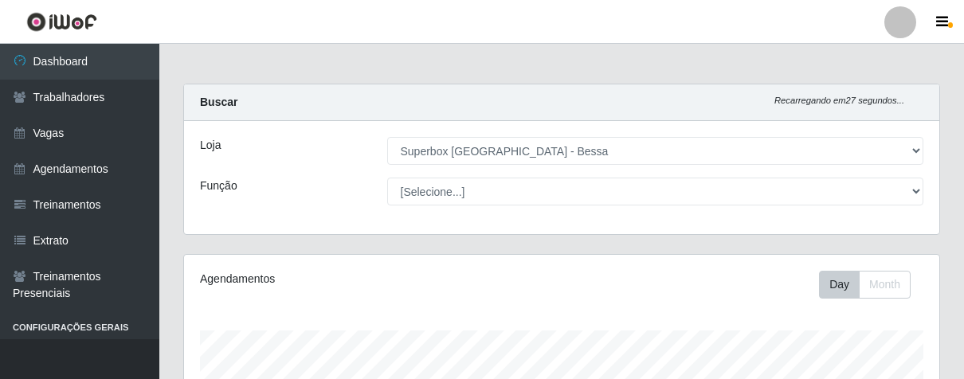
select select "206"
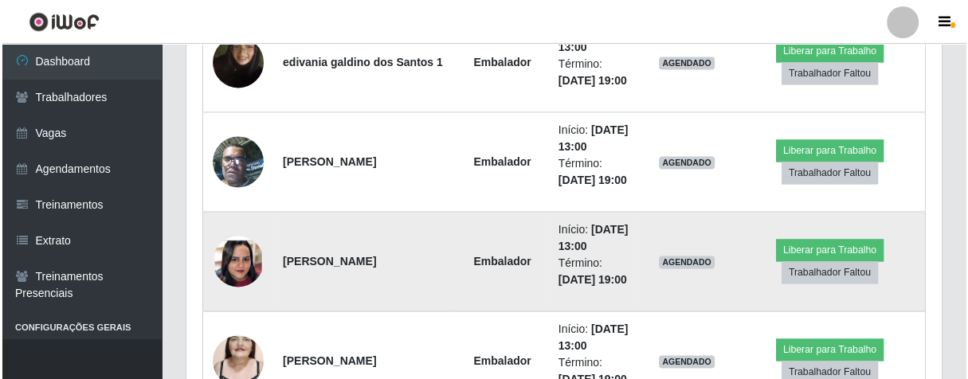
scroll to position [1594, 0]
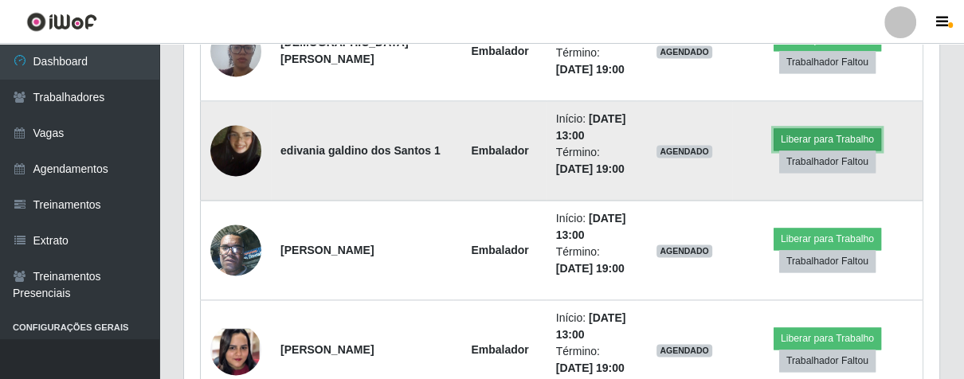
click at [801, 132] on button "Liberar para Trabalho" at bounding box center [828, 139] width 108 height 22
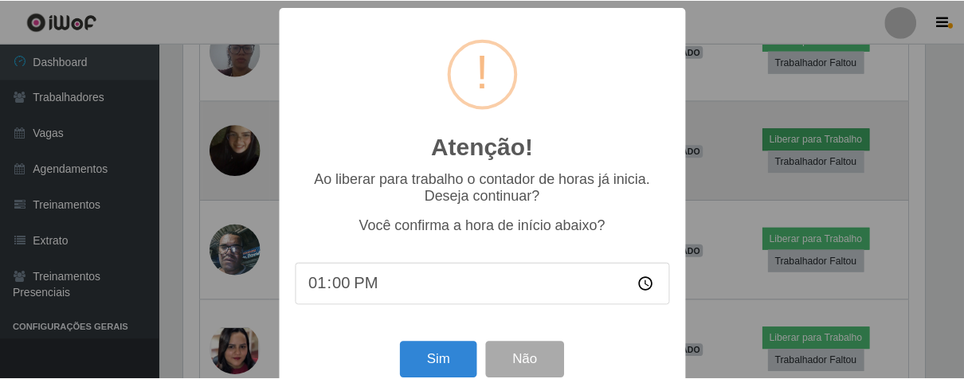
scroll to position [330, 746]
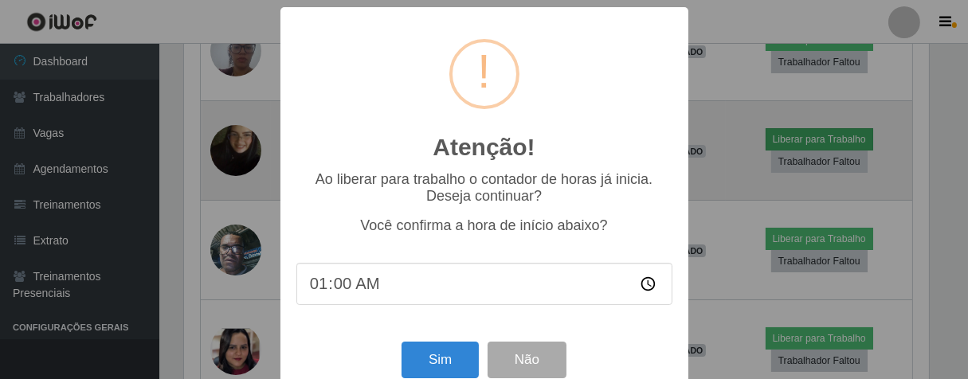
type input "13:00"
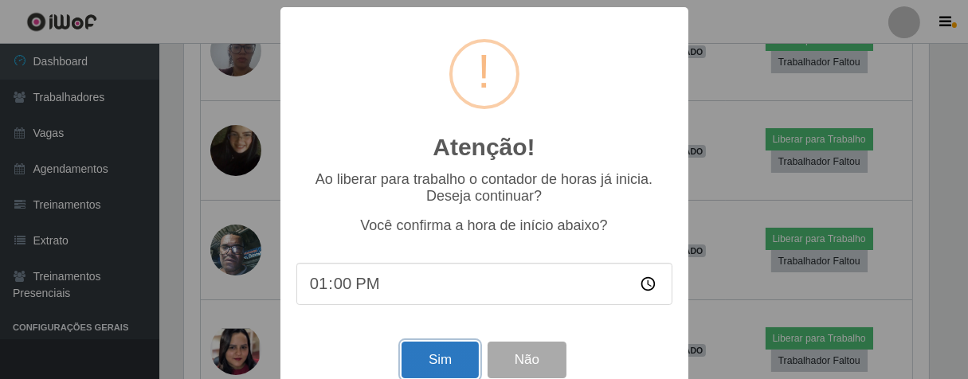
click at [439, 361] on button "Sim" at bounding box center [440, 360] width 77 height 37
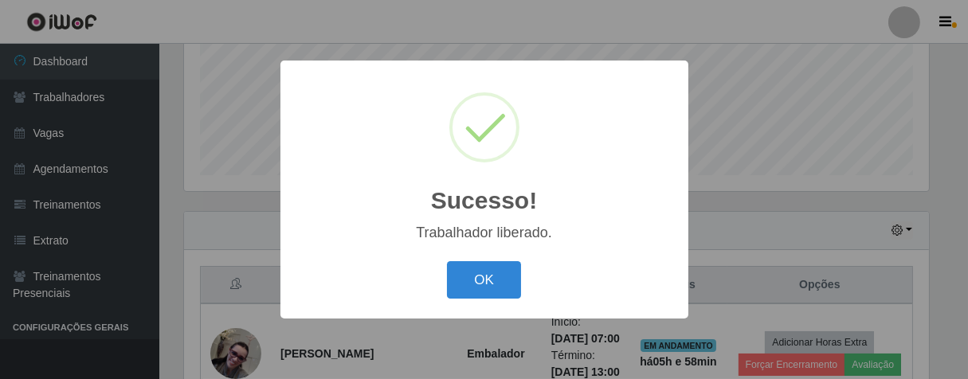
drag, startPoint x: 494, startPoint y: 285, endPoint x: 511, endPoint y: 261, distance: 29.2
click at [493, 285] on button "OK" at bounding box center [484, 279] width 74 height 37
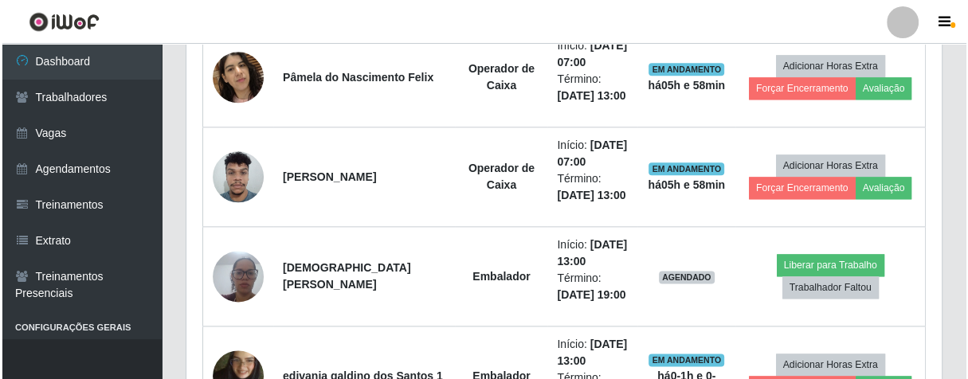
scroll to position [1545, 0]
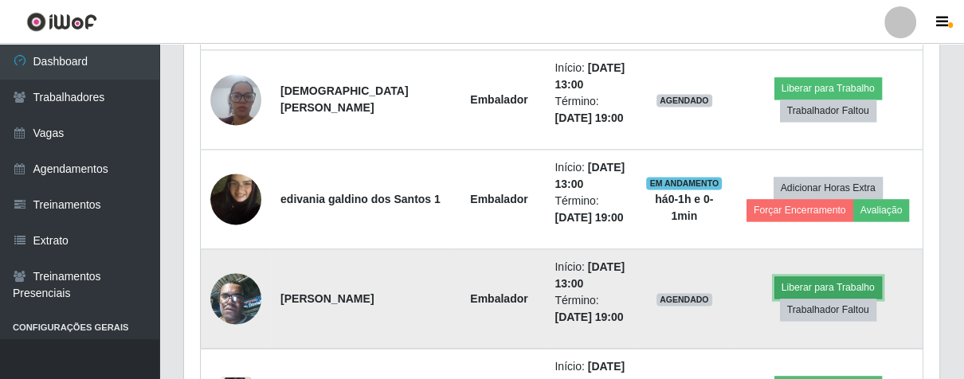
click at [816, 281] on button "Liberar para Trabalho" at bounding box center [829, 288] width 108 height 22
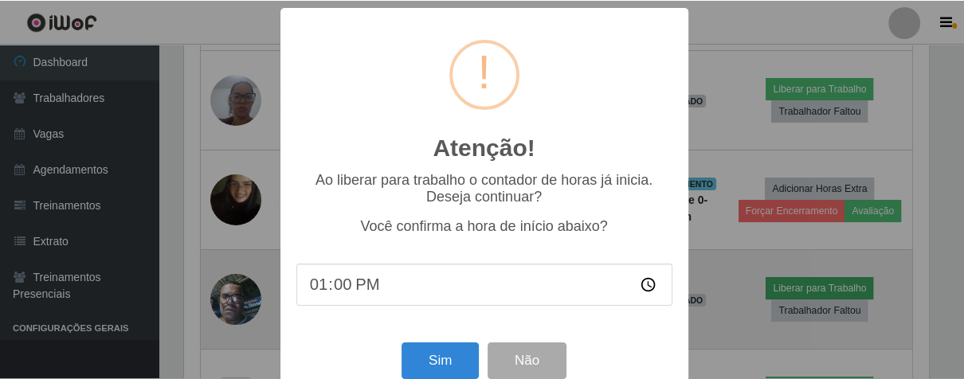
scroll to position [330, 746]
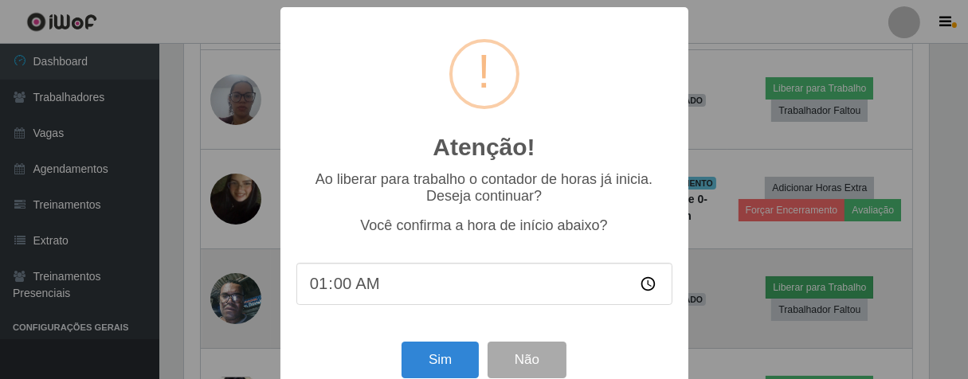
type input "13:00"
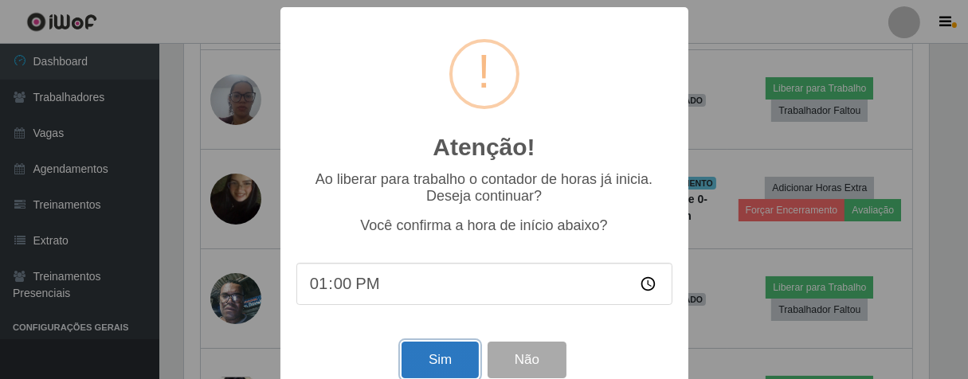
click at [442, 363] on button "Sim" at bounding box center [440, 360] width 77 height 37
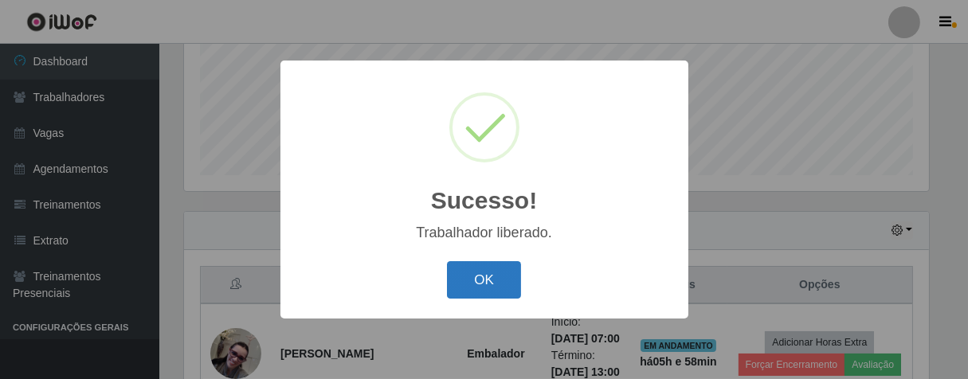
click at [504, 282] on button "OK" at bounding box center [484, 279] width 74 height 37
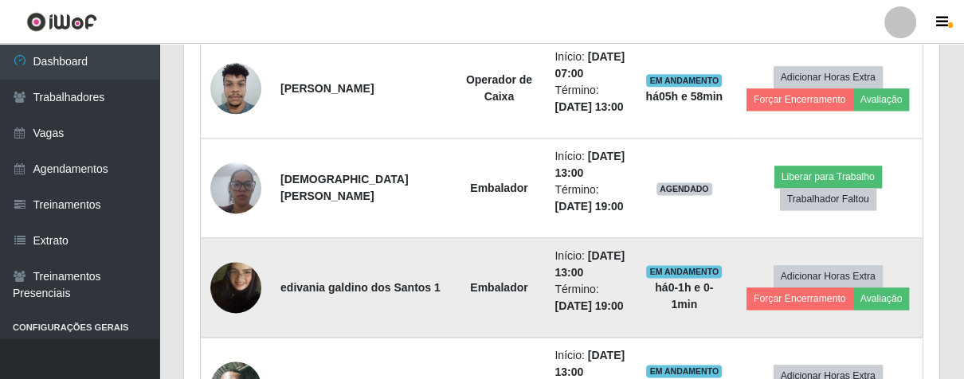
scroll to position [1368, 0]
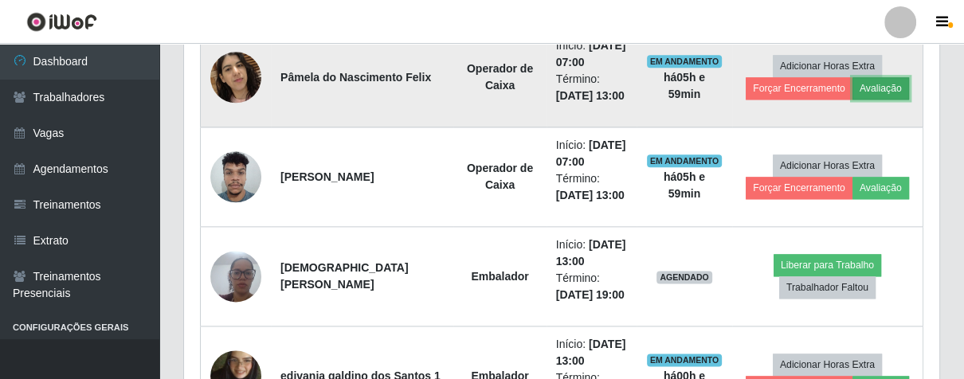
click at [856, 88] on button "Avaliação" at bounding box center [881, 88] width 57 height 22
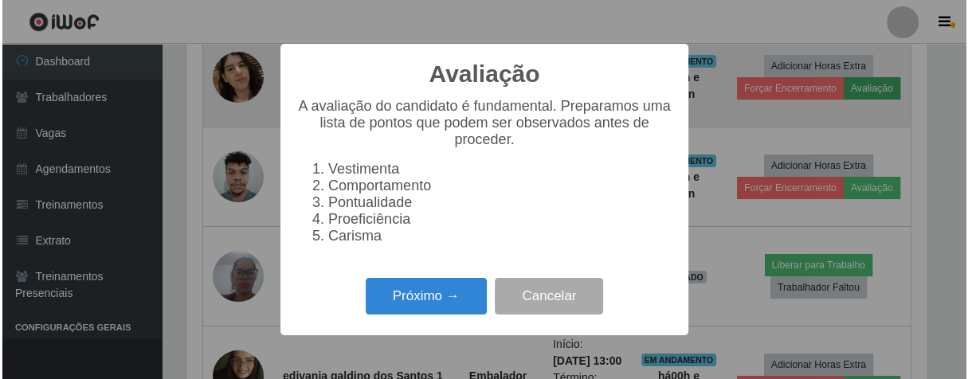
scroll to position [330, 746]
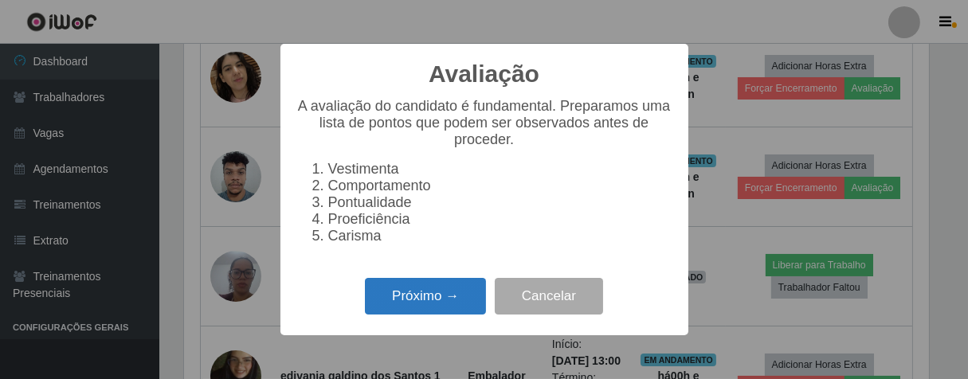
click at [432, 298] on button "Próximo →" at bounding box center [425, 296] width 121 height 37
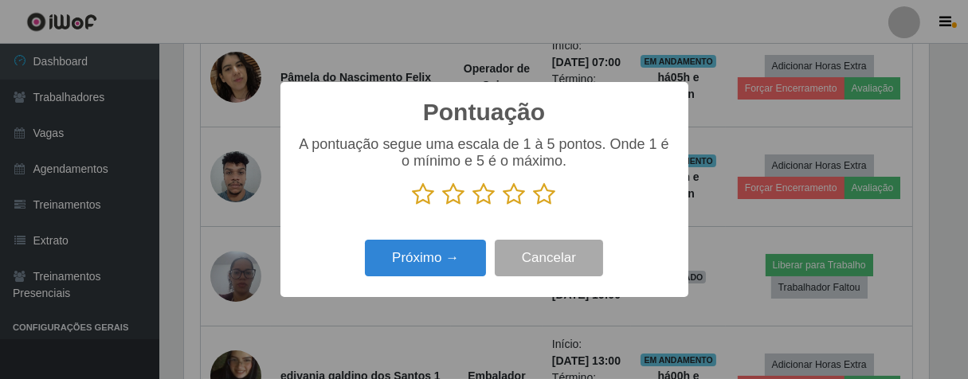
scroll to position [796664, 796250]
click at [549, 194] on icon at bounding box center [545, 195] width 22 height 24
click at [534, 206] on input "radio" at bounding box center [534, 206] width 0 height 0
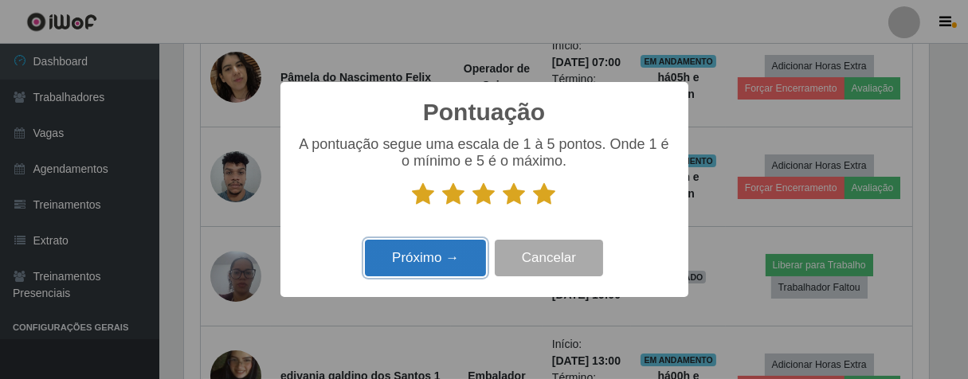
click at [469, 250] on button "Próximo →" at bounding box center [425, 258] width 121 height 37
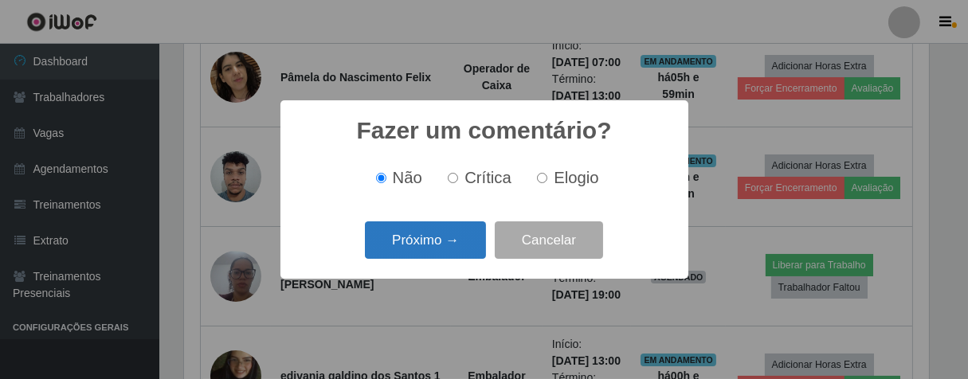
click at [469, 240] on button "Próximo →" at bounding box center [425, 240] width 121 height 37
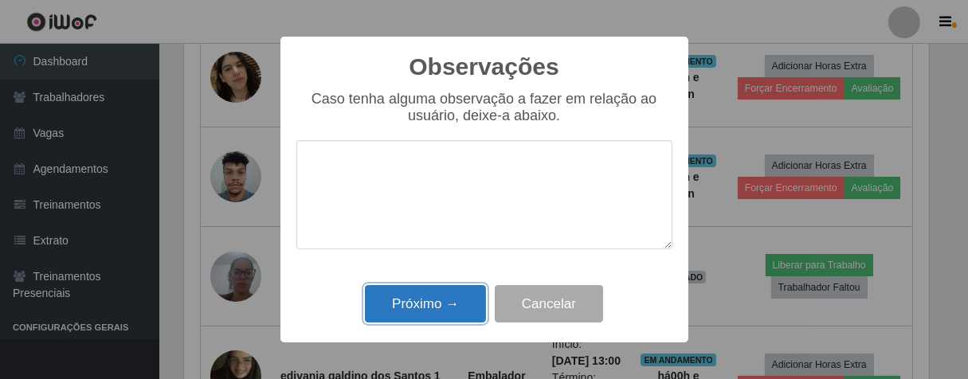
click at [462, 300] on button "Próximo →" at bounding box center [425, 303] width 121 height 37
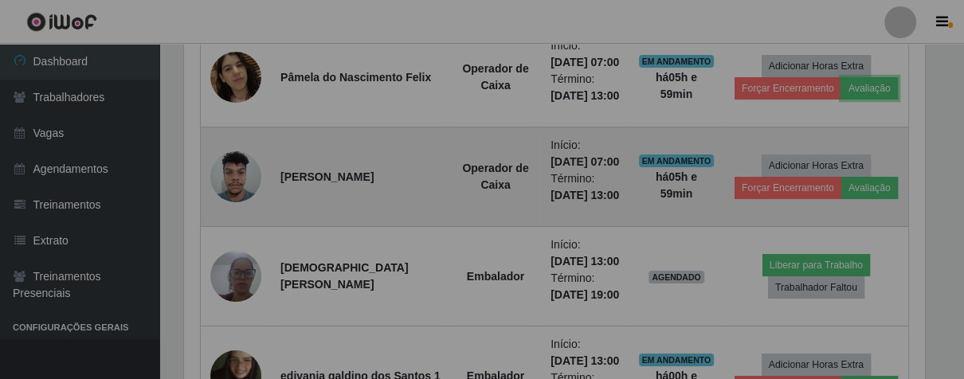
scroll to position [330, 755]
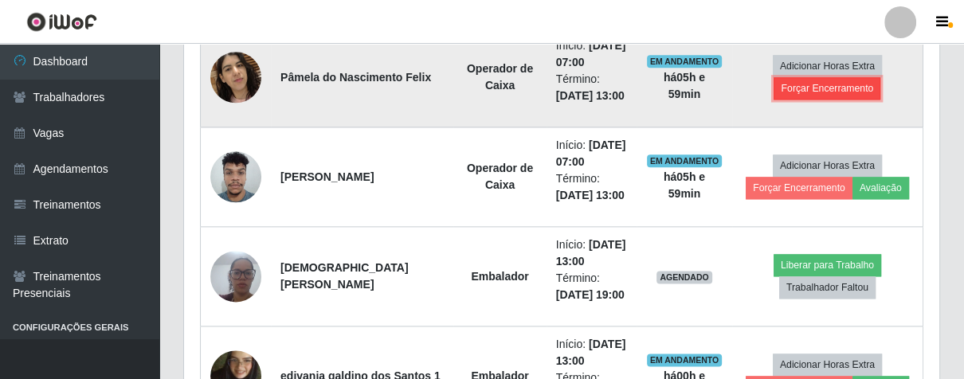
click at [822, 86] on button "Forçar Encerramento" at bounding box center [827, 88] width 107 height 22
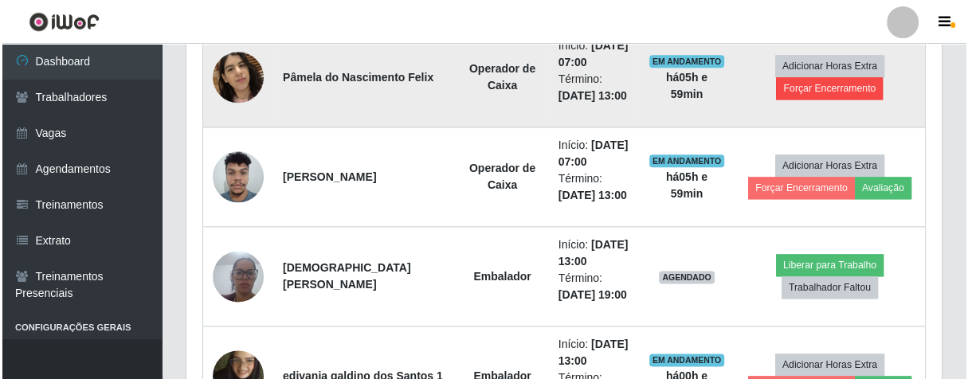
scroll to position [330, 746]
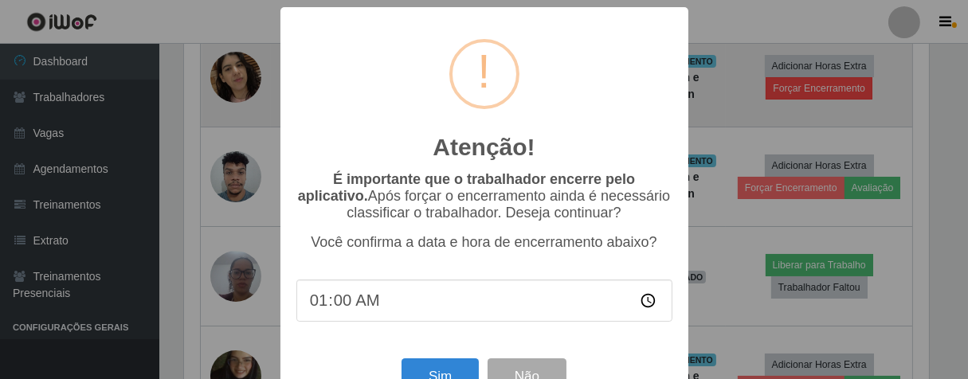
type input "13:00"
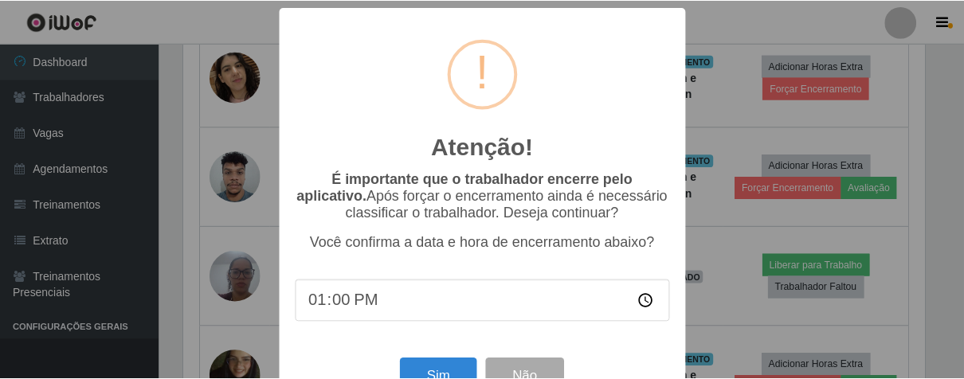
scroll to position [55, 0]
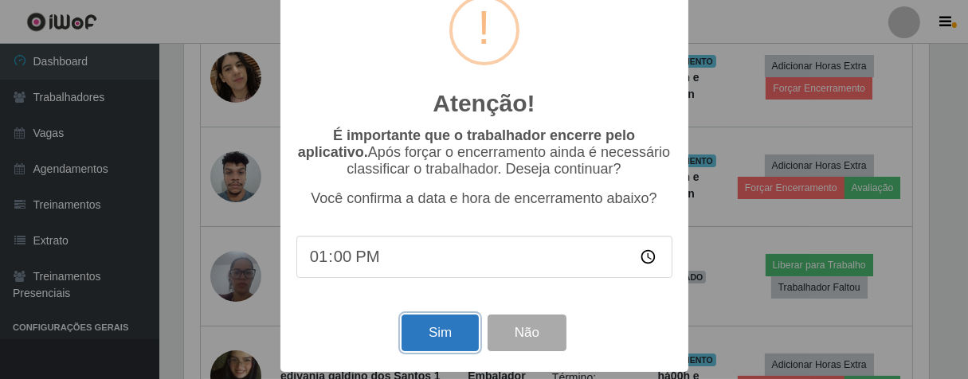
click at [414, 335] on button "Sim" at bounding box center [440, 333] width 77 height 37
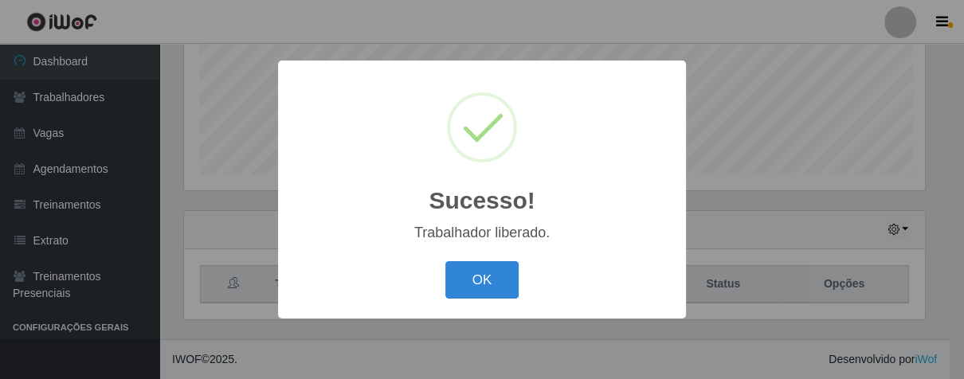
scroll to position [330, 746]
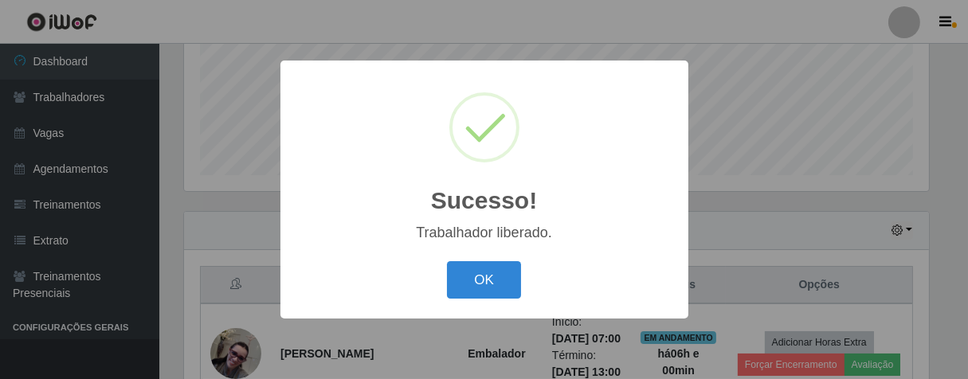
drag, startPoint x: 477, startPoint y: 281, endPoint x: 471, endPoint y: 272, distance: 11.5
click at [476, 280] on button "OK" at bounding box center [484, 279] width 74 height 37
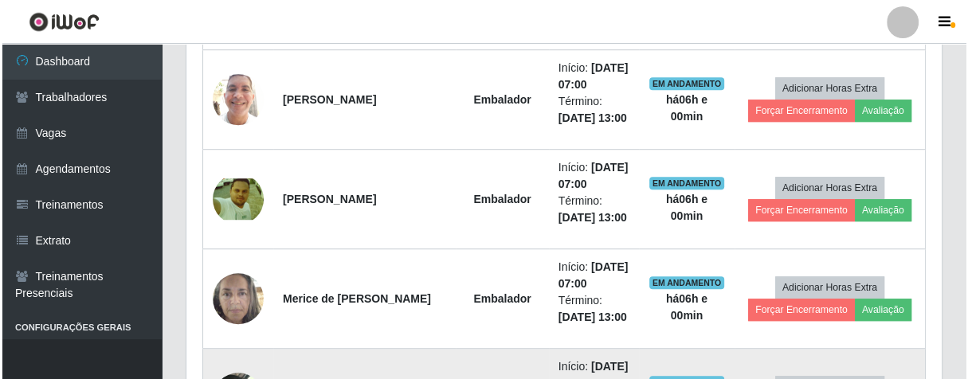
scroll to position [925, 0]
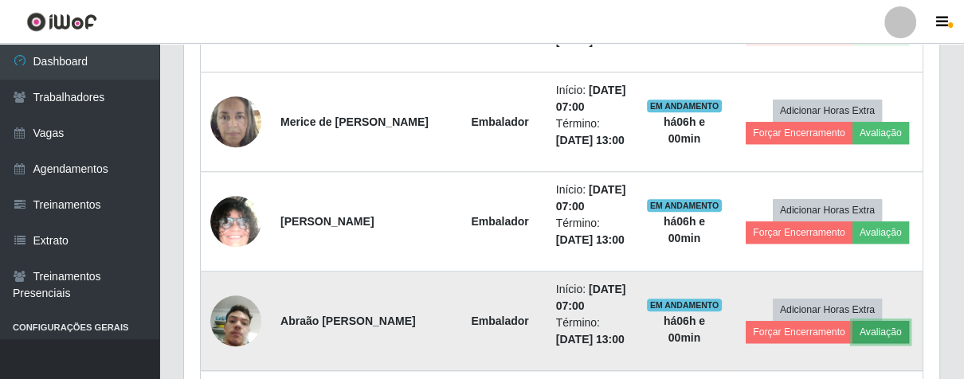
click at [880, 330] on button "Avaliação" at bounding box center [881, 332] width 57 height 22
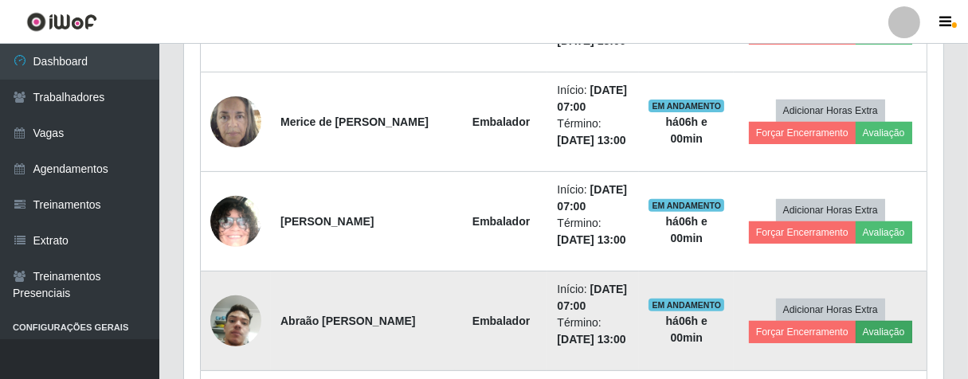
scroll to position [330, 746]
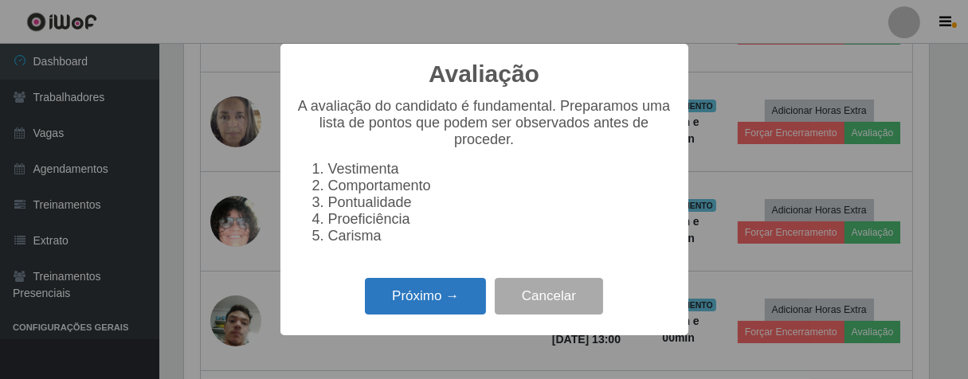
click at [408, 298] on button "Próximo →" at bounding box center [425, 296] width 121 height 37
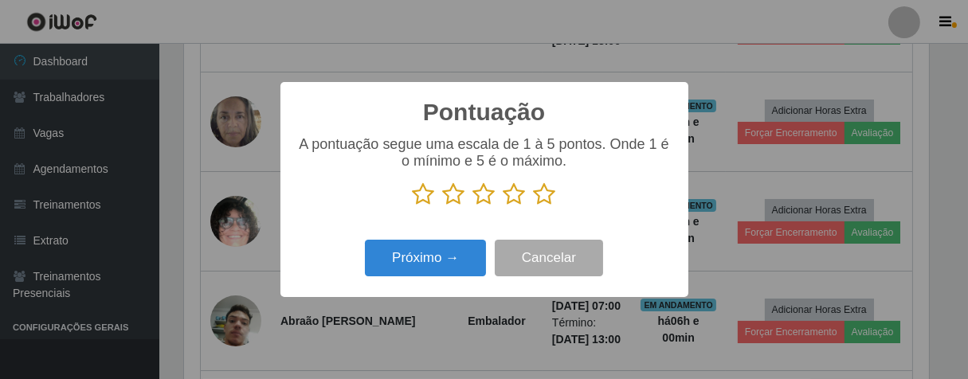
drag, startPoint x: 543, startPoint y: 194, endPoint x: 533, endPoint y: 201, distance: 11.5
click at [542, 193] on icon at bounding box center [545, 195] width 22 height 24
click at [534, 206] on input "radio" at bounding box center [534, 206] width 0 height 0
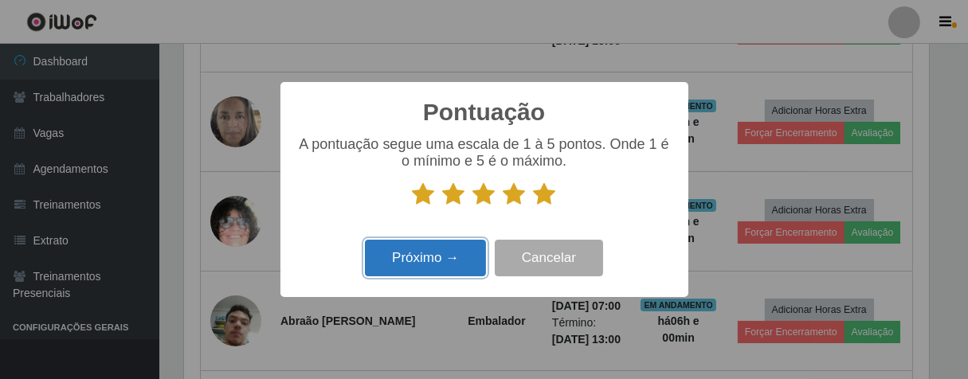
click at [474, 269] on button "Próximo →" at bounding box center [425, 258] width 121 height 37
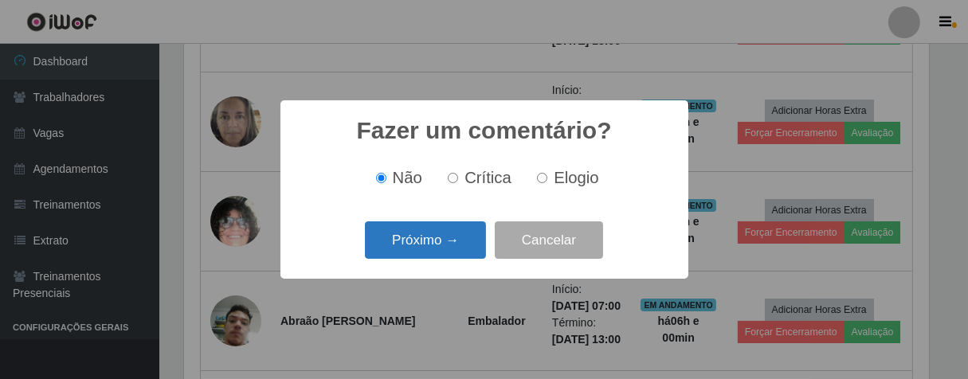
click at [450, 247] on button "Próximo →" at bounding box center [425, 240] width 121 height 37
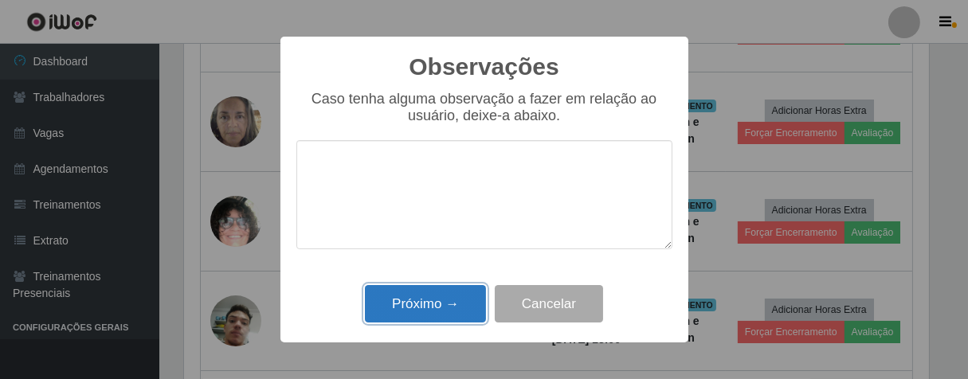
click at [453, 297] on button "Próximo →" at bounding box center [425, 303] width 121 height 37
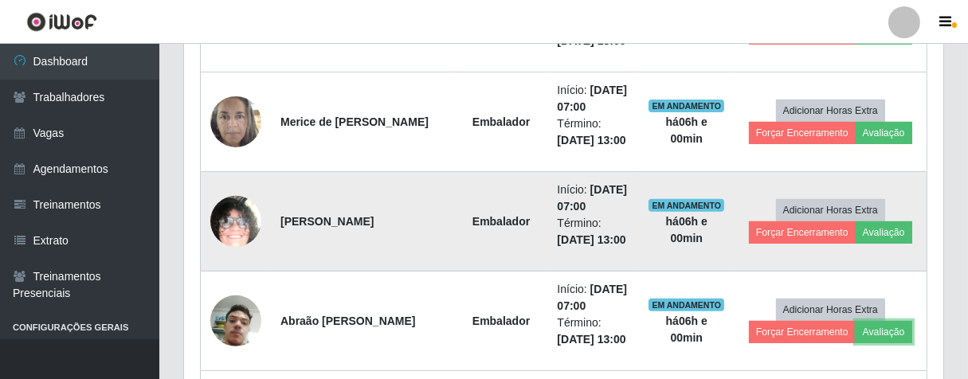
scroll to position [330, 755]
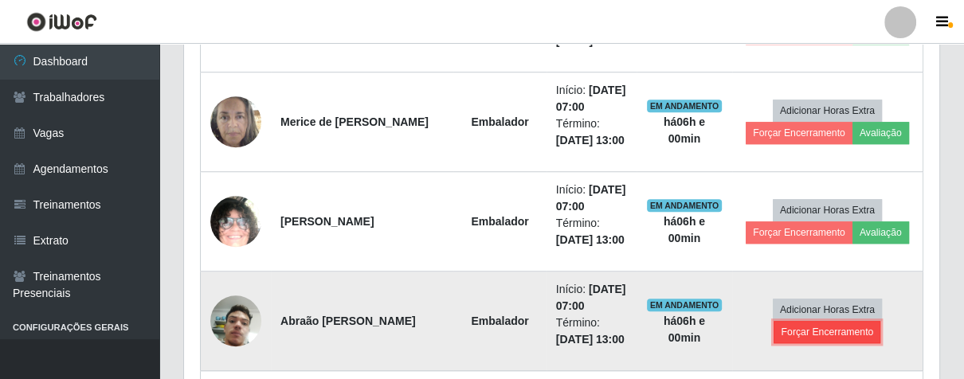
click at [816, 327] on button "Forçar Encerramento" at bounding box center [827, 332] width 107 height 22
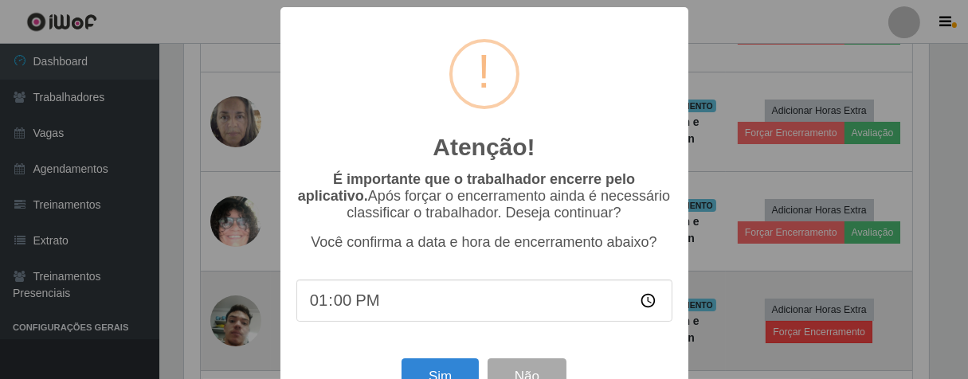
scroll to position [330, 746]
type input "13:00"
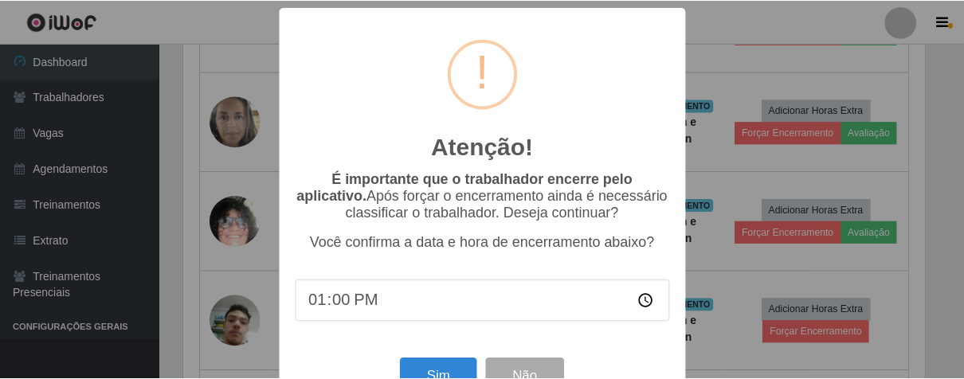
scroll to position [55, 0]
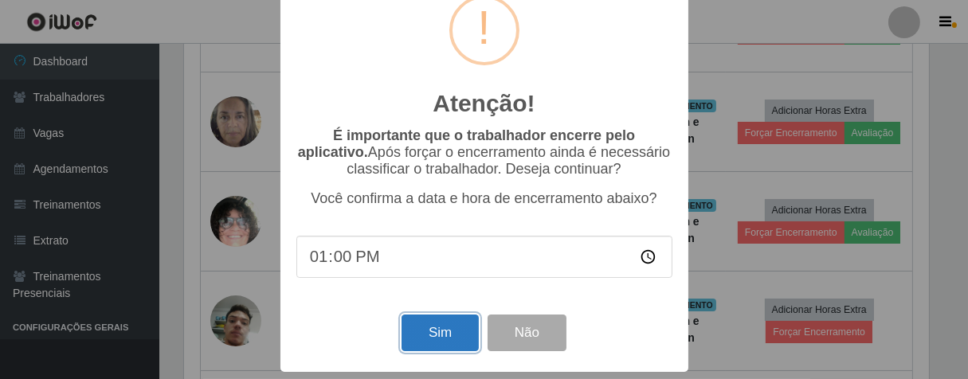
click at [414, 338] on button "Sim" at bounding box center [440, 333] width 77 height 37
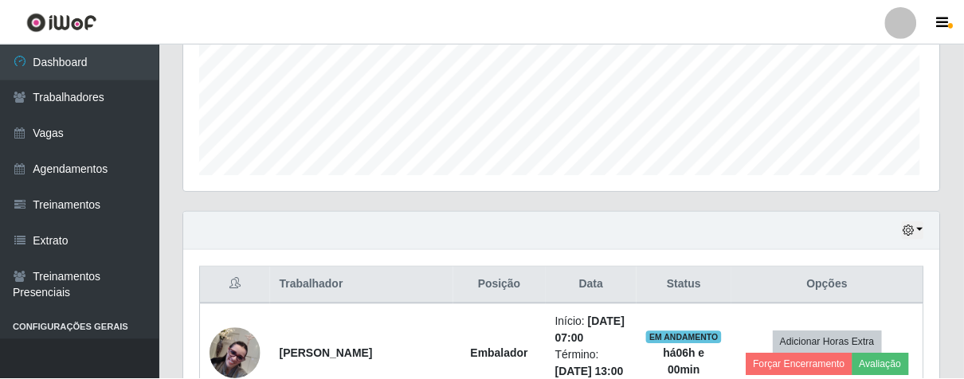
scroll to position [330, 746]
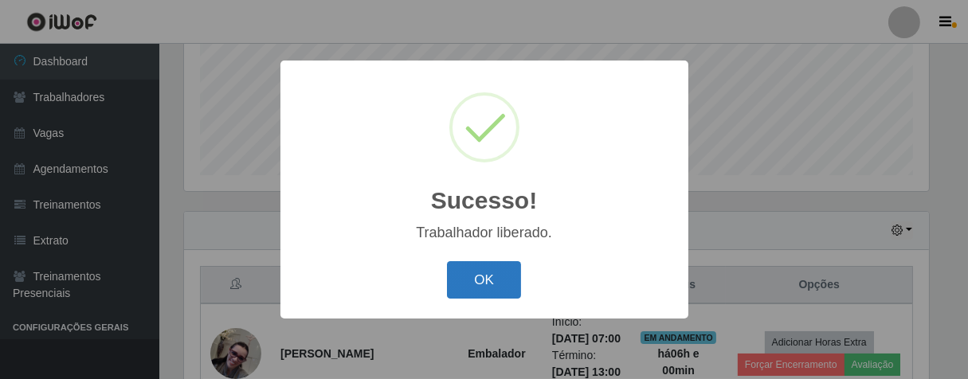
click at [493, 289] on button "OK" at bounding box center [484, 279] width 74 height 37
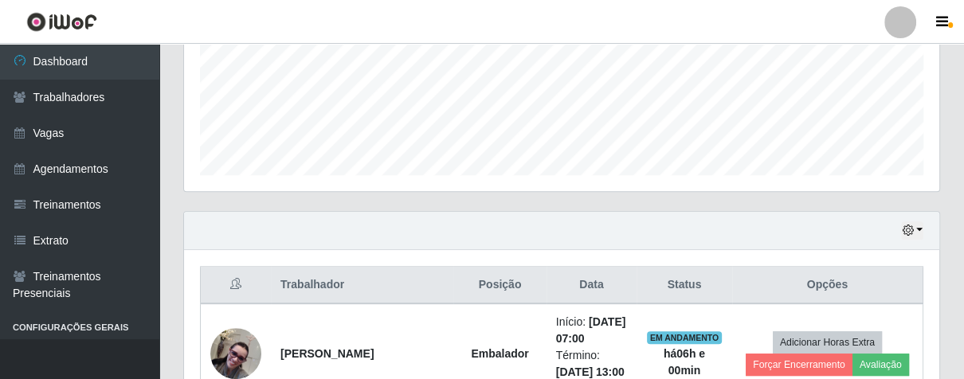
scroll to position [0, 0]
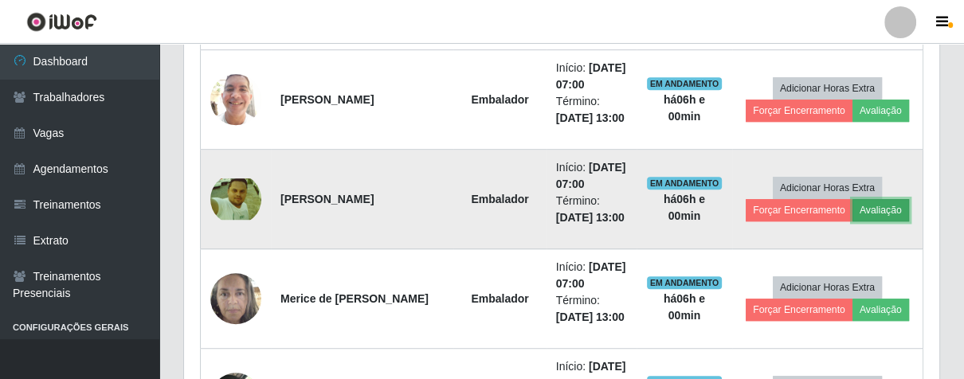
click at [896, 208] on button "Avaliação" at bounding box center [881, 210] width 57 height 22
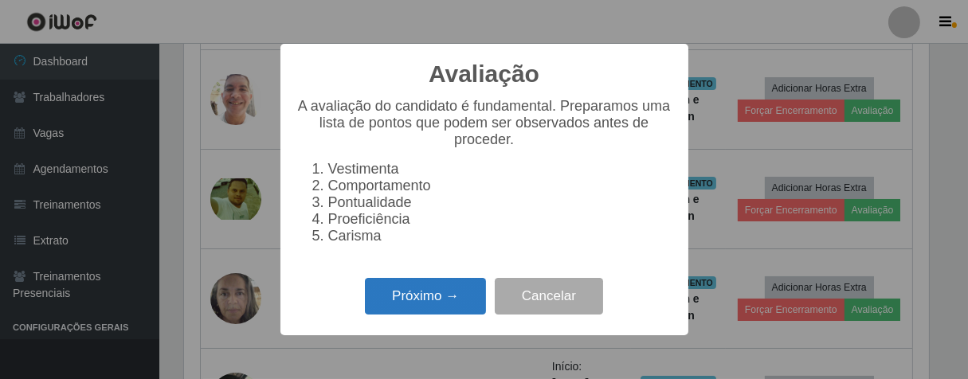
click at [440, 308] on button "Próximo →" at bounding box center [425, 296] width 121 height 37
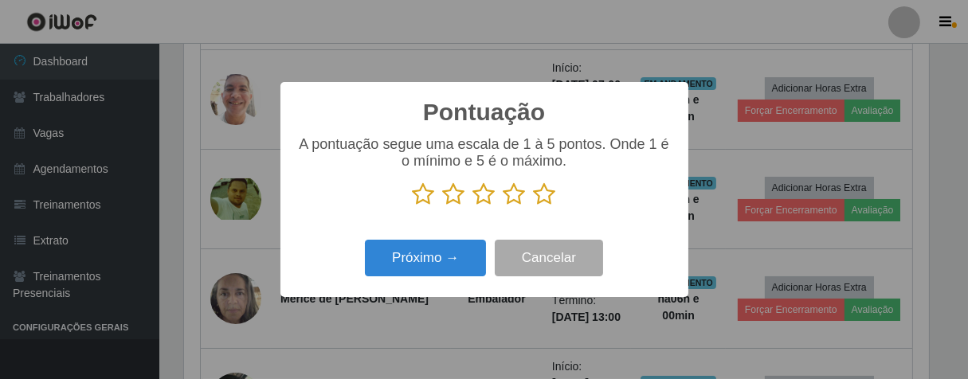
click at [544, 198] on icon at bounding box center [545, 195] width 22 height 24
click at [534, 206] on input "radio" at bounding box center [534, 206] width 0 height 0
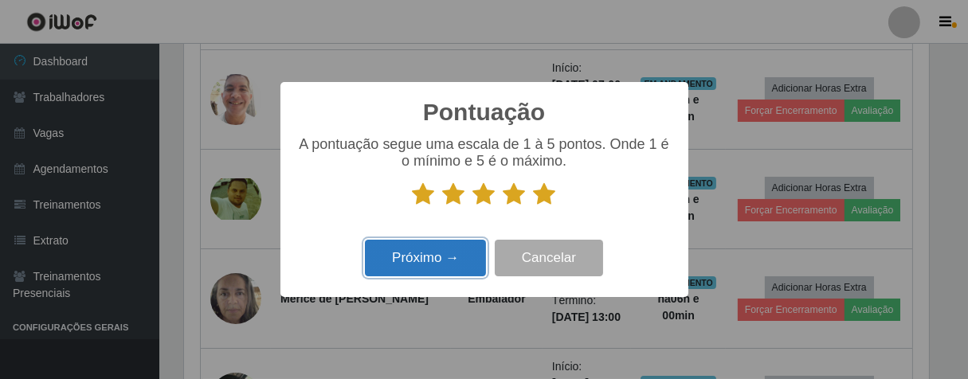
click at [430, 263] on button "Próximo →" at bounding box center [425, 258] width 121 height 37
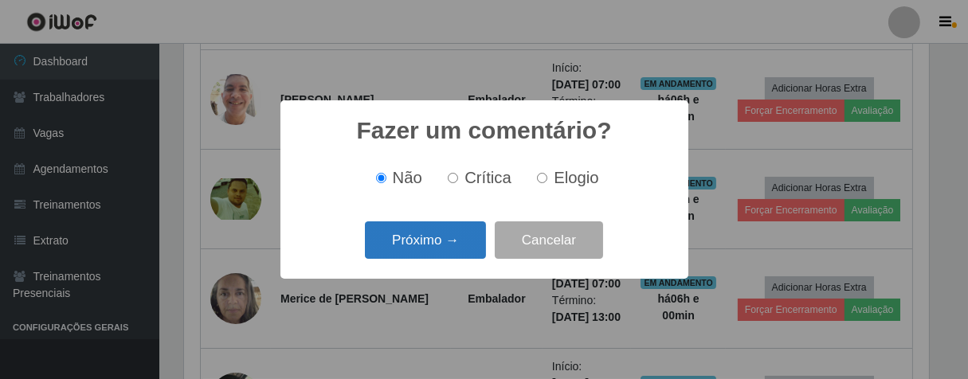
click at [439, 251] on button "Próximo →" at bounding box center [425, 240] width 121 height 37
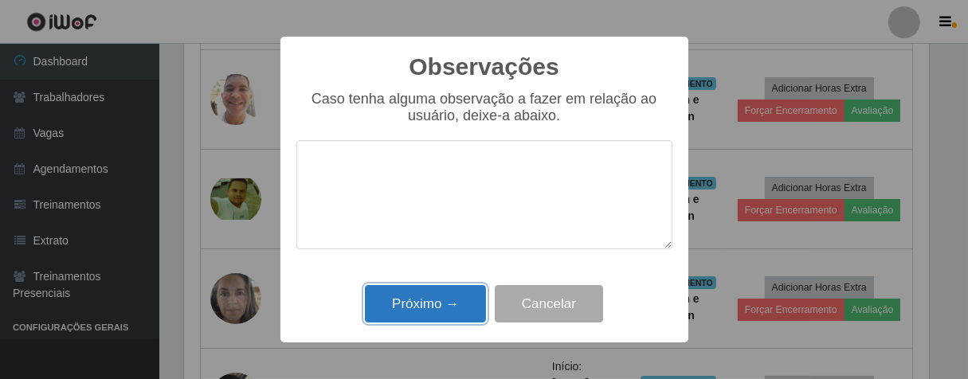
click at [442, 307] on button "Próximo →" at bounding box center [425, 303] width 121 height 37
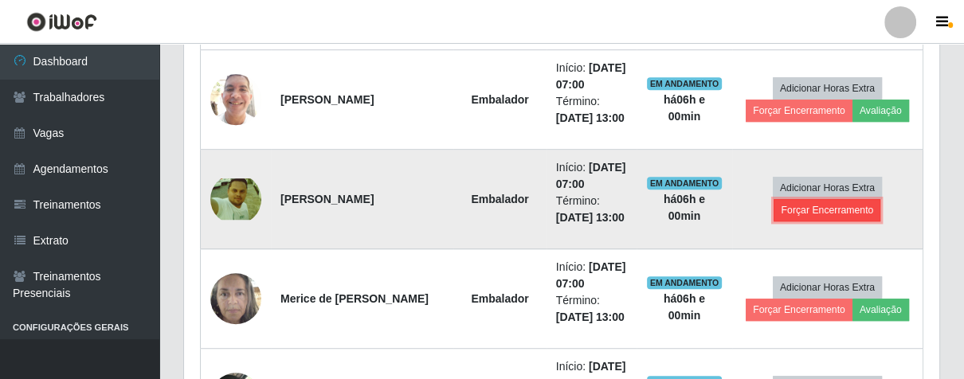
click at [844, 211] on button "Forçar Encerramento" at bounding box center [827, 210] width 107 height 22
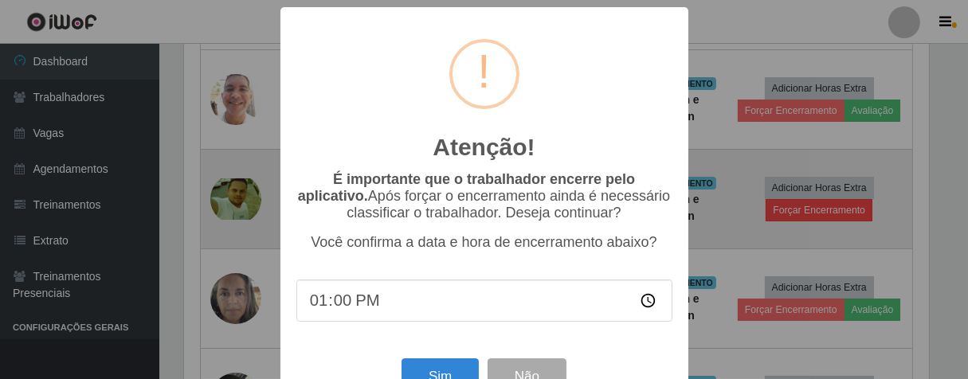
scroll to position [330, 746]
type input "13:00"
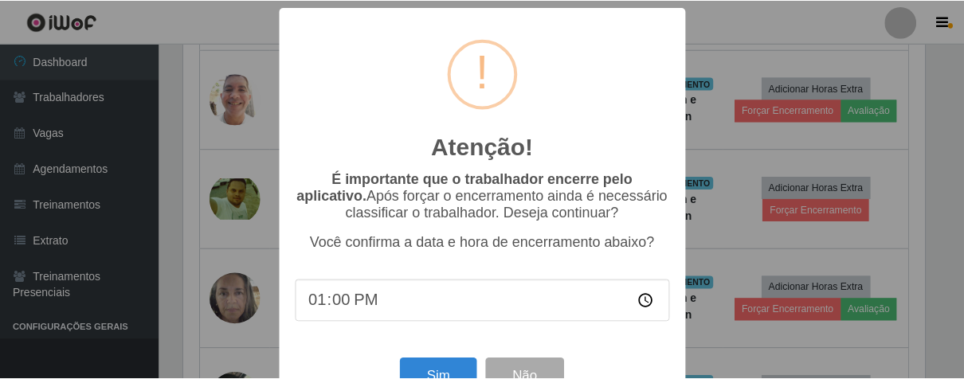
scroll to position [55, 0]
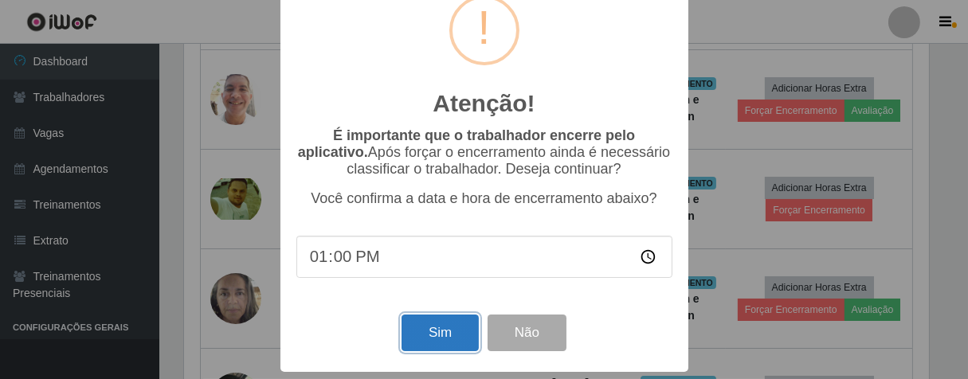
click at [406, 328] on button "Sim" at bounding box center [440, 333] width 77 height 37
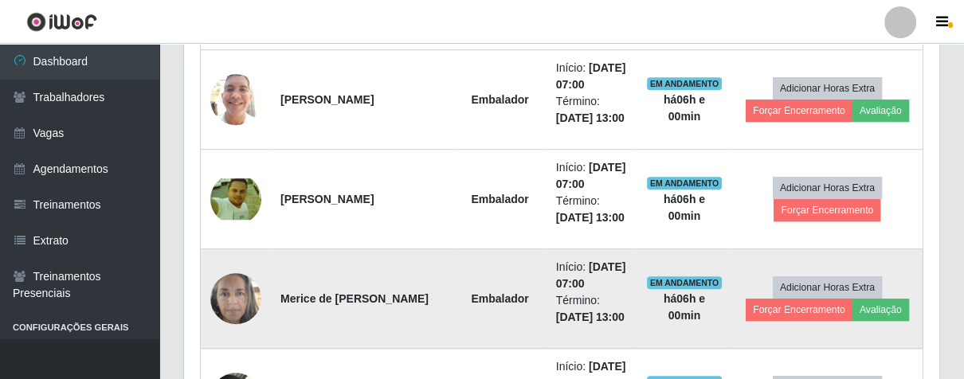
scroll to position [330, 746]
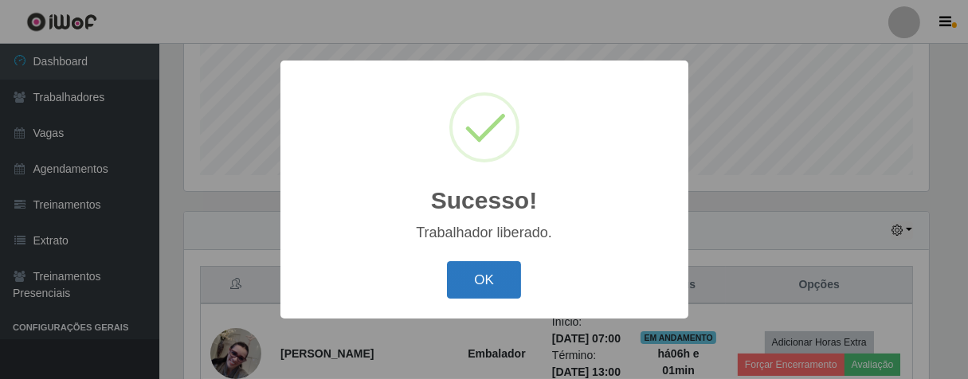
click at [485, 277] on button "OK" at bounding box center [484, 279] width 74 height 37
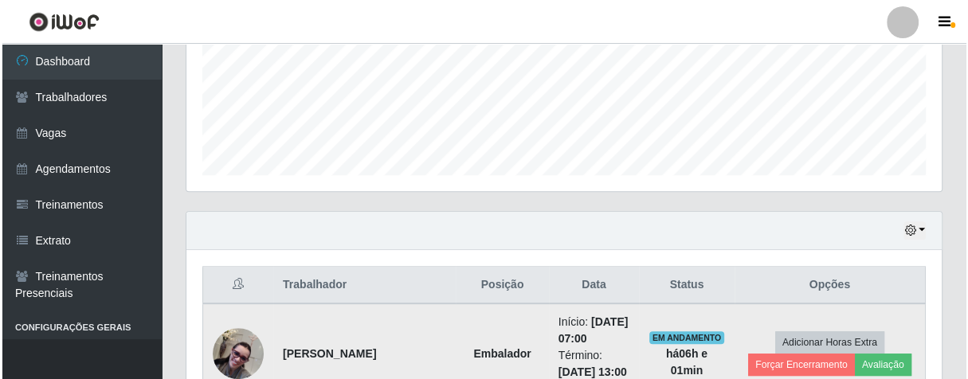
scroll to position [483, 0]
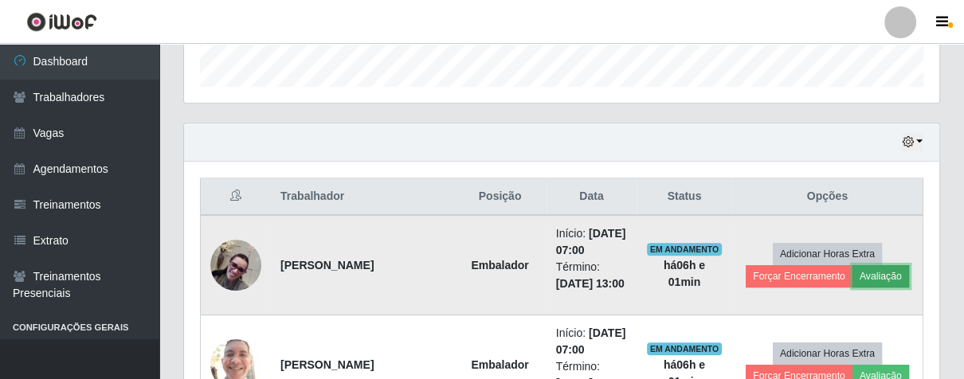
click at [877, 277] on button "Avaliação" at bounding box center [881, 276] width 57 height 22
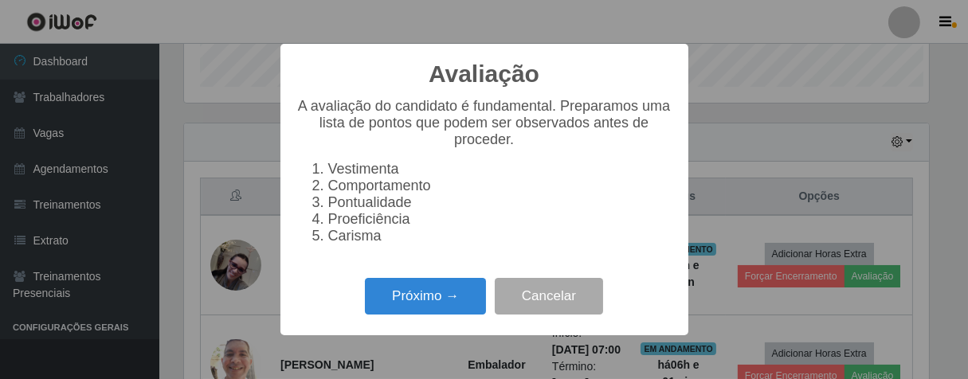
scroll to position [330, 746]
click at [398, 312] on button "Próximo →" at bounding box center [425, 296] width 121 height 37
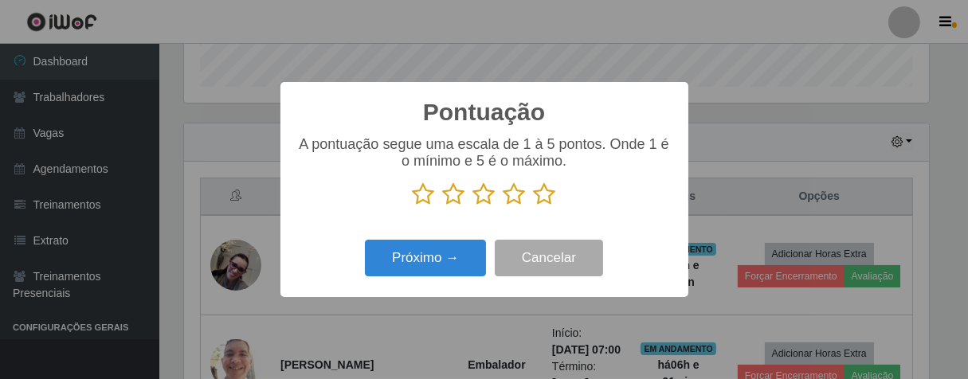
click at [547, 196] on icon at bounding box center [545, 195] width 22 height 24
click at [534, 206] on input "radio" at bounding box center [534, 206] width 0 height 0
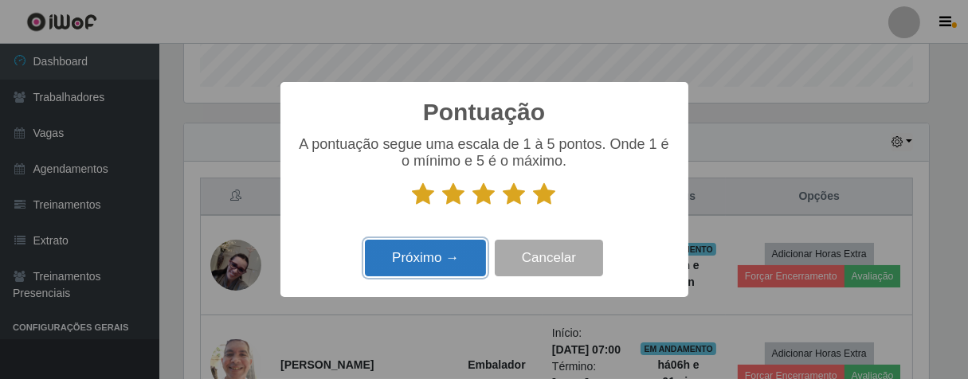
click at [465, 253] on button "Próximo →" at bounding box center [425, 258] width 121 height 37
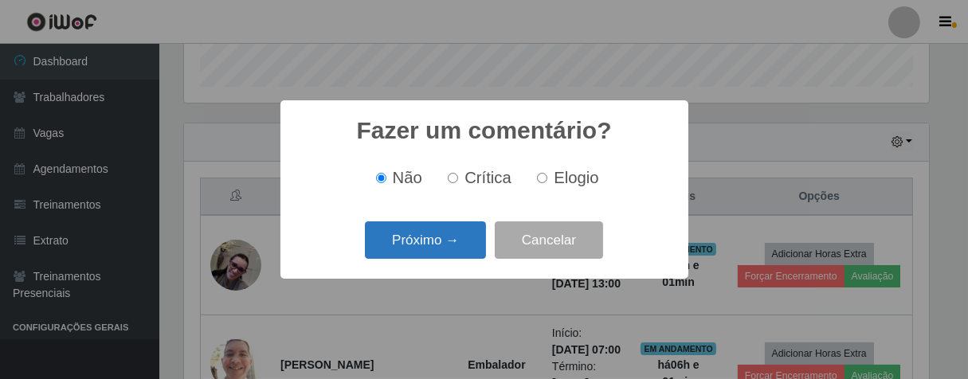
click at [457, 246] on button "Próximo →" at bounding box center [425, 240] width 121 height 37
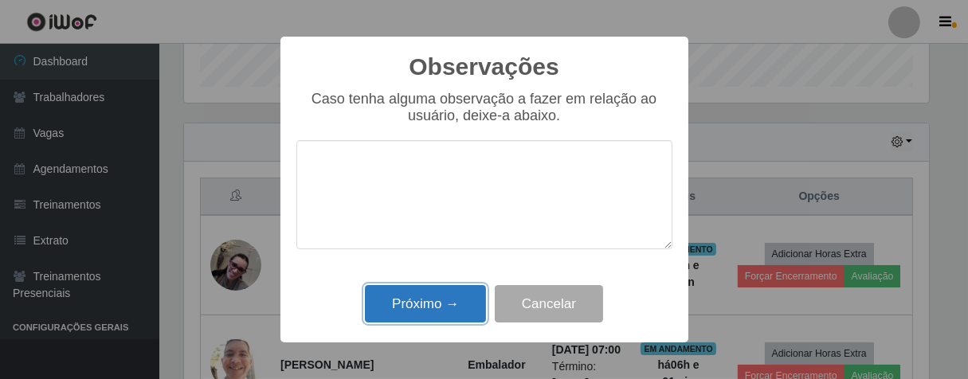
click at [465, 295] on button "Próximo →" at bounding box center [425, 303] width 121 height 37
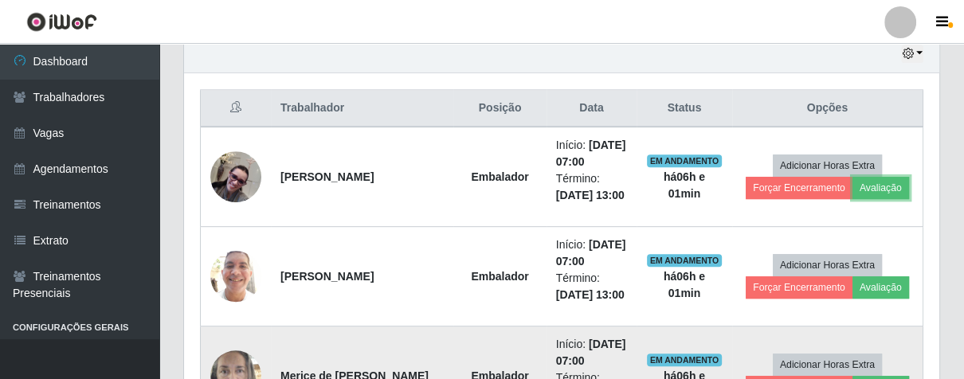
scroll to position [660, 0]
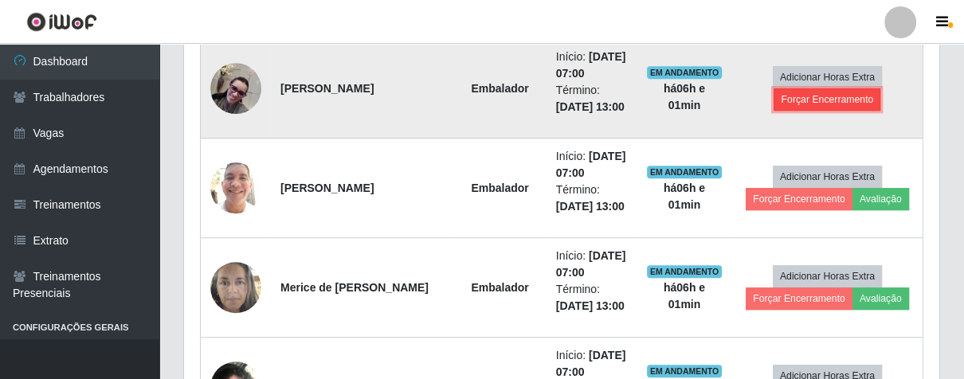
click at [797, 92] on button "Forçar Encerramento" at bounding box center [827, 99] width 107 height 22
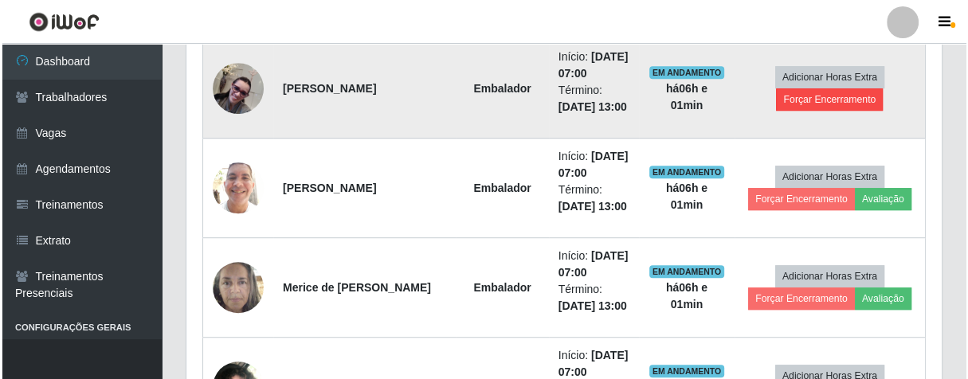
scroll to position [330, 746]
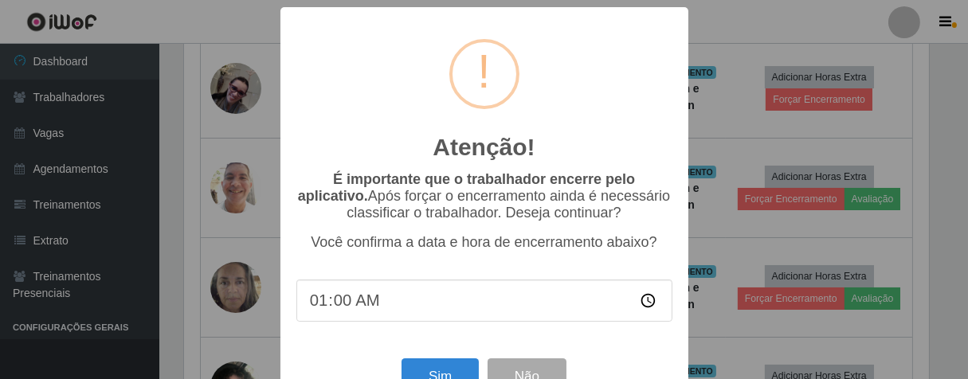
type input "13:00"
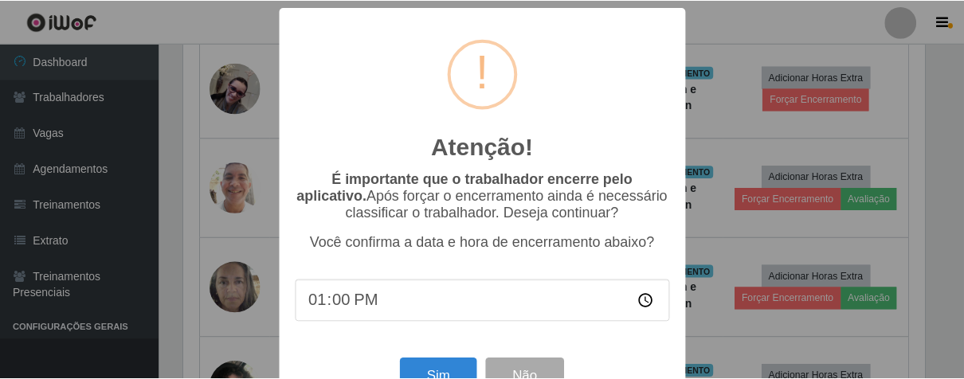
scroll to position [55, 0]
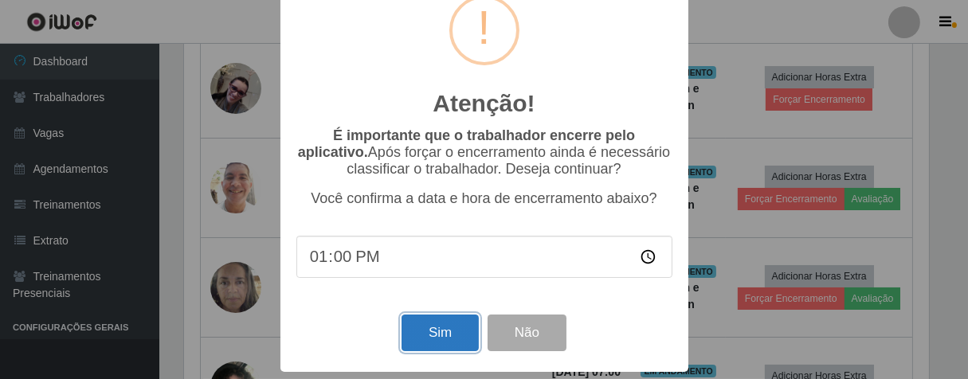
click at [421, 328] on button "Sim" at bounding box center [440, 333] width 77 height 37
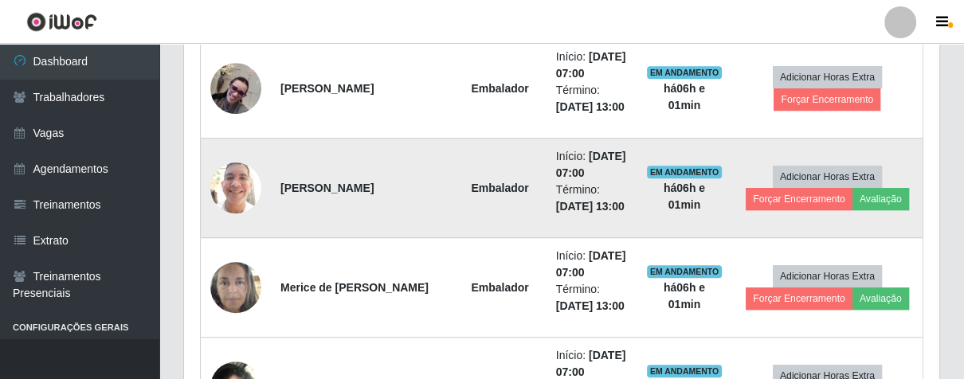
scroll to position [330, 746]
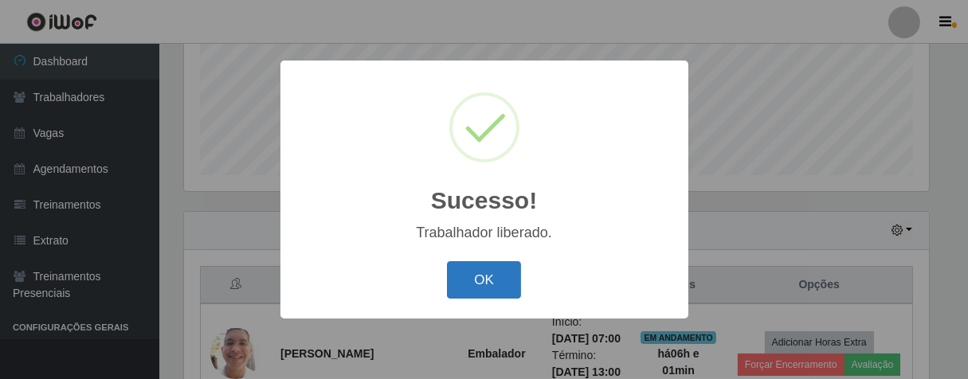
click at [503, 277] on button "OK" at bounding box center [484, 279] width 74 height 37
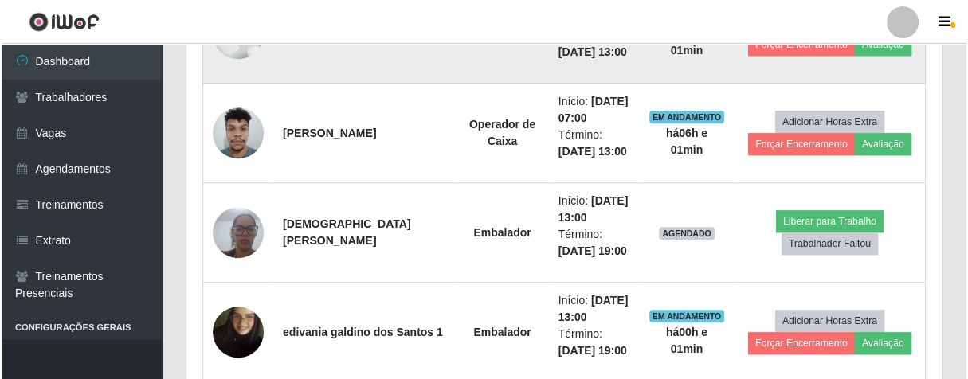
scroll to position [1192, 0]
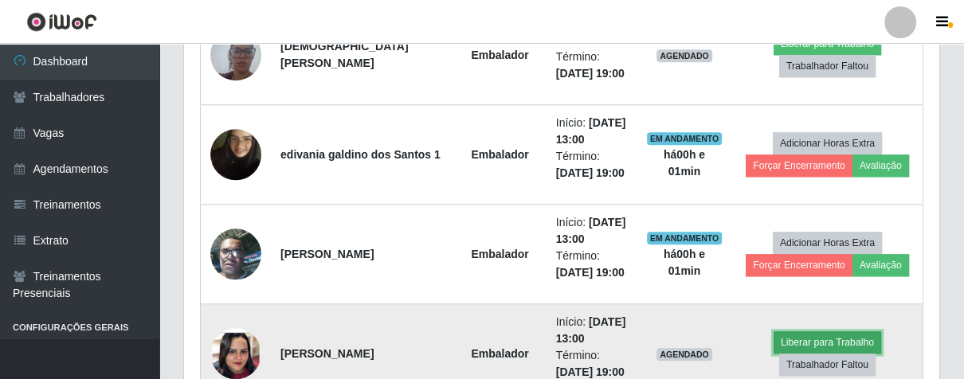
click at [839, 340] on button "Liberar para Trabalho" at bounding box center [828, 343] width 108 height 22
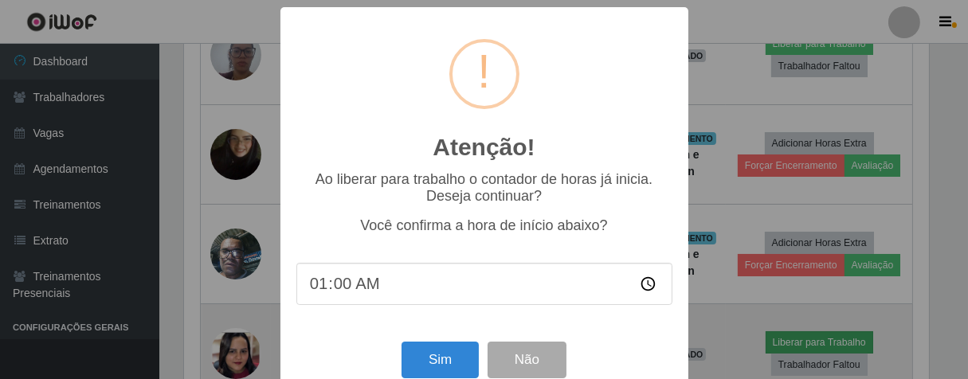
type input "13:00"
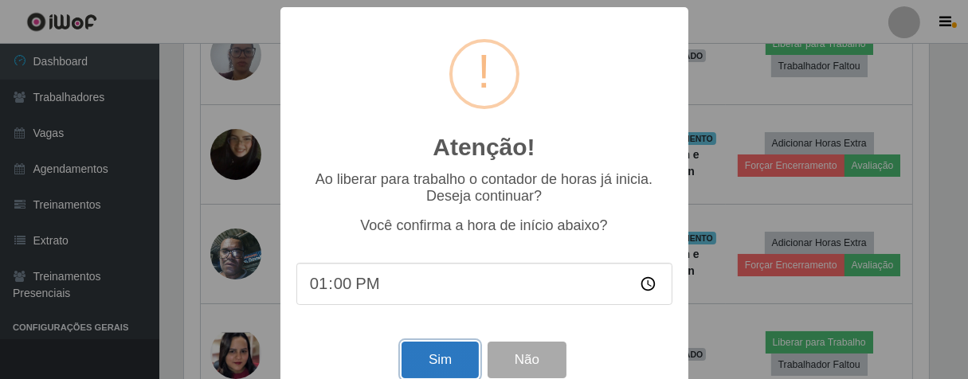
click at [422, 366] on button "Sim" at bounding box center [440, 360] width 77 height 37
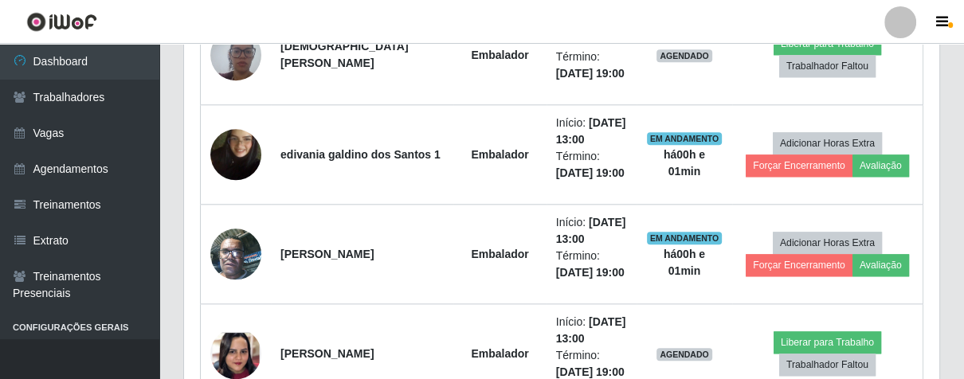
scroll to position [796664, 796250]
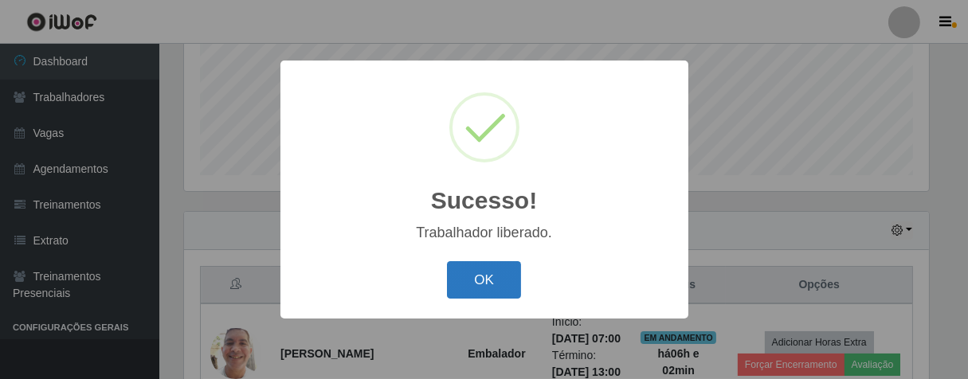
click at [488, 292] on button "OK" at bounding box center [484, 279] width 74 height 37
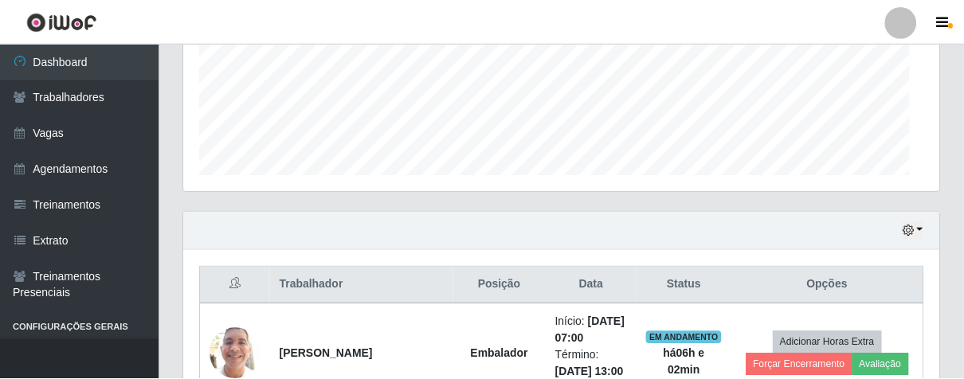
scroll to position [796664, 796239]
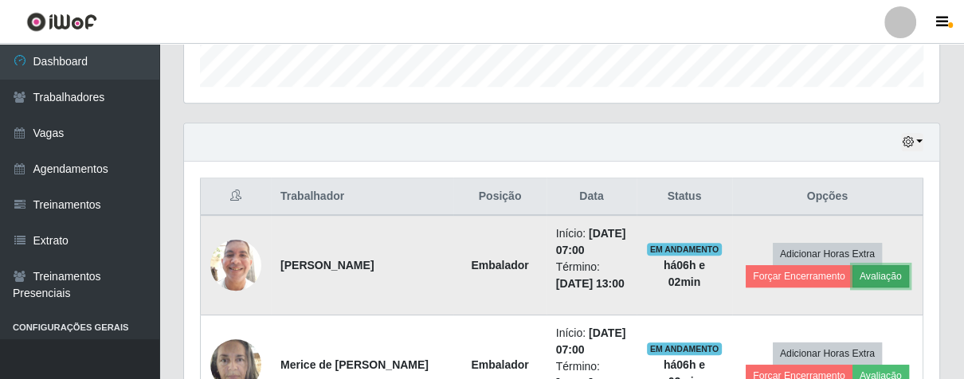
click at [892, 273] on button "Avaliação" at bounding box center [881, 276] width 57 height 22
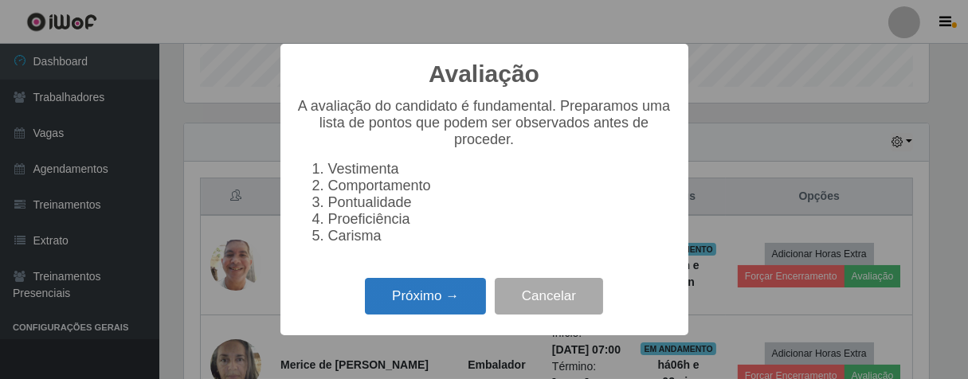
click at [430, 315] on button "Próximo →" at bounding box center [425, 296] width 121 height 37
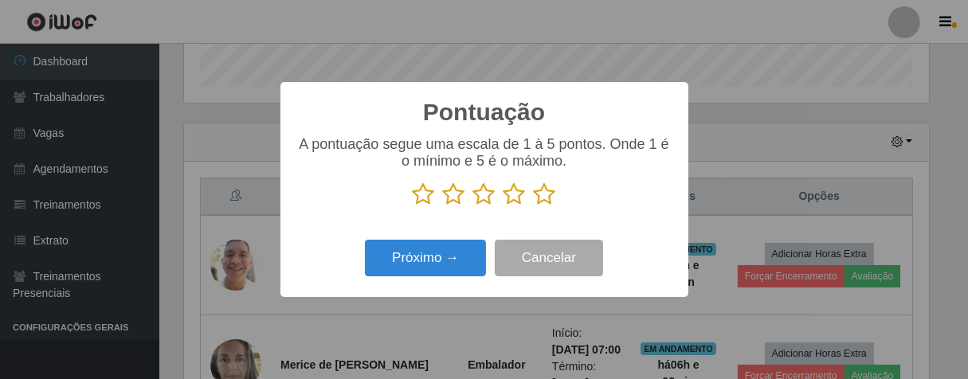
click at [544, 194] on icon at bounding box center [545, 195] width 22 height 24
click at [534, 206] on input "radio" at bounding box center [534, 206] width 0 height 0
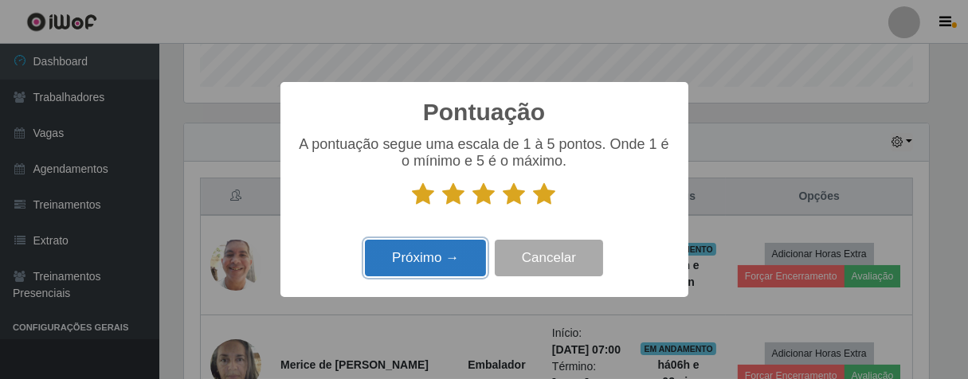
click at [466, 265] on button "Próximo →" at bounding box center [425, 258] width 121 height 37
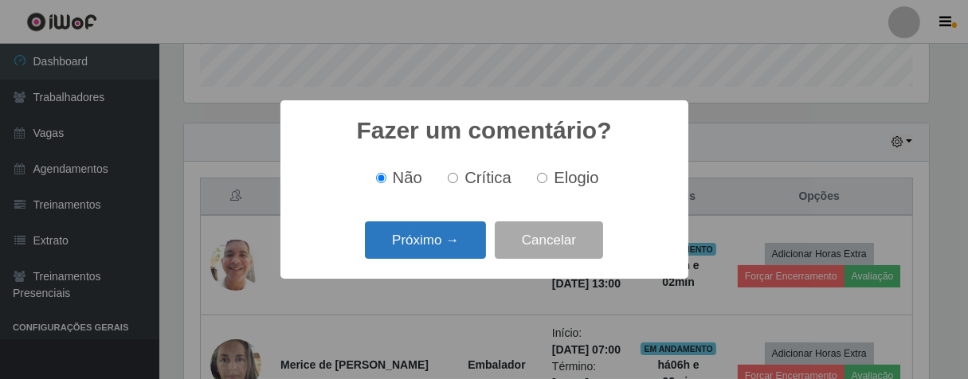
click at [455, 251] on button "Próximo →" at bounding box center [425, 240] width 121 height 37
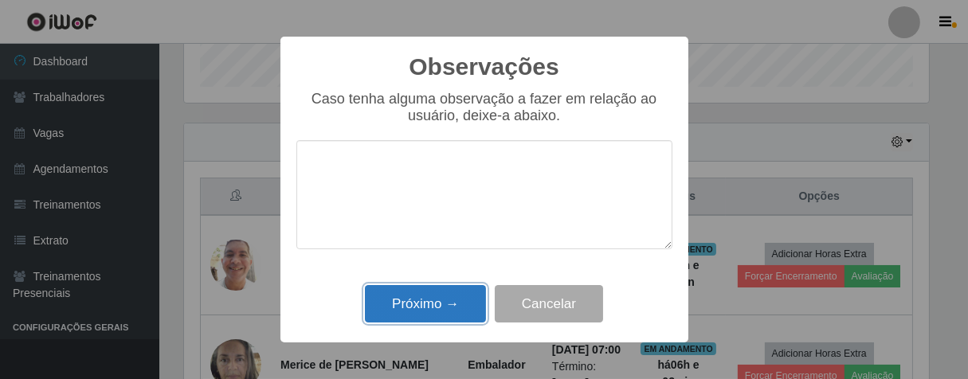
click at [460, 297] on button "Próximo →" at bounding box center [425, 303] width 121 height 37
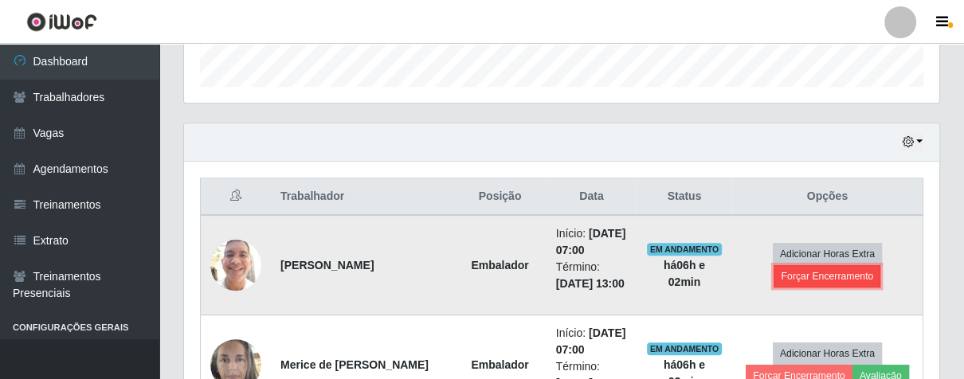
click at [813, 273] on button "Forçar Encerramento" at bounding box center [827, 276] width 107 height 22
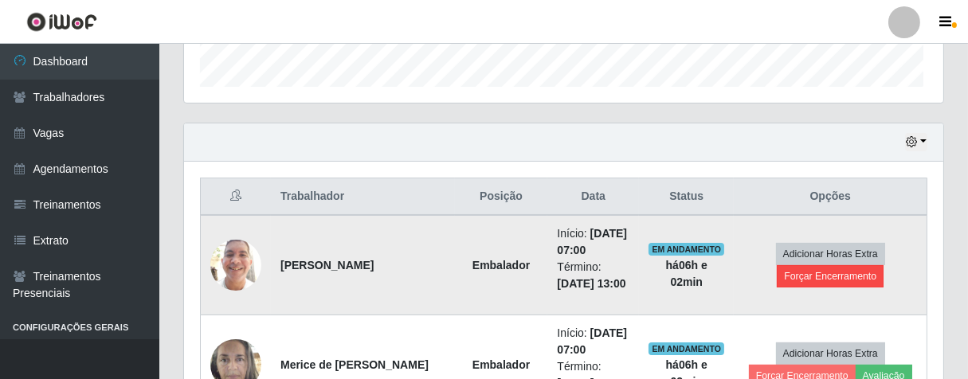
scroll to position [330, 746]
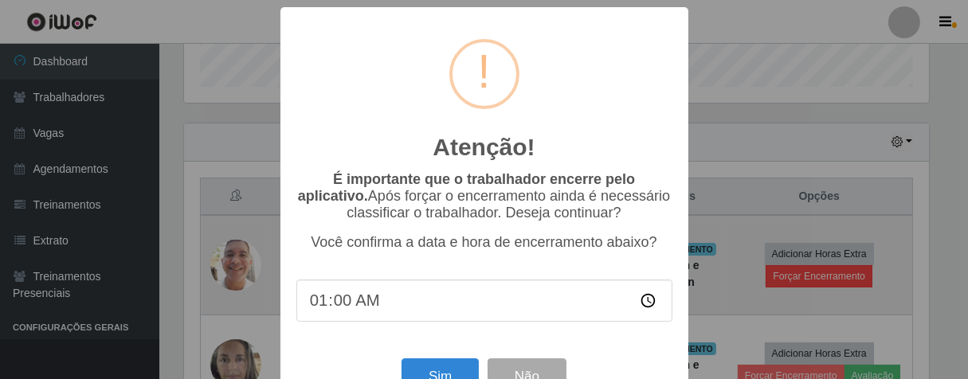
type input "13:00"
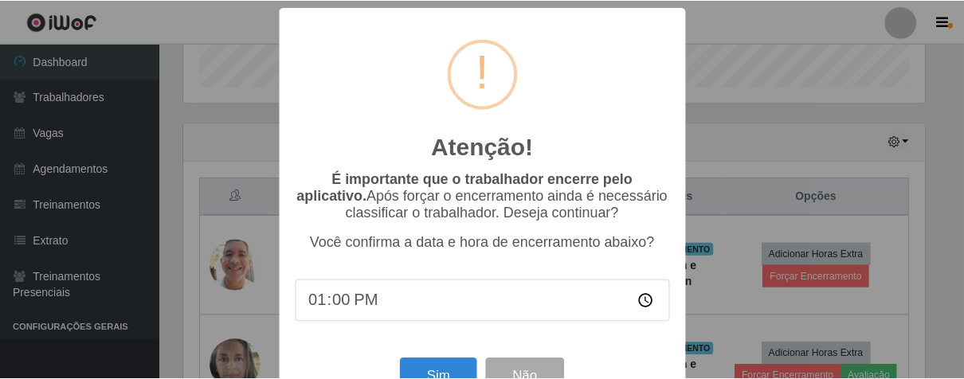
scroll to position [55, 0]
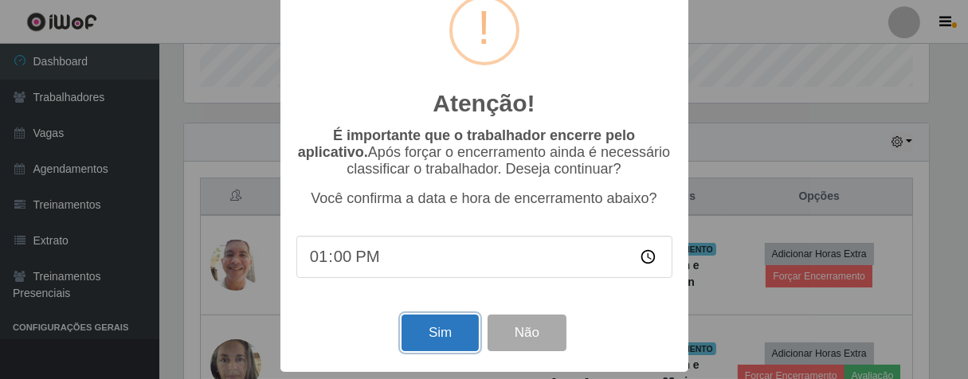
click at [418, 324] on button "Sim" at bounding box center [440, 333] width 77 height 37
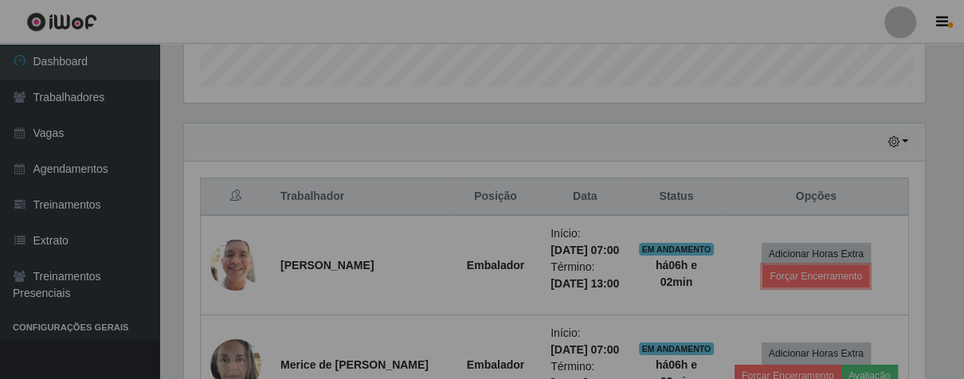
scroll to position [796664, 796239]
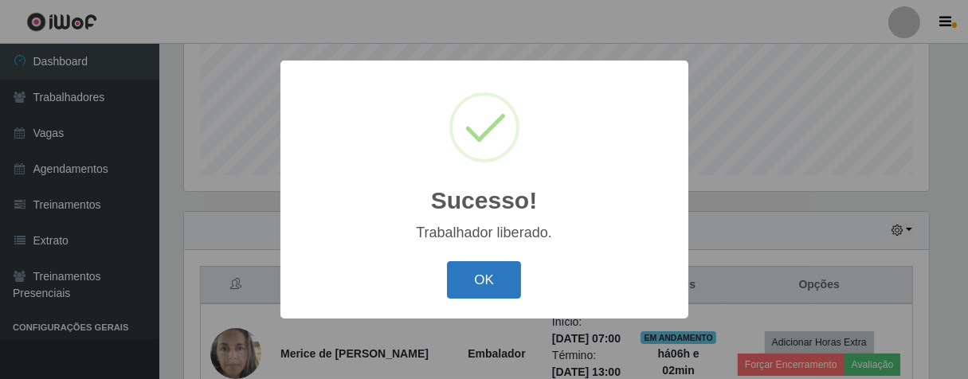
click at [481, 280] on button "OK" at bounding box center [484, 279] width 74 height 37
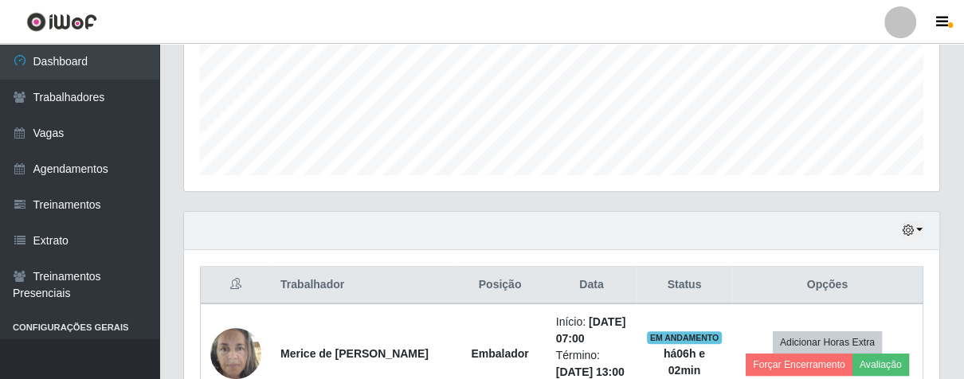
scroll to position [660, 0]
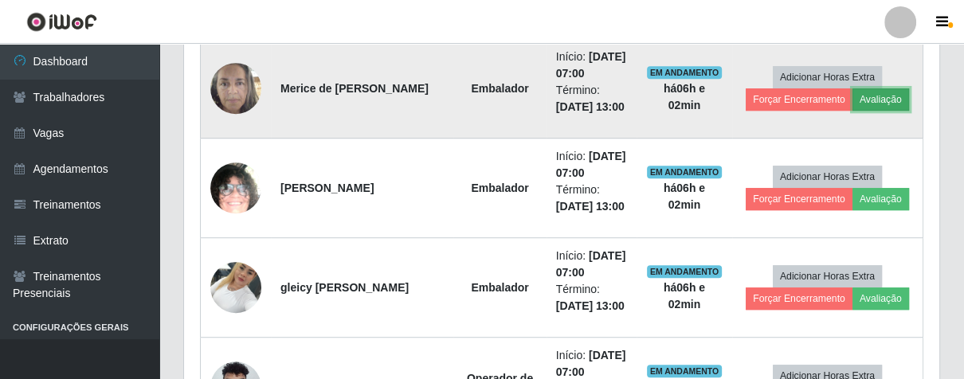
click at [876, 94] on button "Avaliação" at bounding box center [881, 99] width 57 height 22
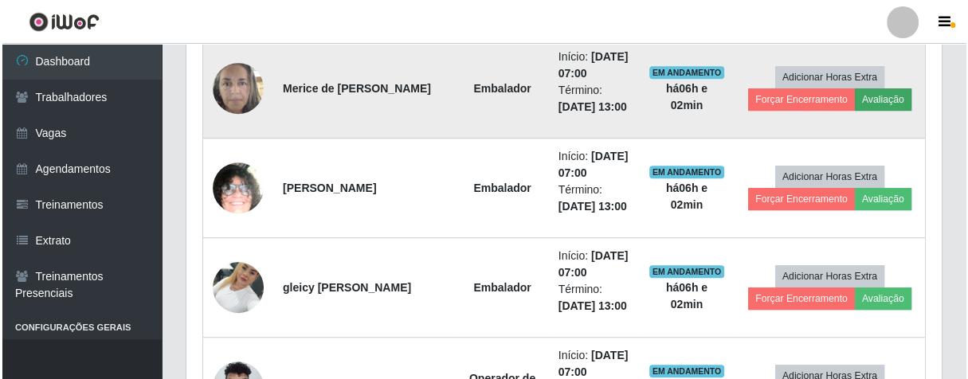
scroll to position [330, 746]
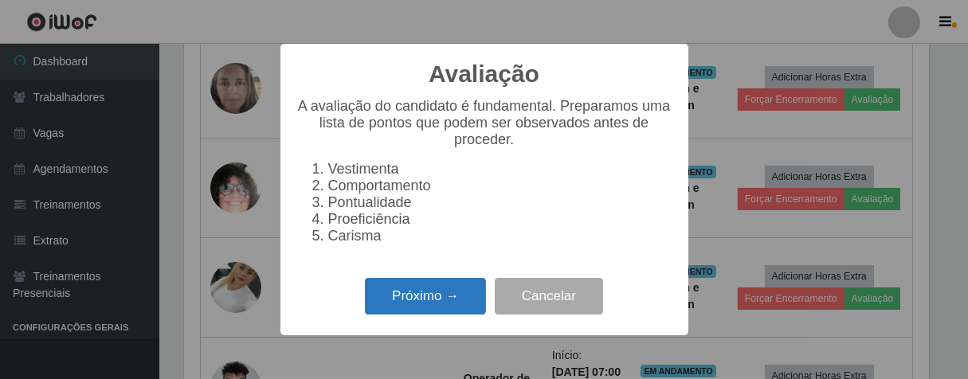
click at [389, 316] on button "Próximo →" at bounding box center [425, 296] width 121 height 37
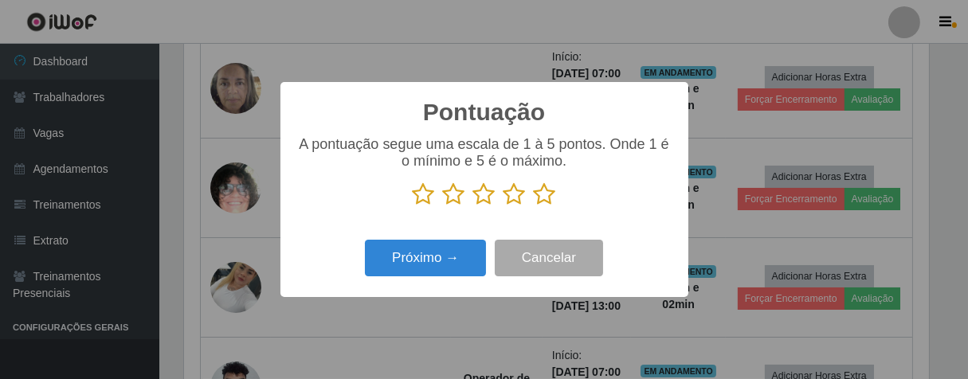
click at [546, 190] on icon at bounding box center [545, 195] width 22 height 24
click at [534, 206] on input "radio" at bounding box center [534, 206] width 0 height 0
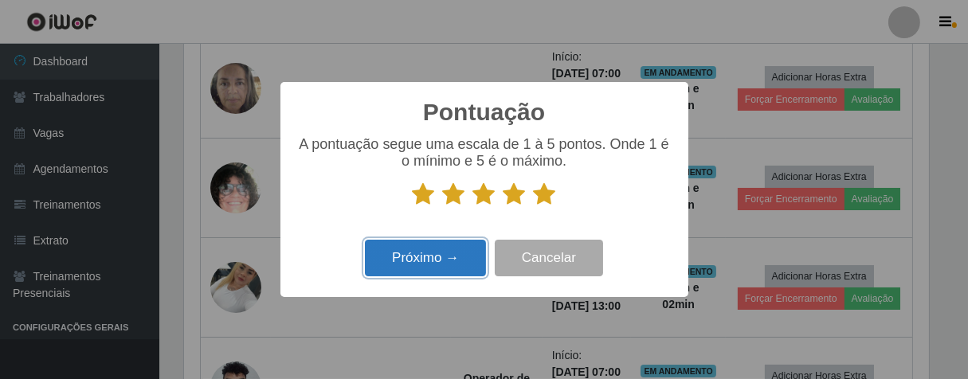
click at [455, 261] on button "Próximo →" at bounding box center [425, 258] width 121 height 37
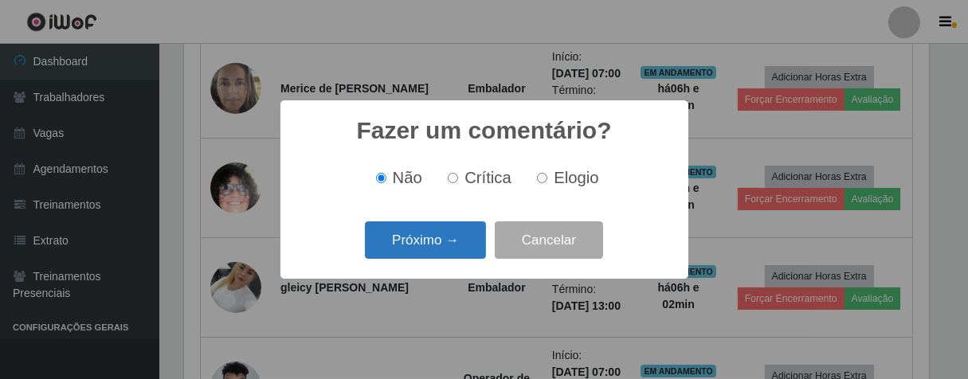
click at [460, 245] on button "Próximo →" at bounding box center [425, 240] width 121 height 37
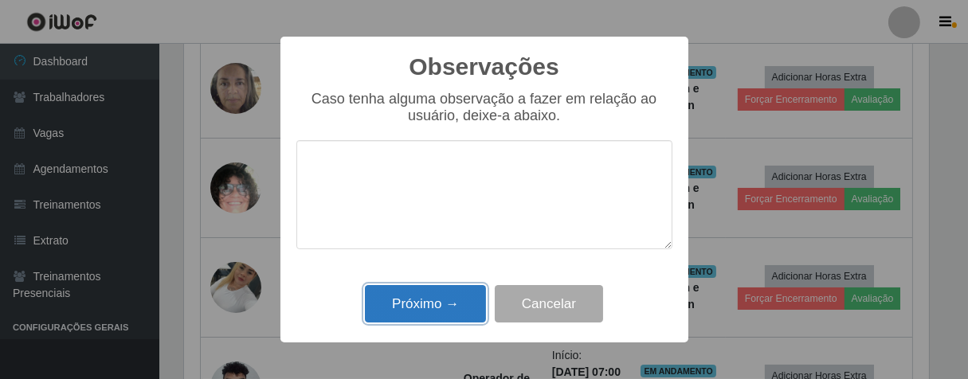
click at [434, 304] on button "Próximo →" at bounding box center [425, 303] width 121 height 37
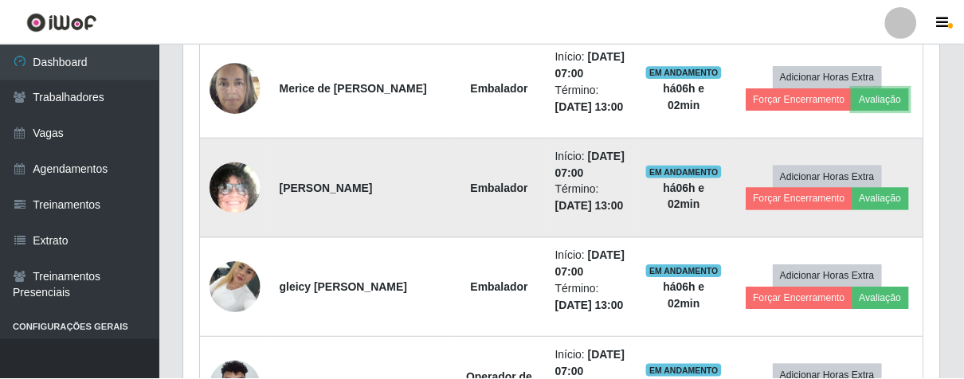
scroll to position [796664, 796239]
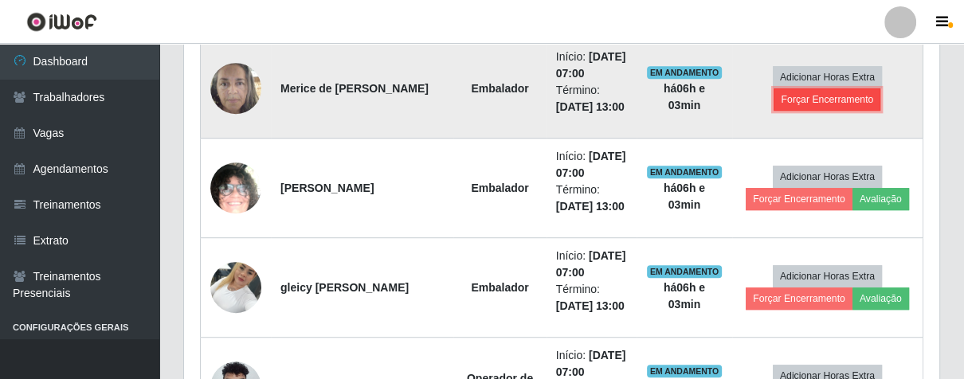
click at [813, 95] on button "Forçar Encerramento" at bounding box center [827, 99] width 107 height 22
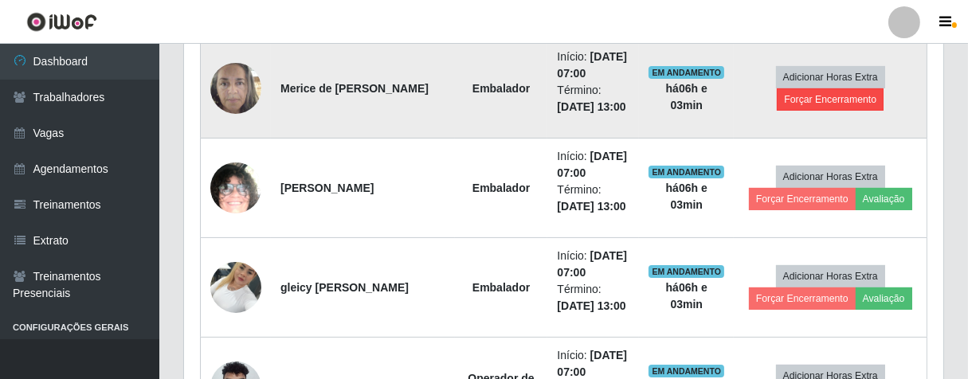
scroll to position [330, 746]
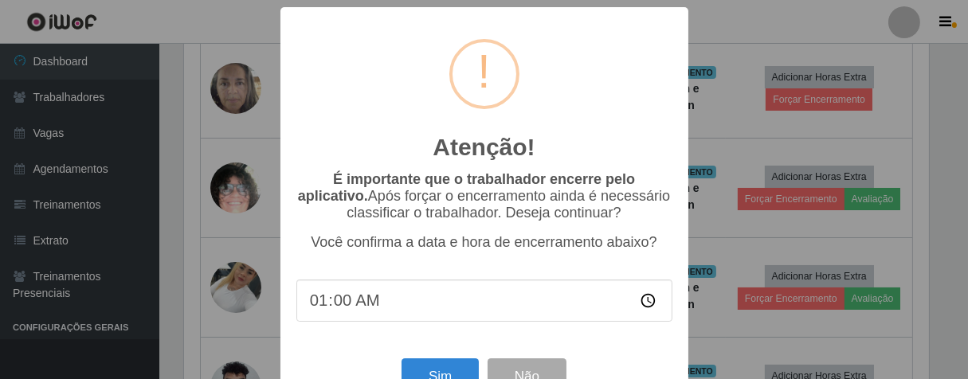
type input "13:00"
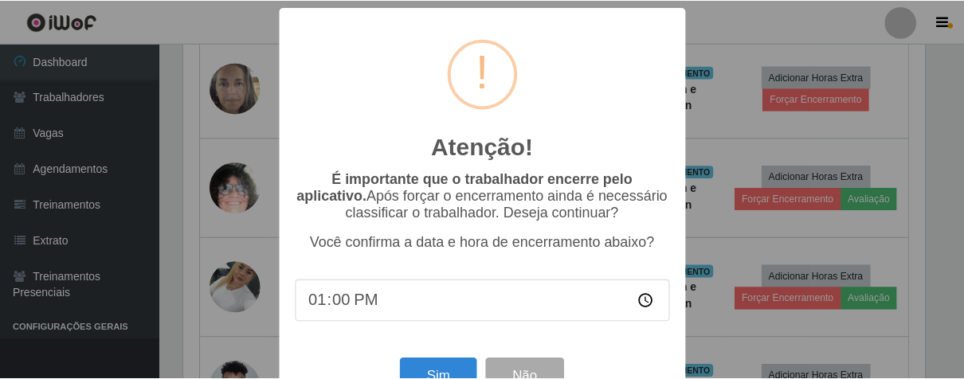
scroll to position [55, 0]
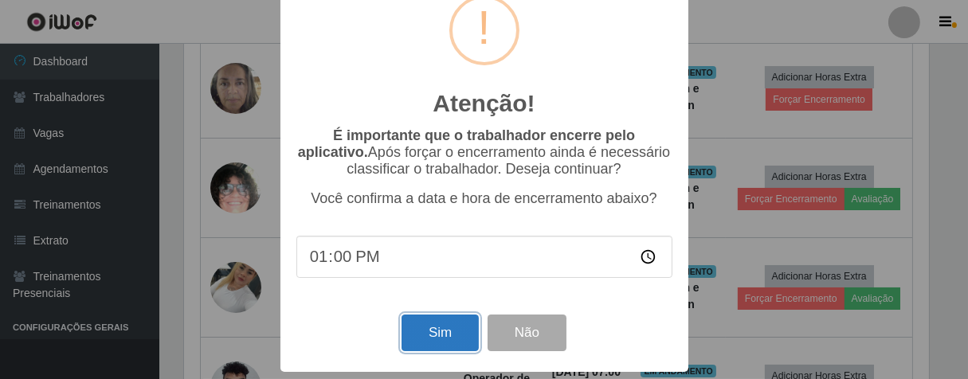
click at [419, 324] on button "Sim" at bounding box center [440, 333] width 77 height 37
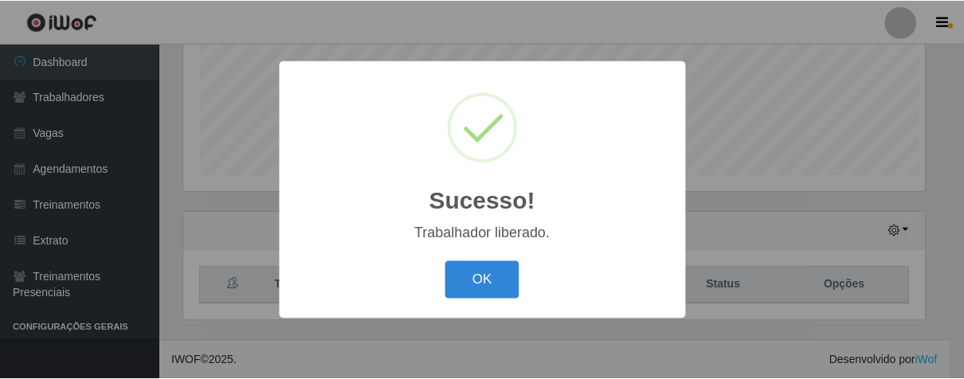
scroll to position [330, 746]
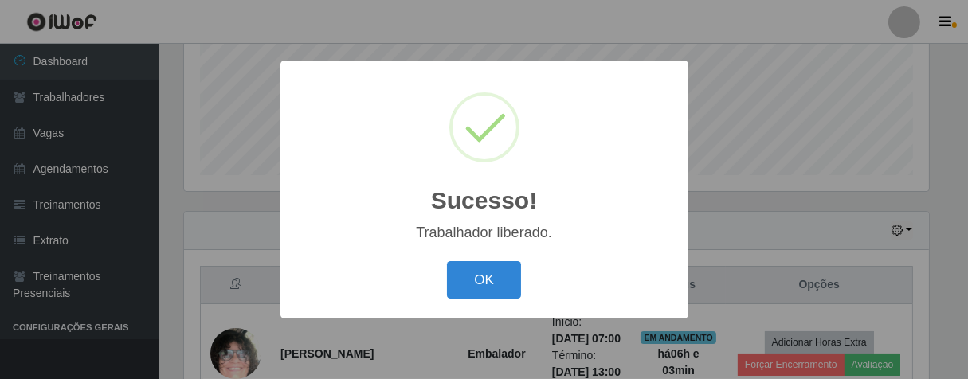
drag, startPoint x: 497, startPoint y: 273, endPoint x: 504, endPoint y: 242, distance: 31.1
click at [494, 267] on button "OK" at bounding box center [484, 279] width 74 height 37
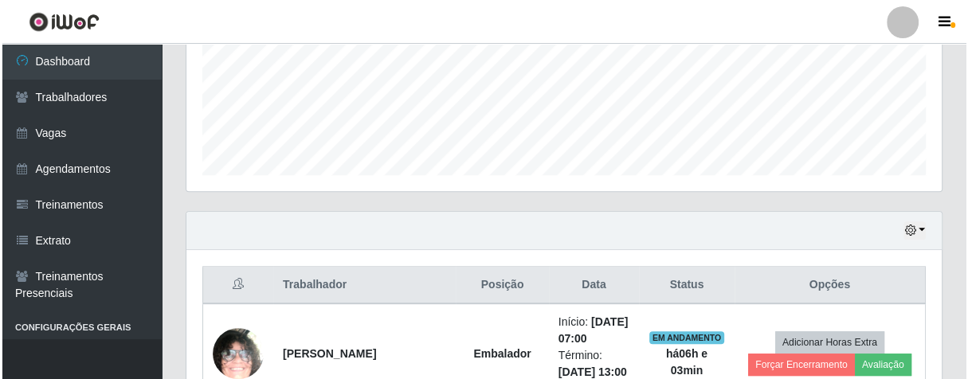
scroll to position [571, 0]
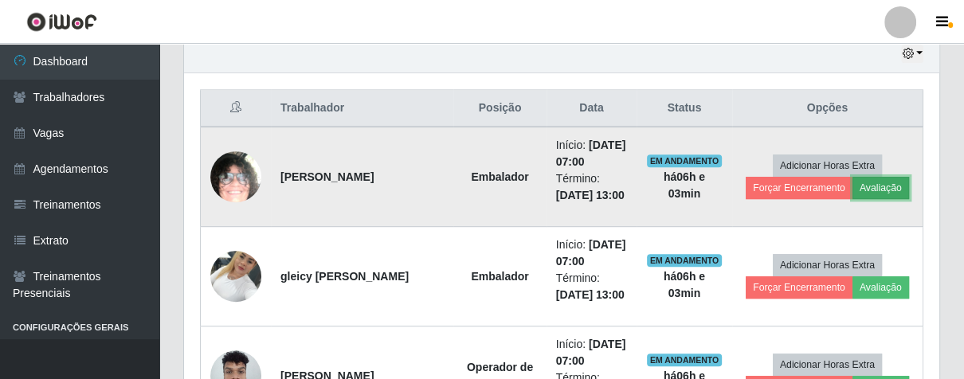
click at [856, 183] on button "Avaliação" at bounding box center [881, 188] width 57 height 22
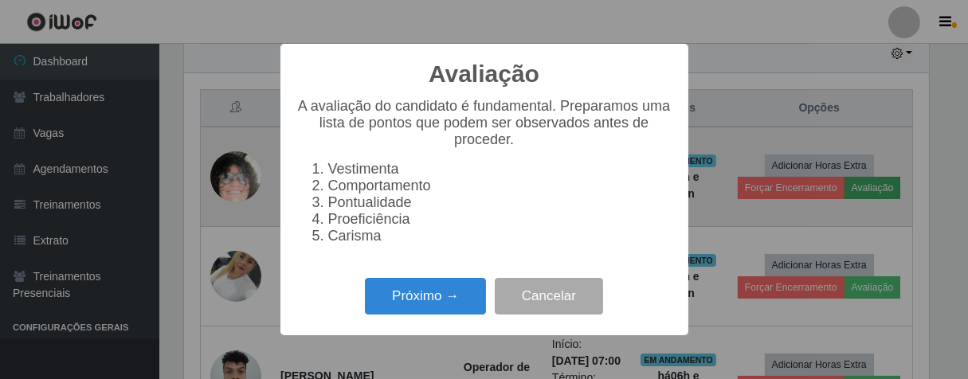
scroll to position [330, 746]
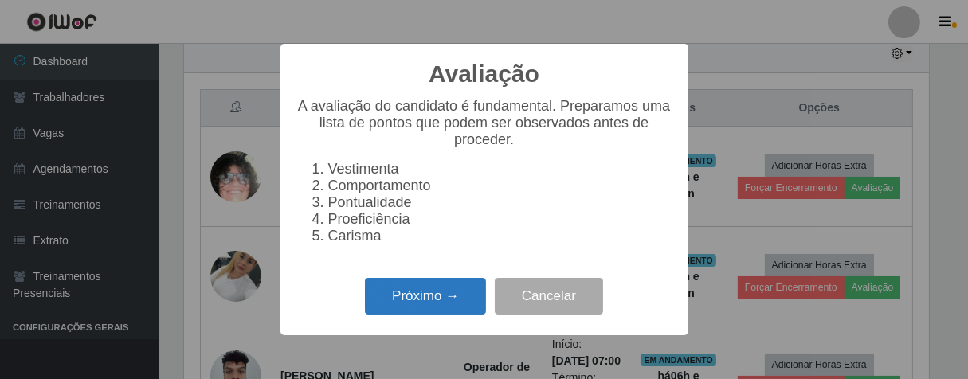
click at [390, 299] on button "Próximo →" at bounding box center [425, 296] width 121 height 37
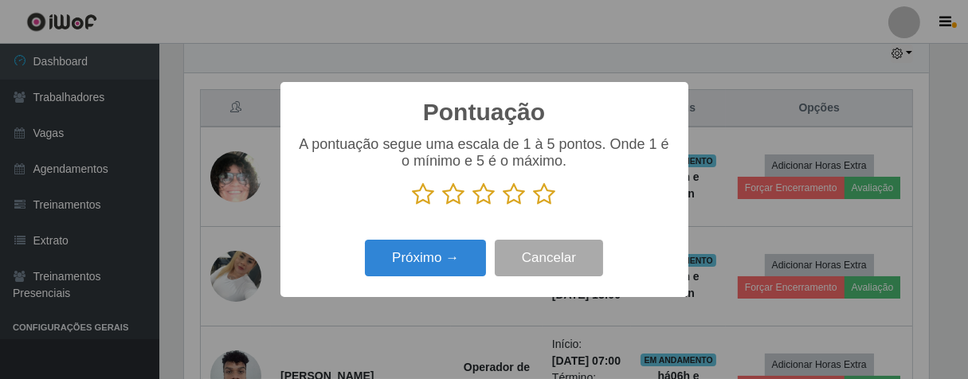
click at [545, 193] on icon at bounding box center [545, 195] width 22 height 24
click at [534, 206] on input "radio" at bounding box center [534, 206] width 0 height 0
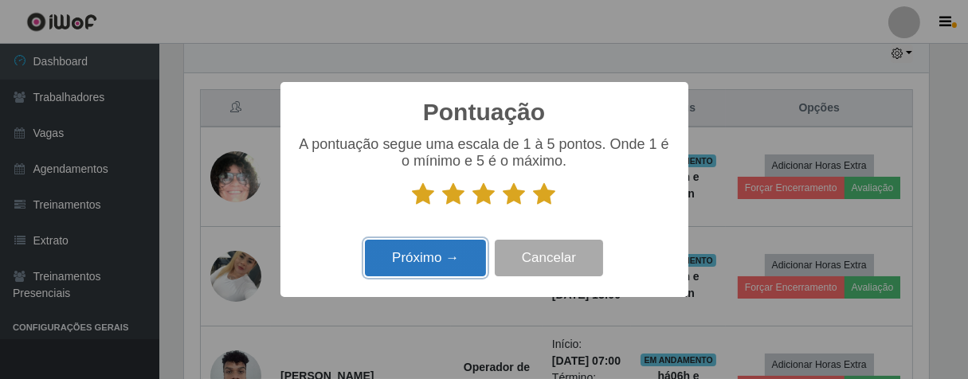
click at [438, 258] on button "Próximo →" at bounding box center [425, 258] width 121 height 37
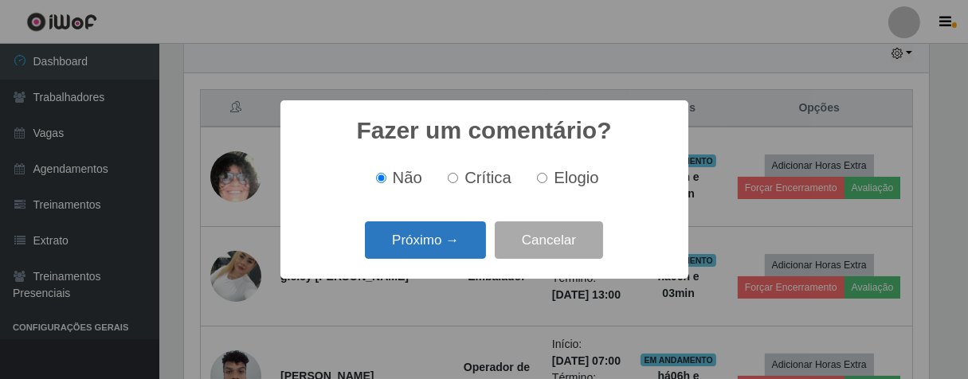
click at [461, 231] on button "Próximo →" at bounding box center [425, 240] width 121 height 37
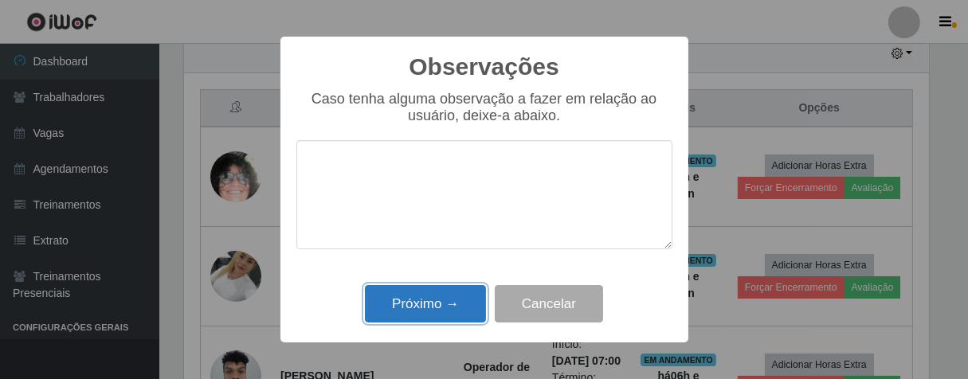
click at [400, 312] on button "Próximo →" at bounding box center [425, 303] width 121 height 37
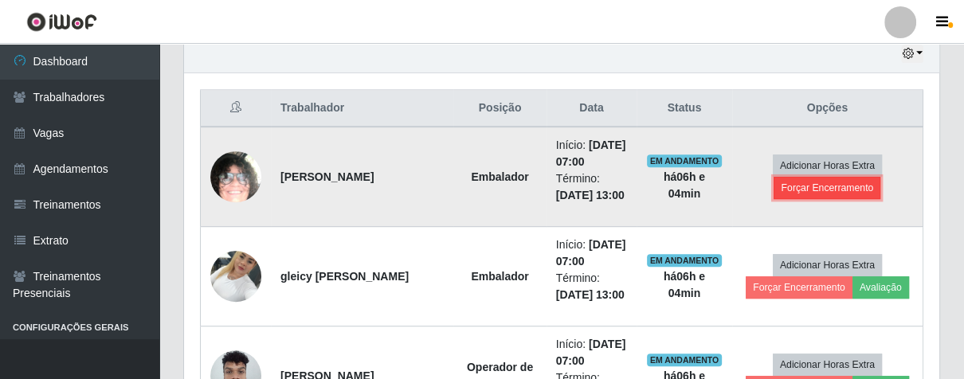
click at [813, 188] on button "Forçar Encerramento" at bounding box center [827, 188] width 107 height 22
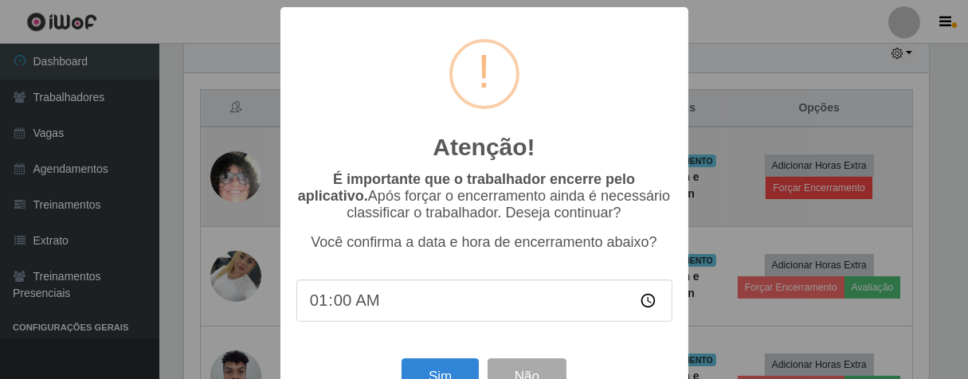
type input "13:00"
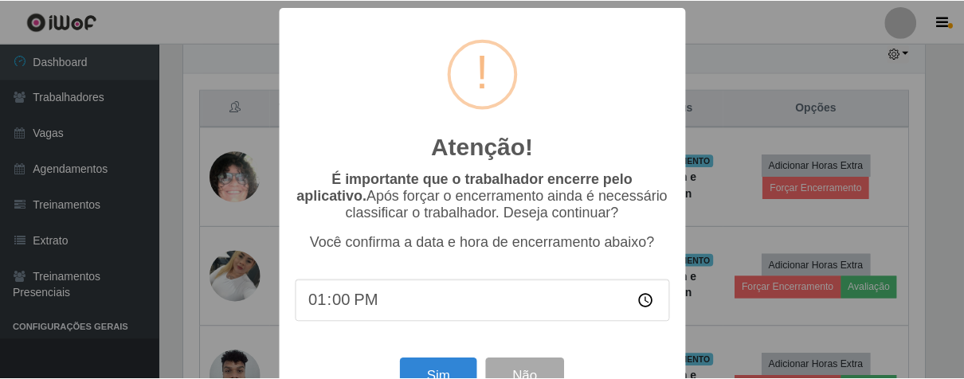
scroll to position [55, 0]
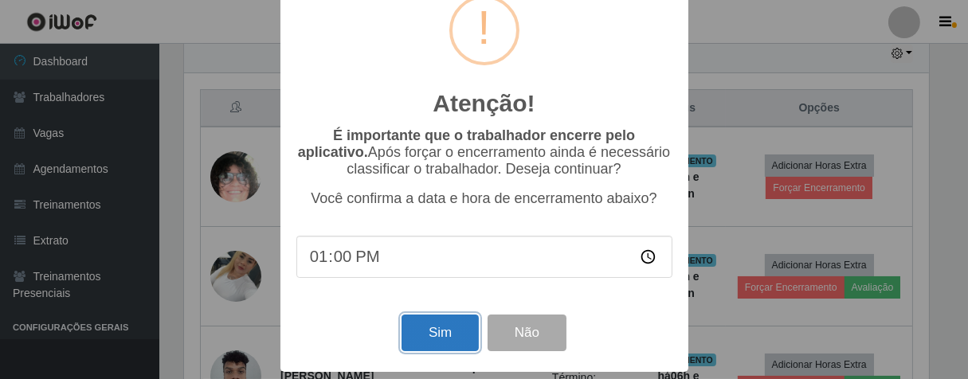
click at [450, 323] on button "Sim" at bounding box center [440, 333] width 77 height 37
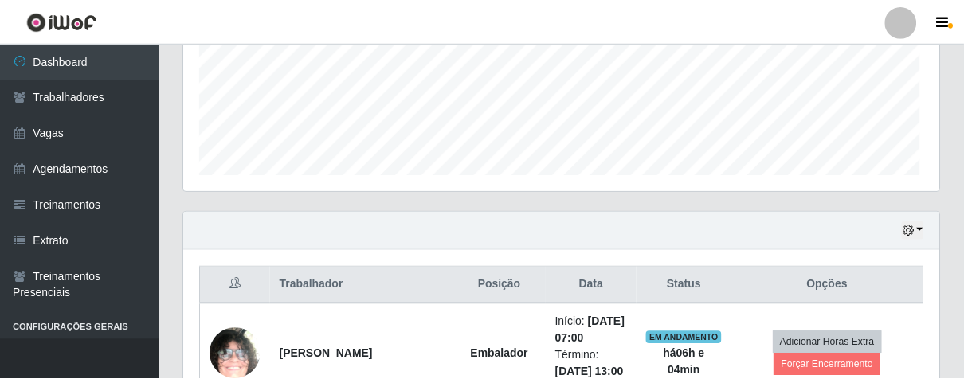
scroll to position [330, 746]
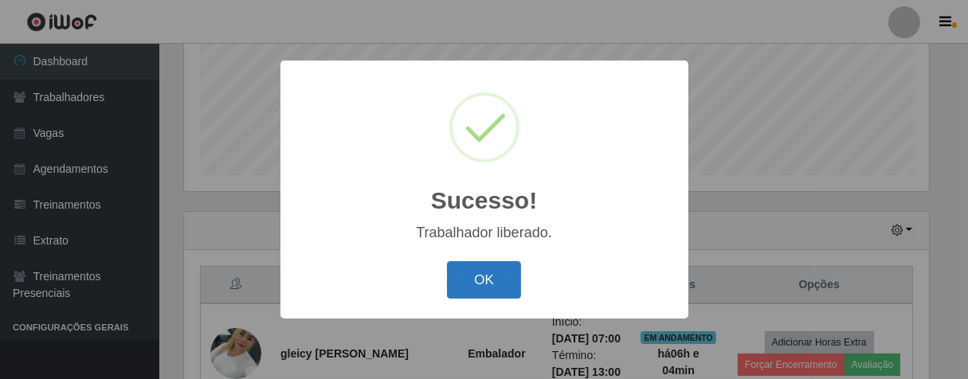
click at [485, 287] on button "OK" at bounding box center [484, 279] width 74 height 37
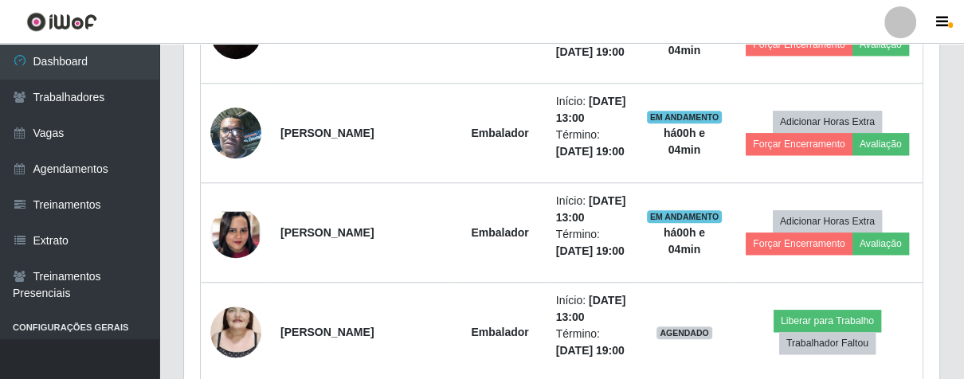
scroll to position [1103, 0]
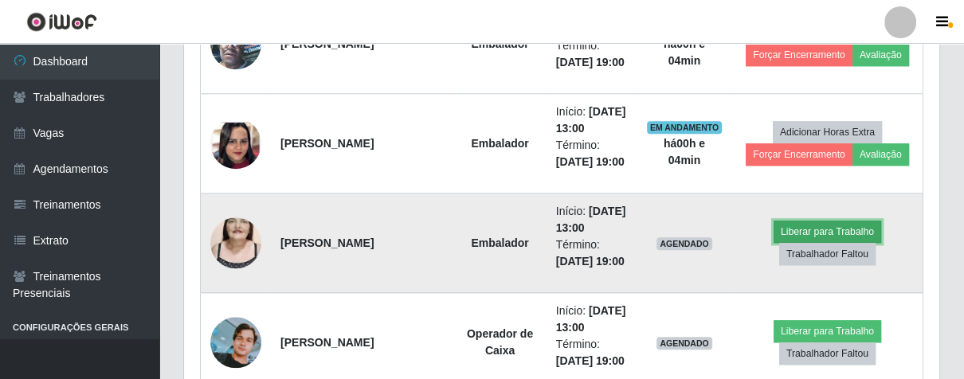
click at [815, 225] on button "Liberar para Trabalho" at bounding box center [828, 232] width 108 height 22
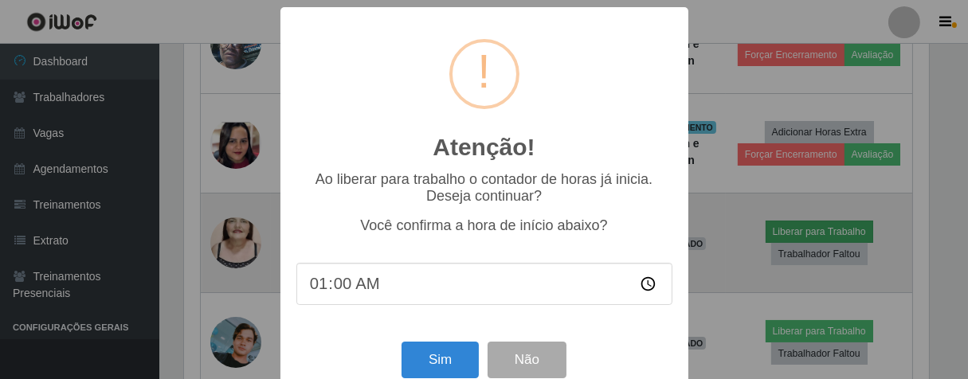
type input "13:00"
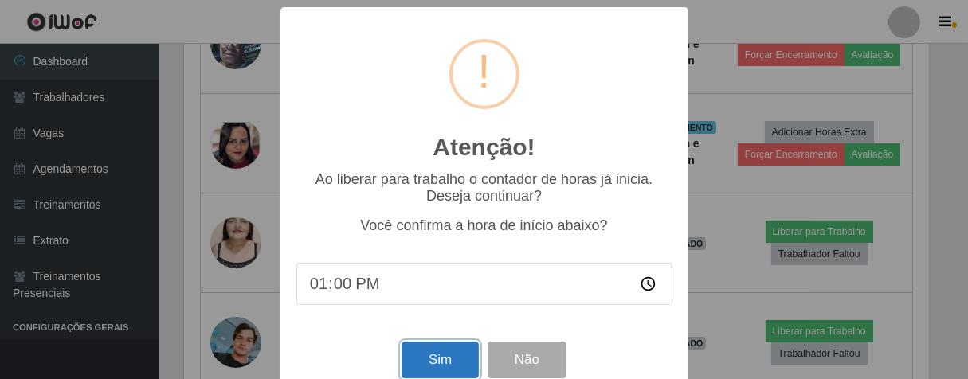
click at [450, 364] on button "Sim" at bounding box center [440, 360] width 77 height 37
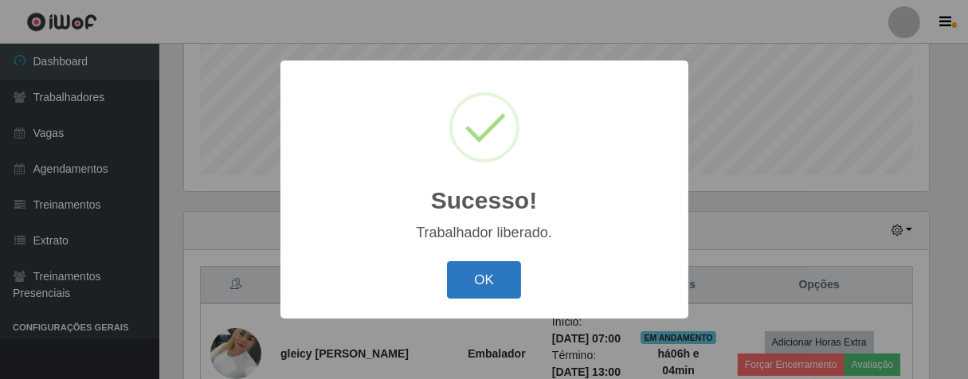
click at [483, 289] on button "OK" at bounding box center [484, 279] width 74 height 37
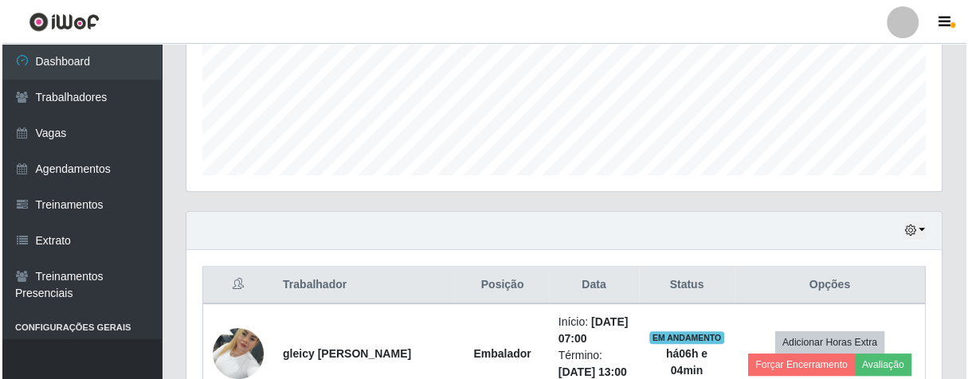
scroll to position [660, 0]
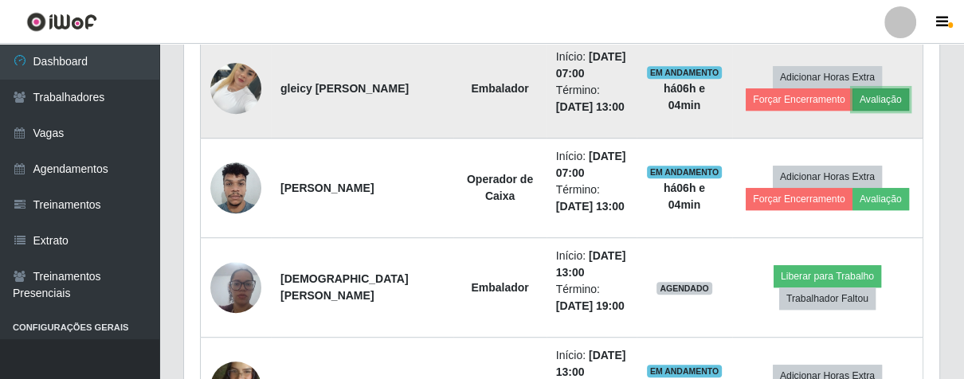
click at [867, 96] on button "Avaliação" at bounding box center [881, 99] width 57 height 22
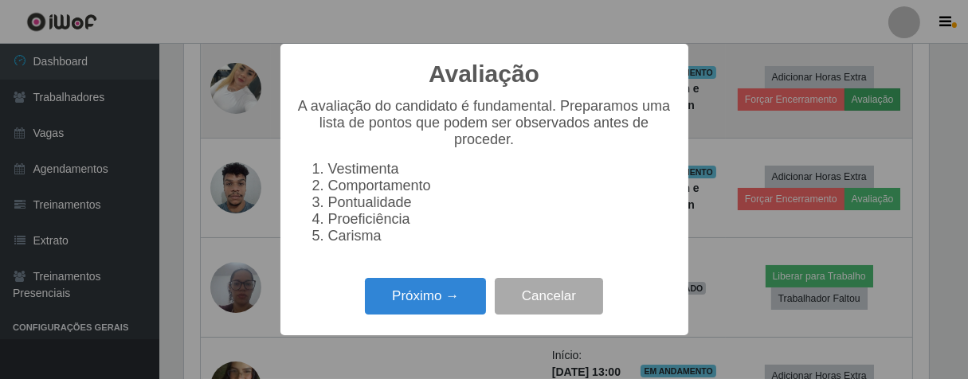
scroll to position [330, 746]
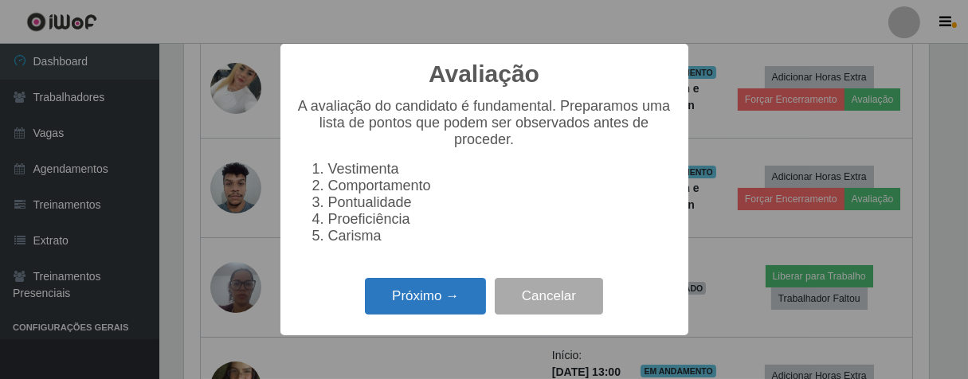
click at [447, 311] on button "Próximo →" at bounding box center [425, 296] width 121 height 37
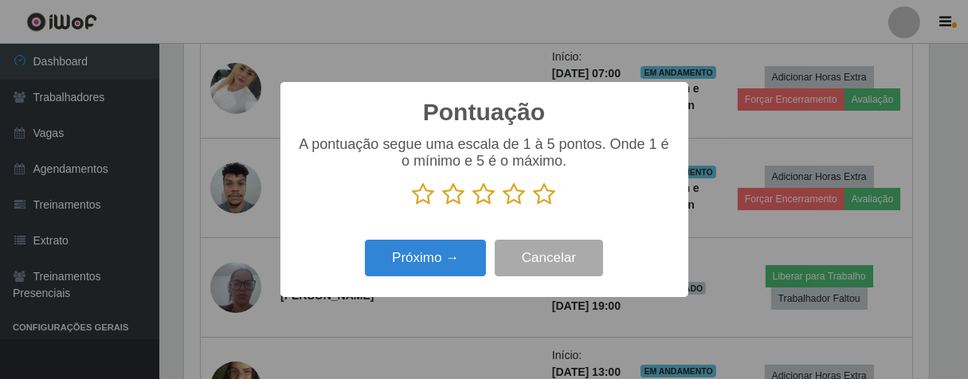
scroll to position [796664, 796250]
click at [540, 195] on icon at bounding box center [545, 195] width 22 height 24
click at [534, 206] on input "radio" at bounding box center [534, 206] width 0 height 0
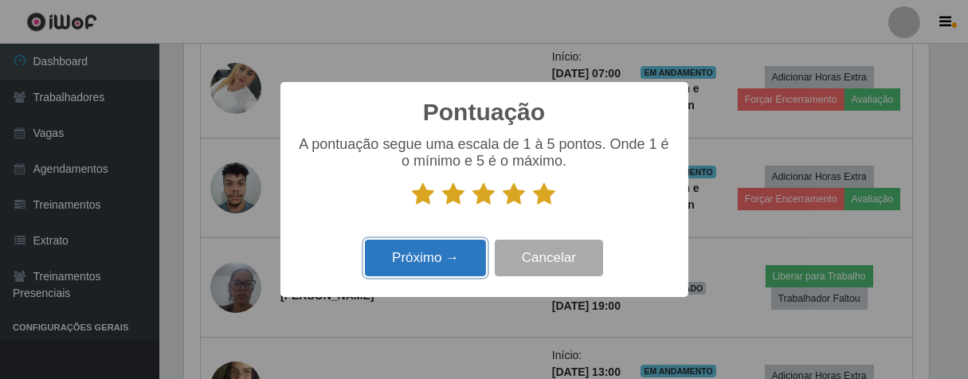
click at [461, 257] on button "Próximo →" at bounding box center [425, 258] width 121 height 37
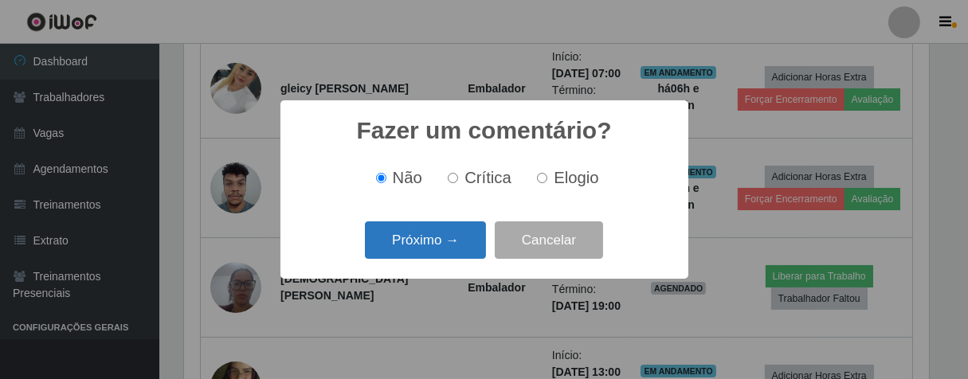
click at [461, 236] on button "Próximo →" at bounding box center [425, 240] width 121 height 37
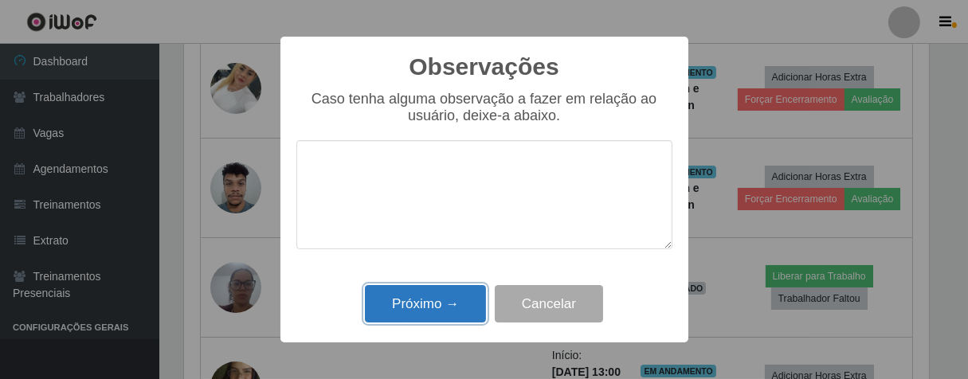
click at [437, 301] on button "Próximo →" at bounding box center [425, 303] width 121 height 37
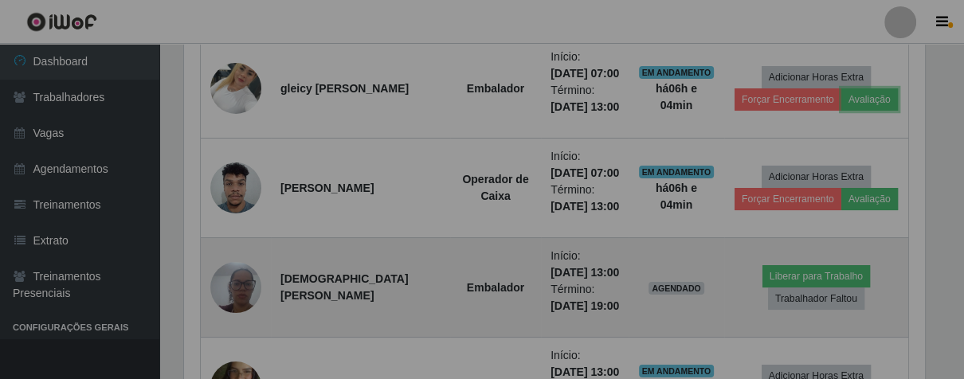
scroll to position [330, 755]
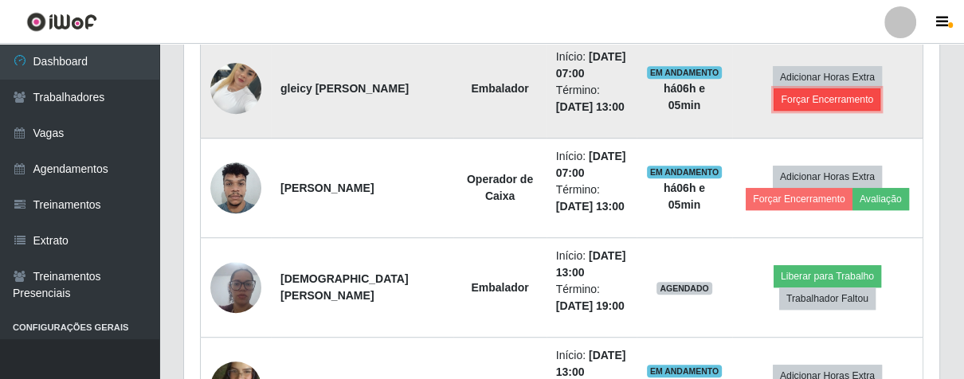
click at [797, 94] on button "Forçar Encerramento" at bounding box center [827, 99] width 107 height 22
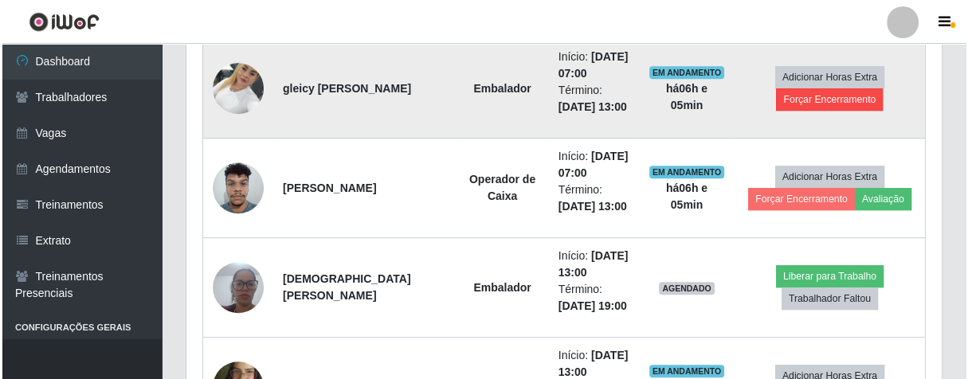
scroll to position [330, 746]
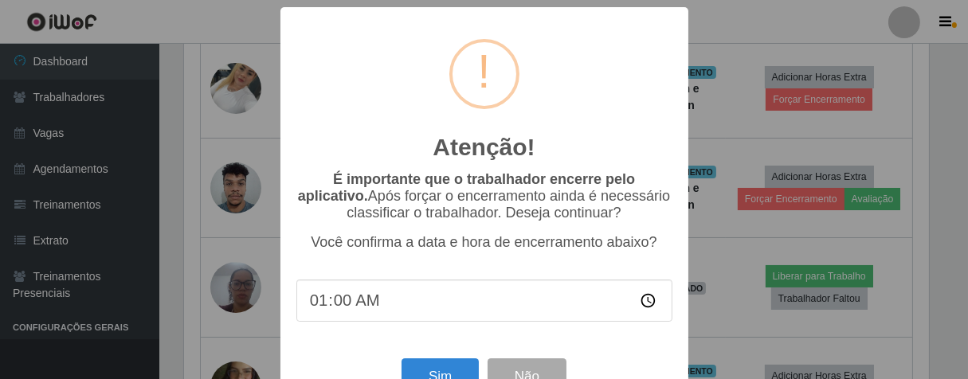
type input "13:00"
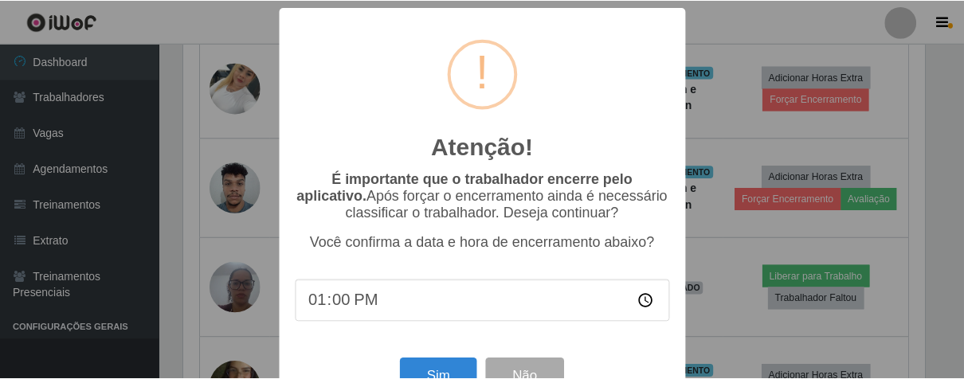
scroll to position [55, 0]
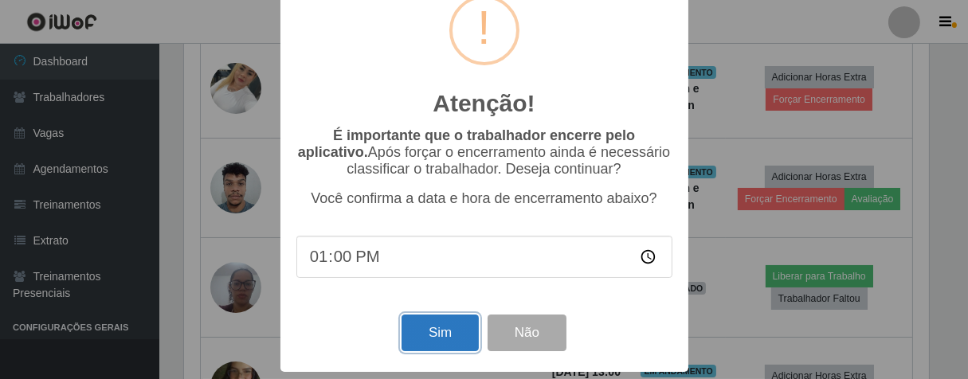
click at [459, 325] on button "Sim" at bounding box center [440, 333] width 77 height 37
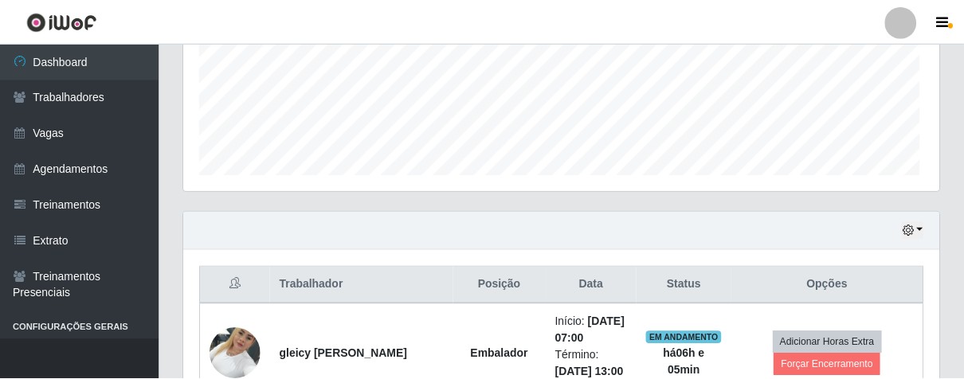
scroll to position [330, 746]
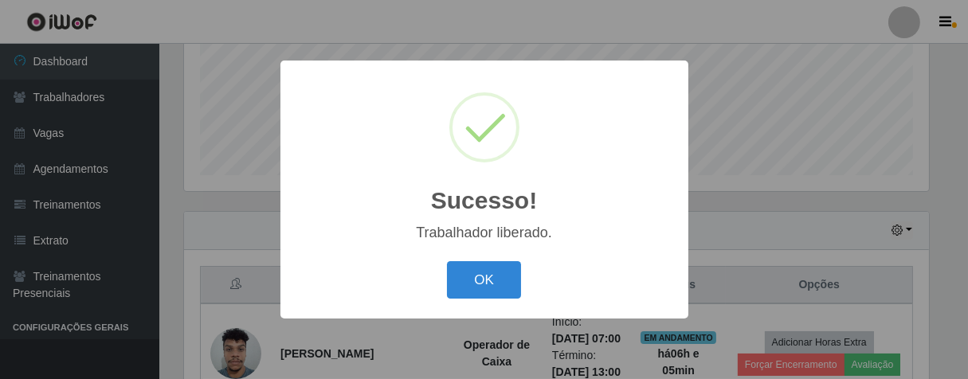
click at [484, 285] on button "OK" at bounding box center [484, 279] width 74 height 37
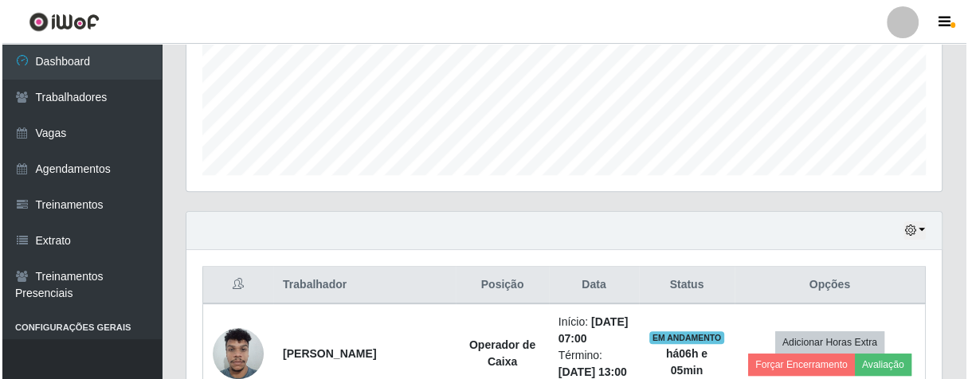
scroll to position [748, 0]
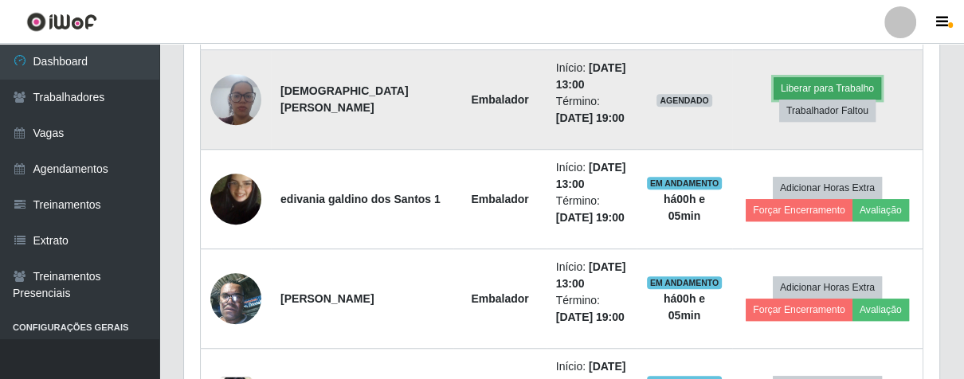
click at [838, 92] on button "Liberar para Trabalho" at bounding box center [828, 88] width 108 height 22
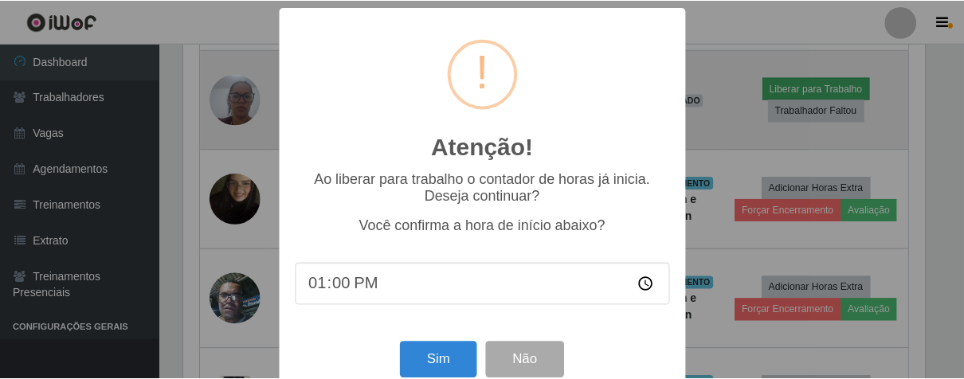
scroll to position [330, 746]
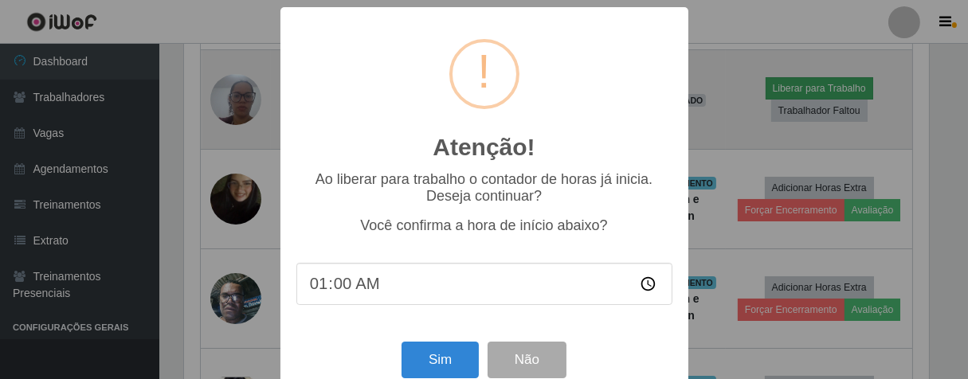
type input "13:00"
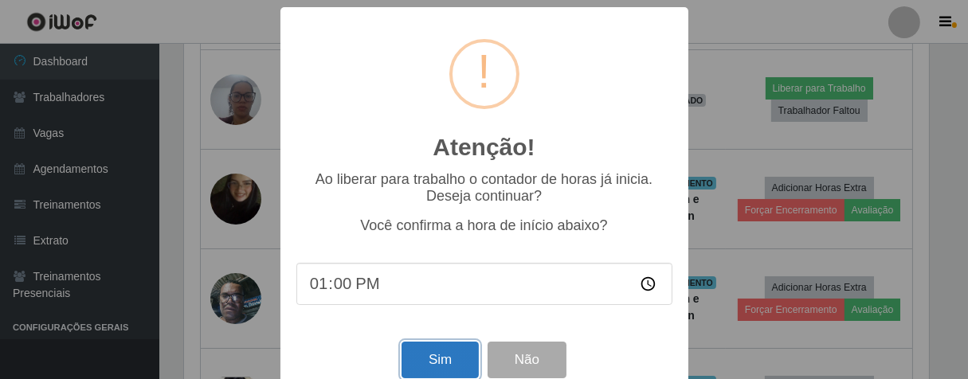
click at [466, 356] on button "Sim" at bounding box center [440, 360] width 77 height 37
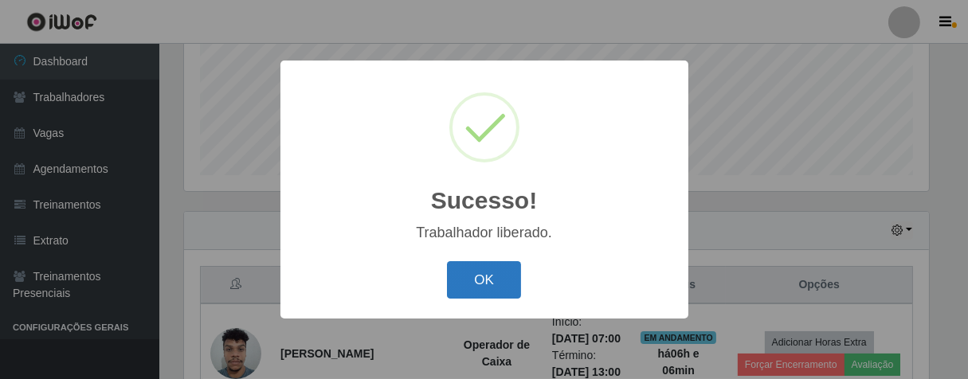
click at [490, 282] on button "OK" at bounding box center [484, 279] width 74 height 37
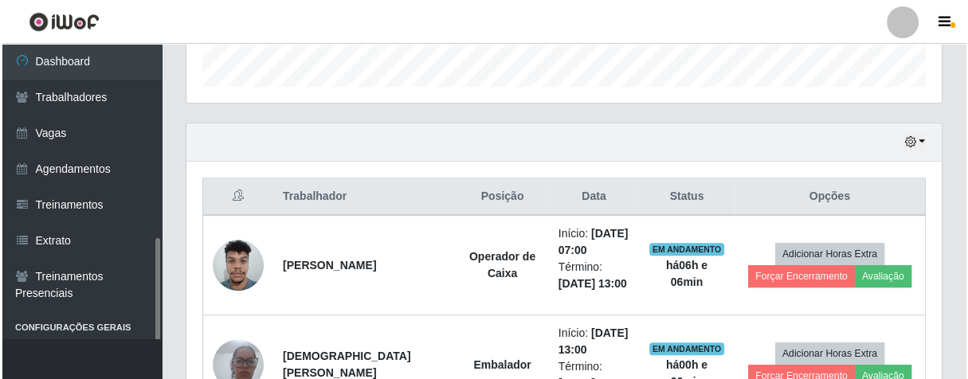
scroll to position [112, 0]
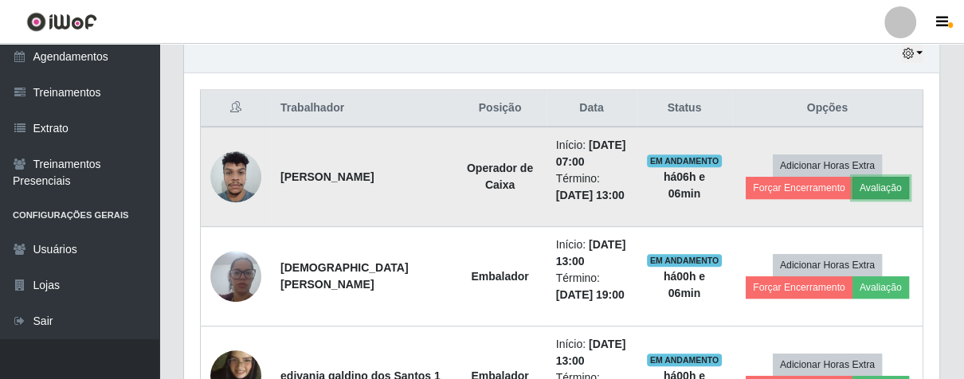
click at [886, 180] on button "Avaliação" at bounding box center [881, 188] width 57 height 22
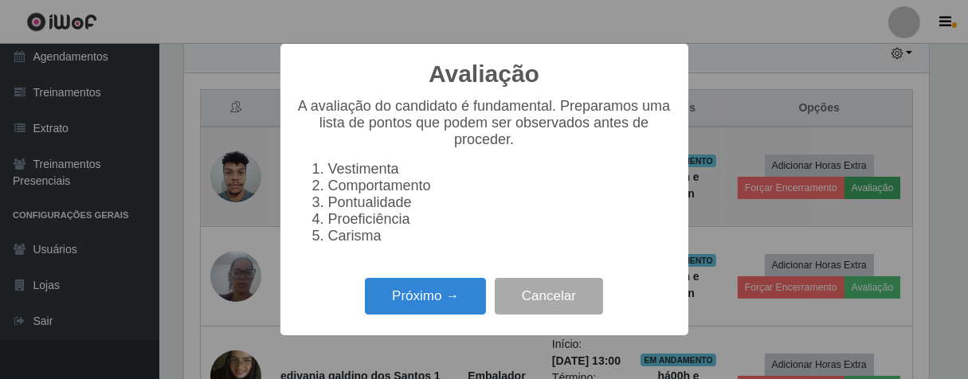
scroll to position [330, 746]
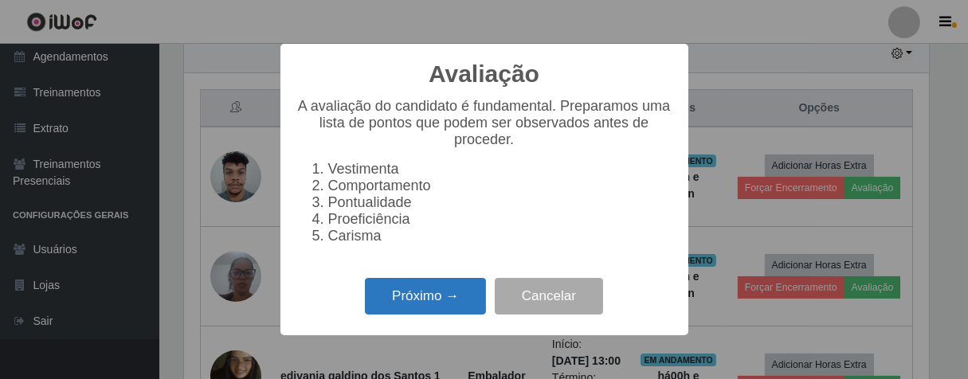
click at [404, 304] on button "Próximo →" at bounding box center [425, 296] width 121 height 37
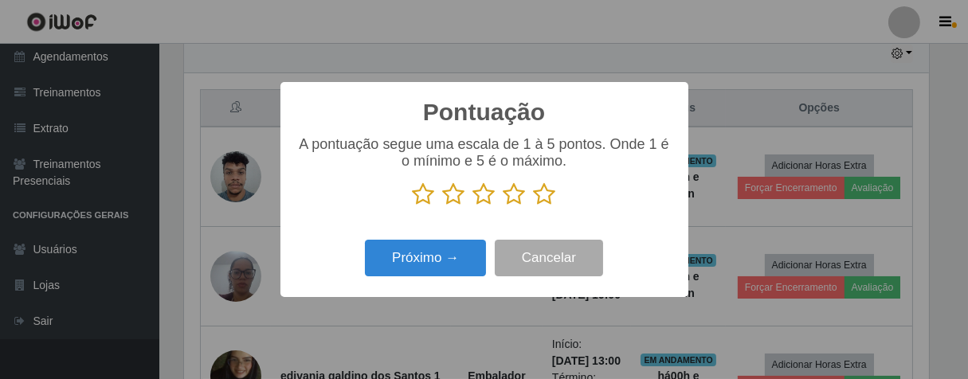
click at [548, 199] on icon at bounding box center [545, 195] width 22 height 24
click at [534, 206] on input "radio" at bounding box center [534, 206] width 0 height 0
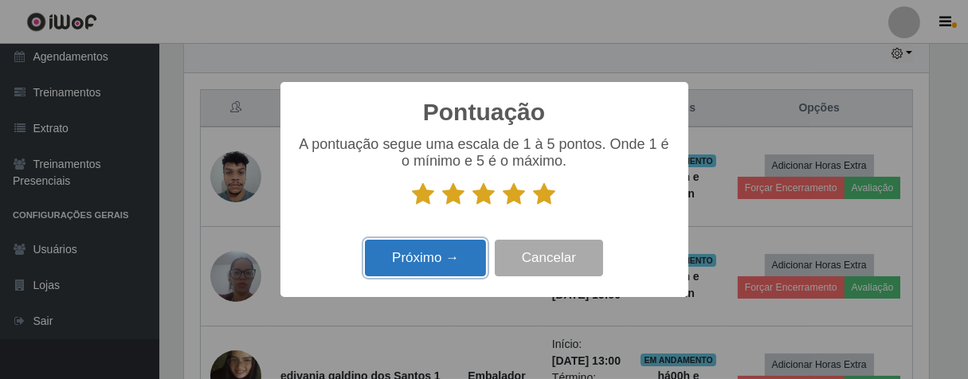
click at [414, 266] on button "Próximo →" at bounding box center [425, 258] width 121 height 37
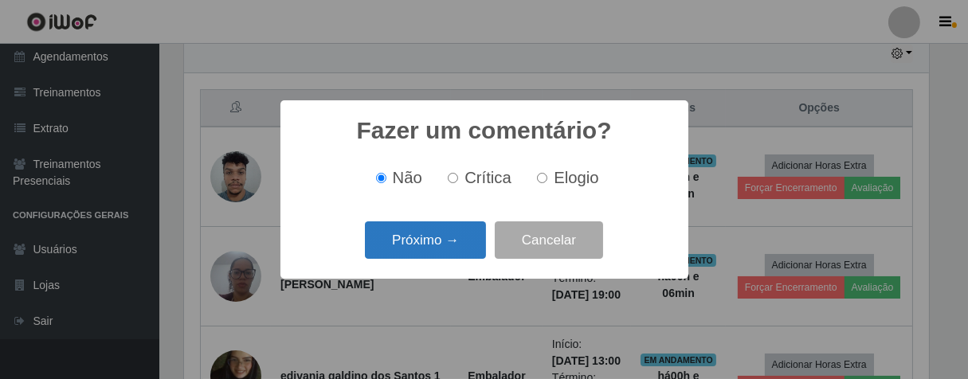
click at [453, 244] on button "Próximo →" at bounding box center [425, 240] width 121 height 37
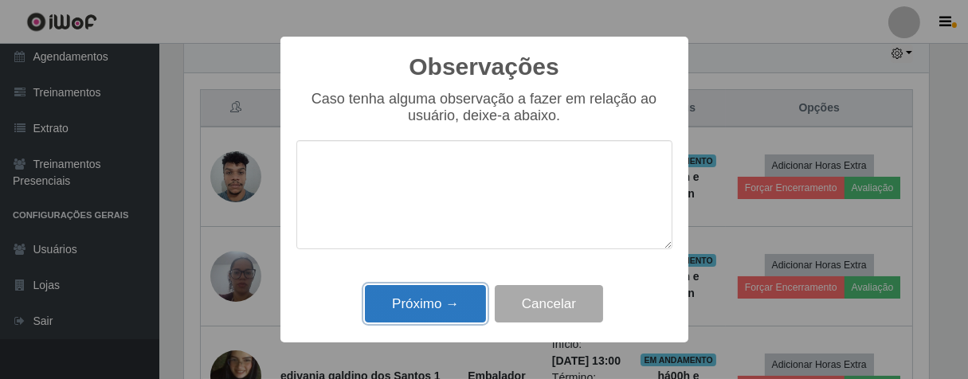
click at [445, 308] on button "Próximo →" at bounding box center [425, 303] width 121 height 37
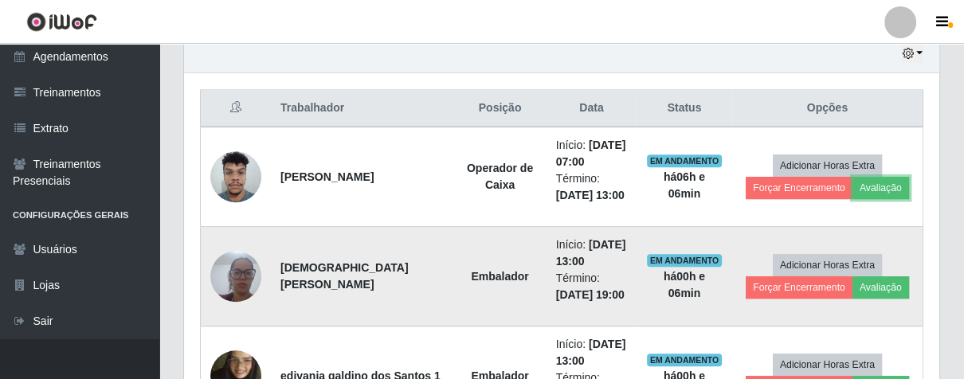
scroll to position [330, 755]
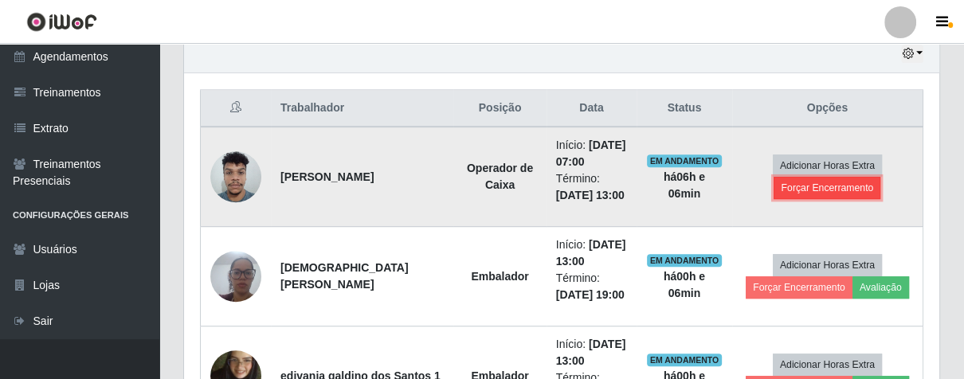
click at [789, 186] on button "Forçar Encerramento" at bounding box center [827, 188] width 107 height 22
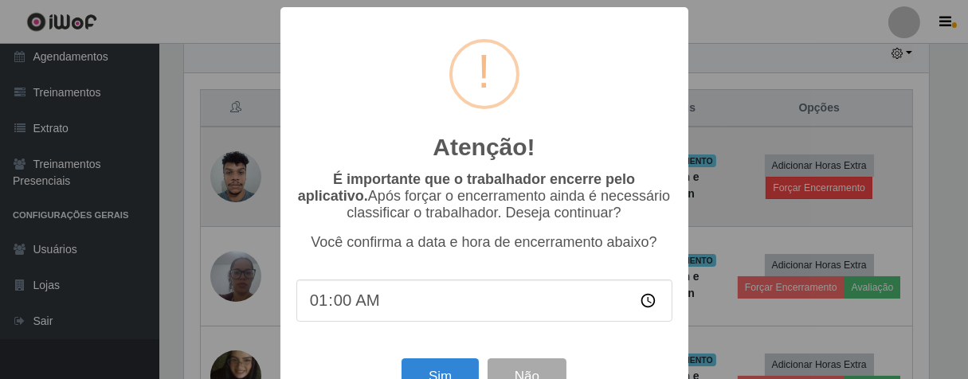
type input "13:00"
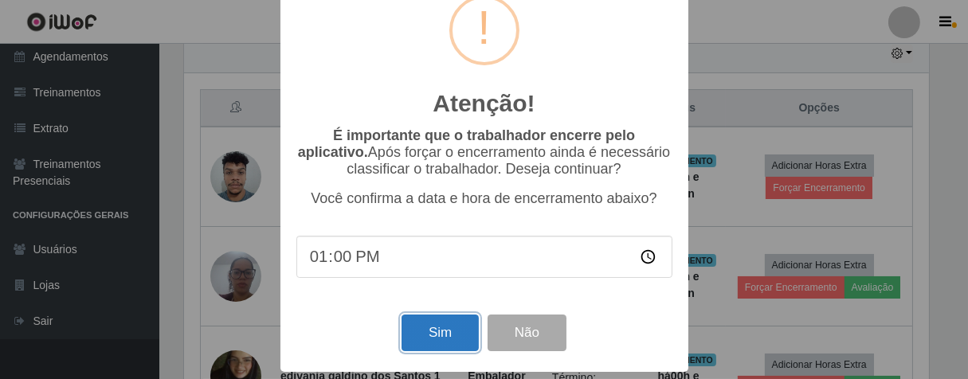
click at [442, 335] on button "Sim" at bounding box center [440, 333] width 77 height 37
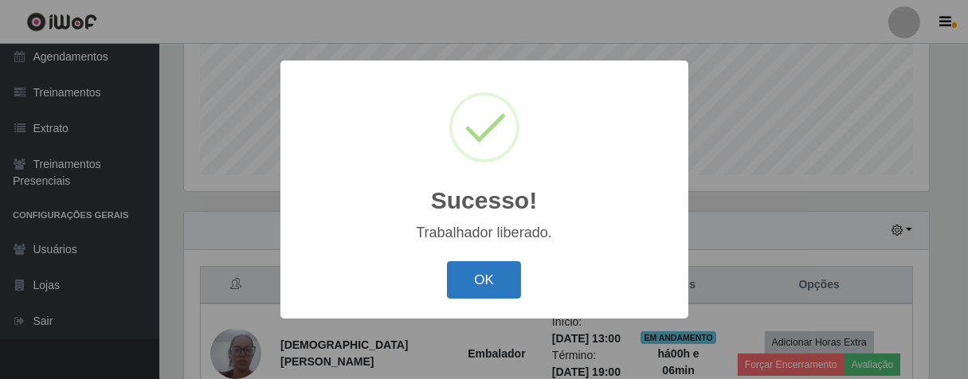
click at [501, 273] on button "OK" at bounding box center [484, 279] width 74 height 37
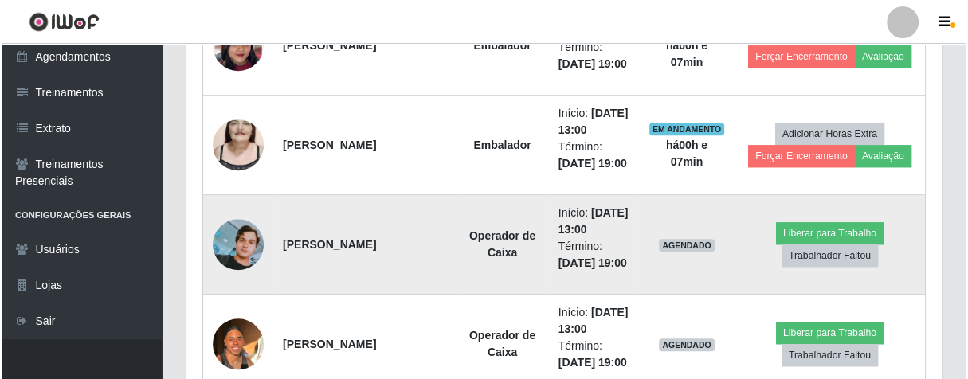
scroll to position [1090, 0]
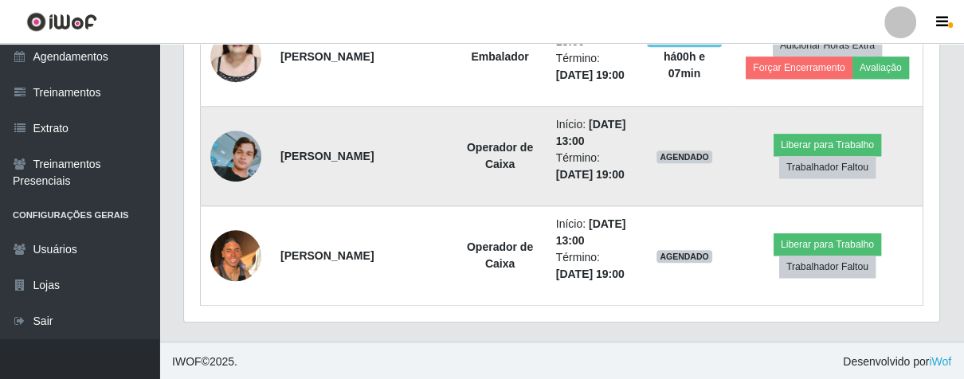
click at [257, 151] on img at bounding box center [235, 156] width 51 height 51
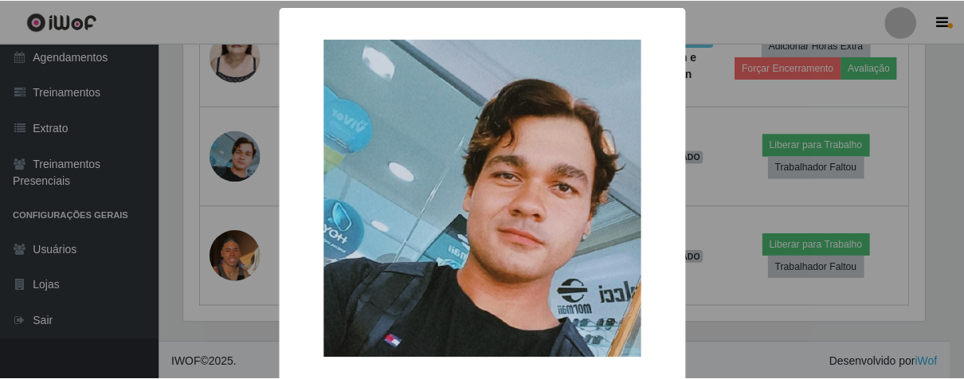
scroll to position [79, 0]
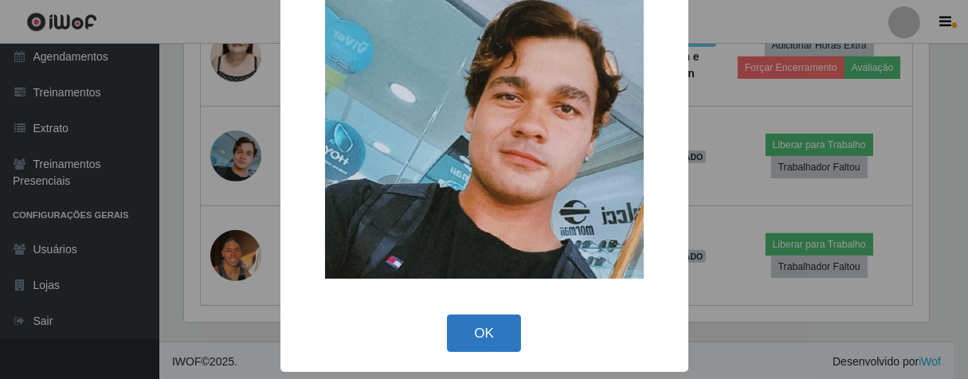
click at [461, 338] on button "OK" at bounding box center [484, 333] width 74 height 37
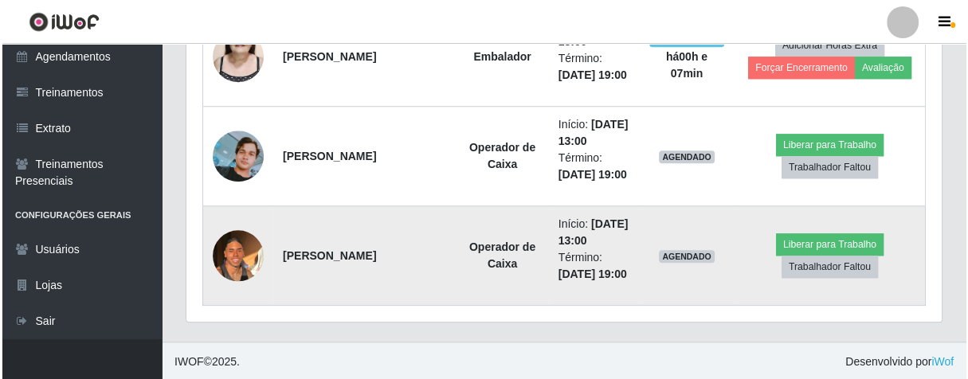
scroll to position [330, 755]
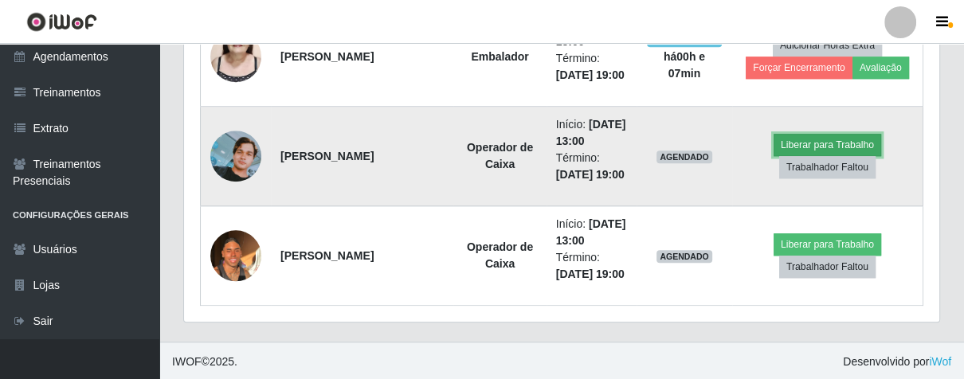
click at [787, 145] on button "Liberar para Trabalho" at bounding box center [828, 145] width 108 height 22
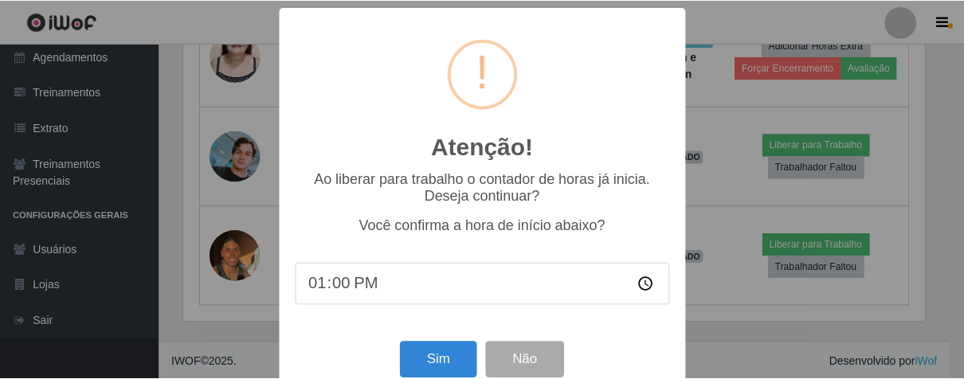
scroll to position [35, 0]
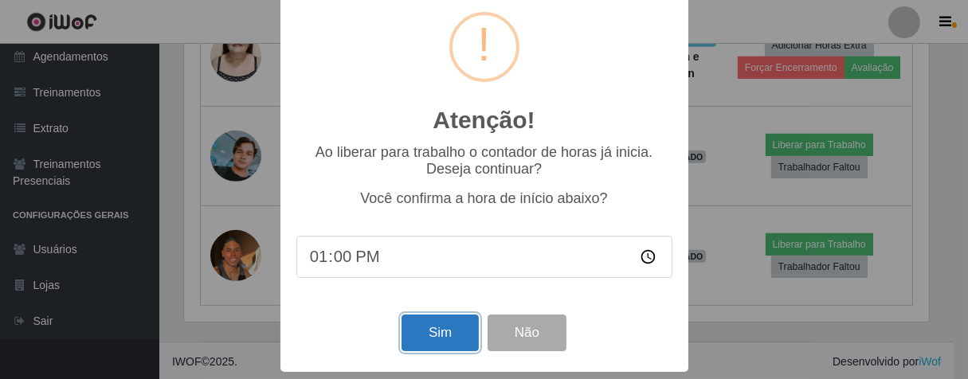
click at [434, 330] on button "Sim" at bounding box center [440, 333] width 77 height 37
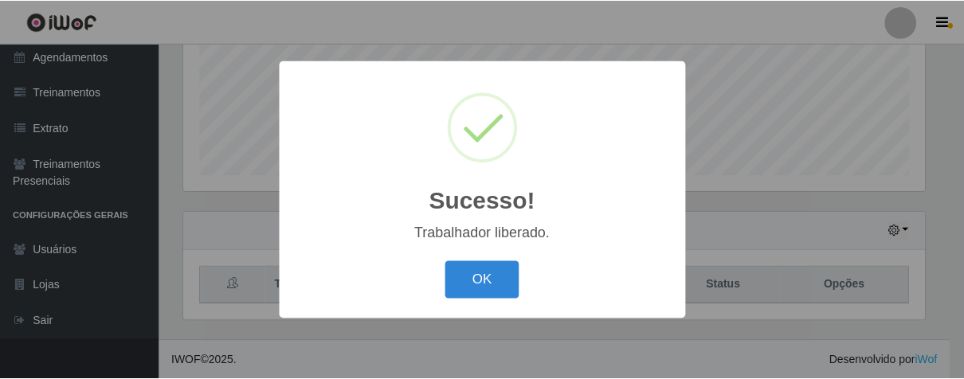
scroll to position [330, 746]
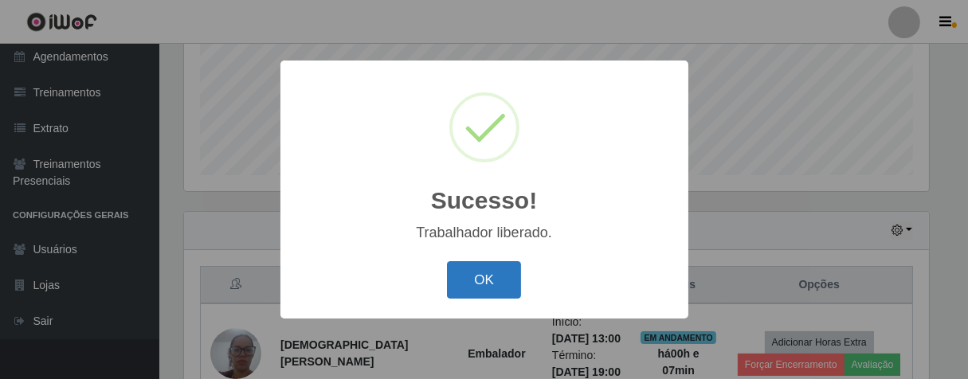
click at [465, 277] on button "OK" at bounding box center [484, 279] width 74 height 37
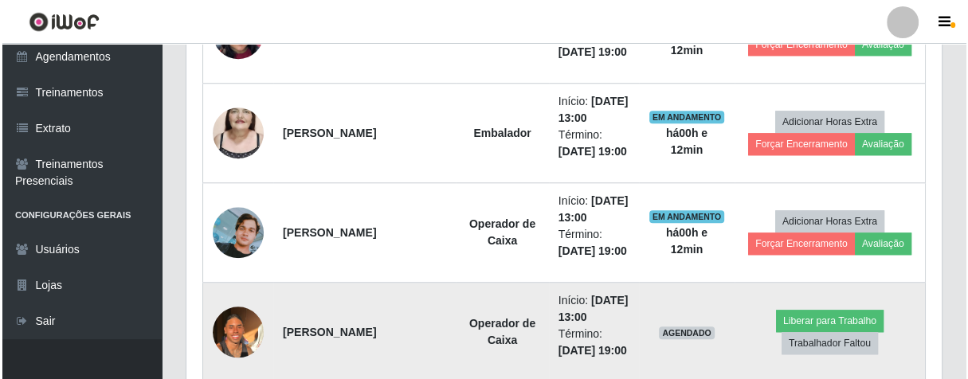
scroll to position [1090, 0]
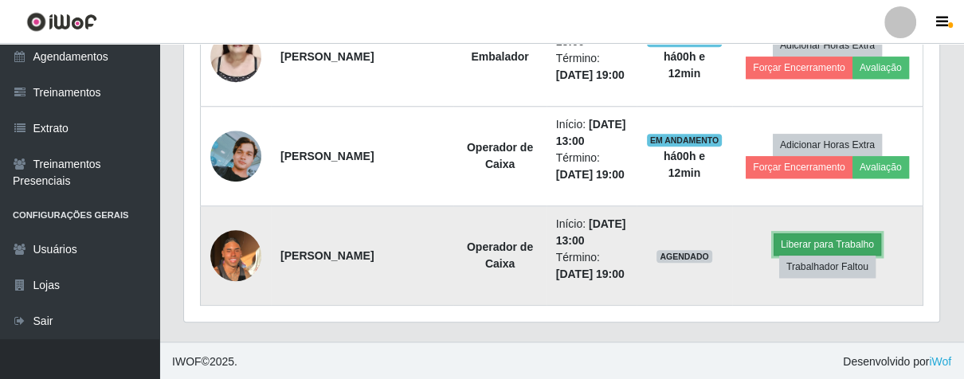
click at [795, 241] on button "Liberar para Trabalho" at bounding box center [828, 245] width 108 height 22
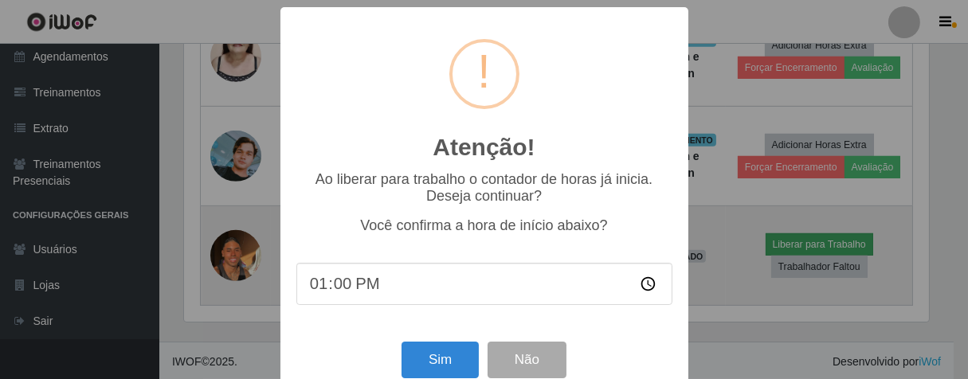
scroll to position [330, 746]
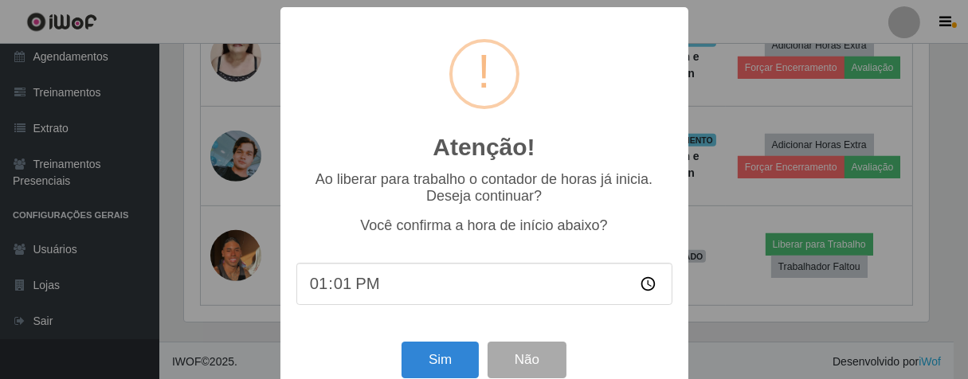
type input "13:12"
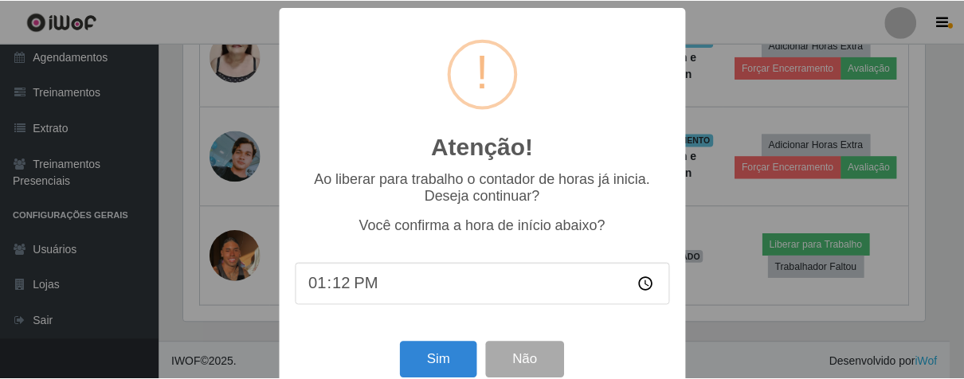
scroll to position [35, 0]
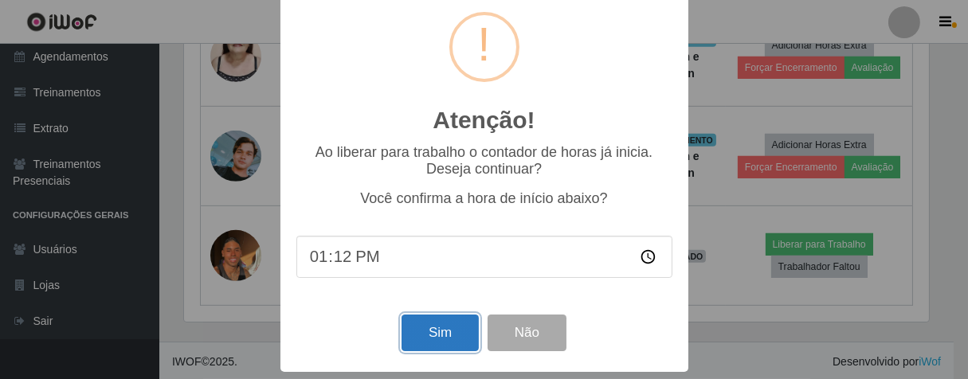
click at [430, 332] on button "Sim" at bounding box center [440, 333] width 77 height 37
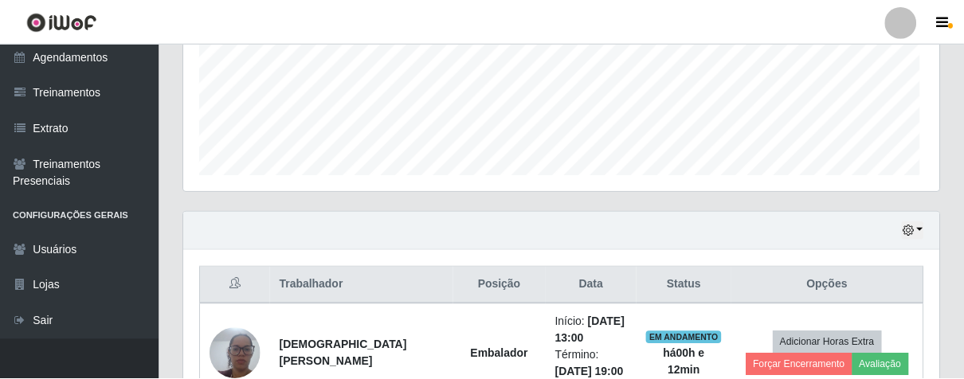
scroll to position [330, 746]
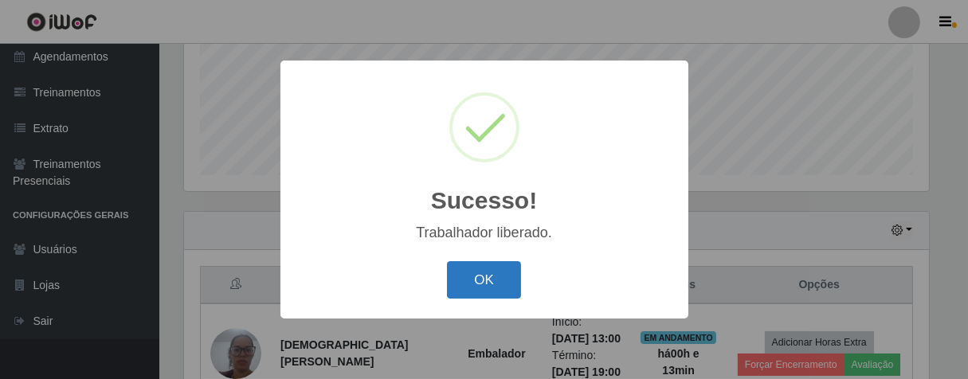
click at [504, 277] on button "OK" at bounding box center [484, 279] width 74 height 37
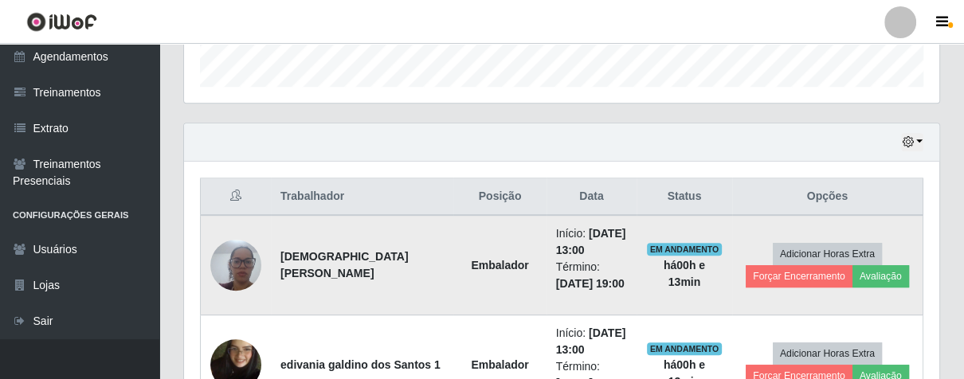
scroll to position [571, 0]
